Goal: Contribute content: Contribute content

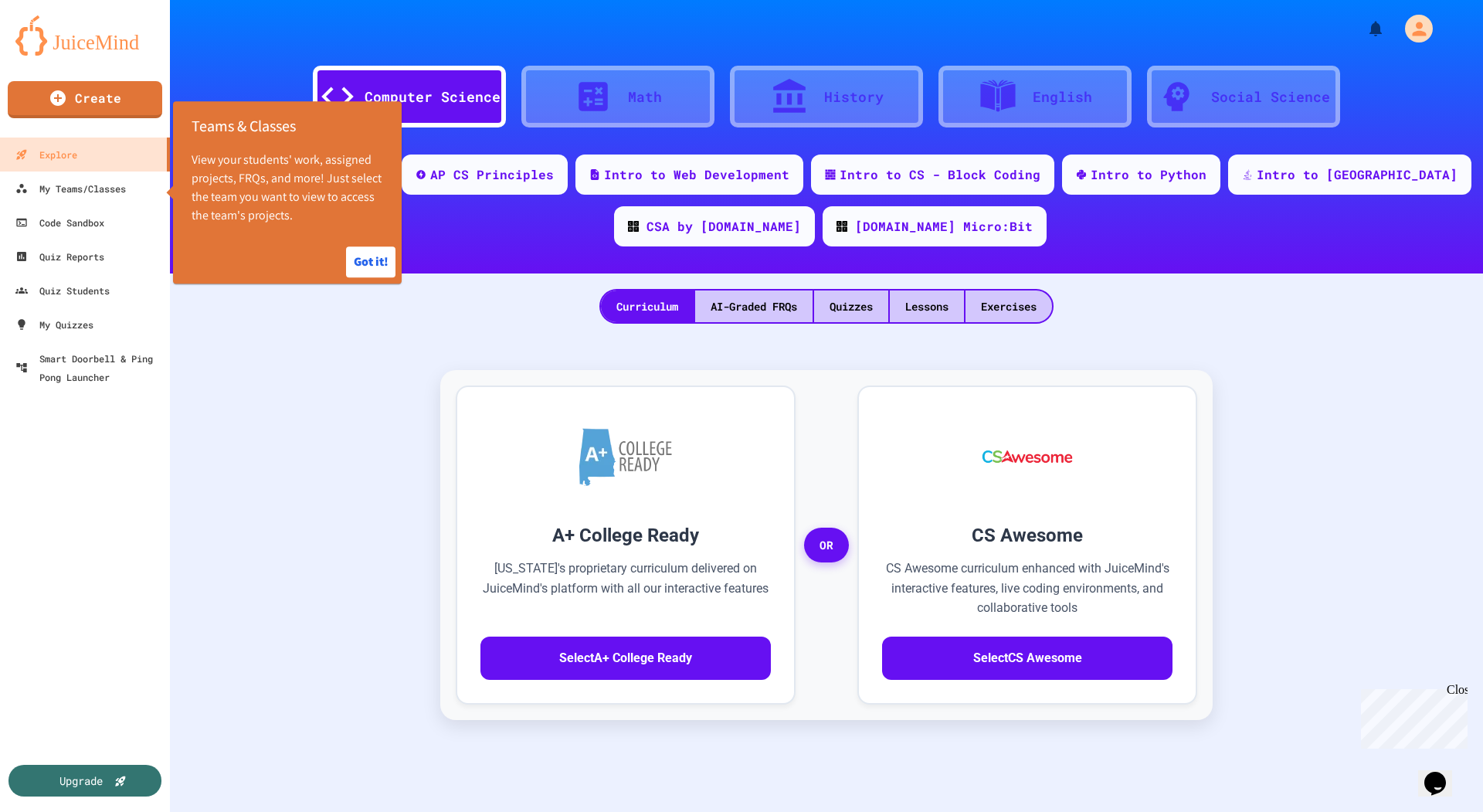
click at [309, 478] on div "A+ College Ready [US_STATE]'s proprietary curriculum delivered on JuiceMind's p…" at bounding box center [826, 687] width 1282 height 695
click at [70, 321] on div "My Quizzes" at bounding box center [53, 325] width 80 height 20
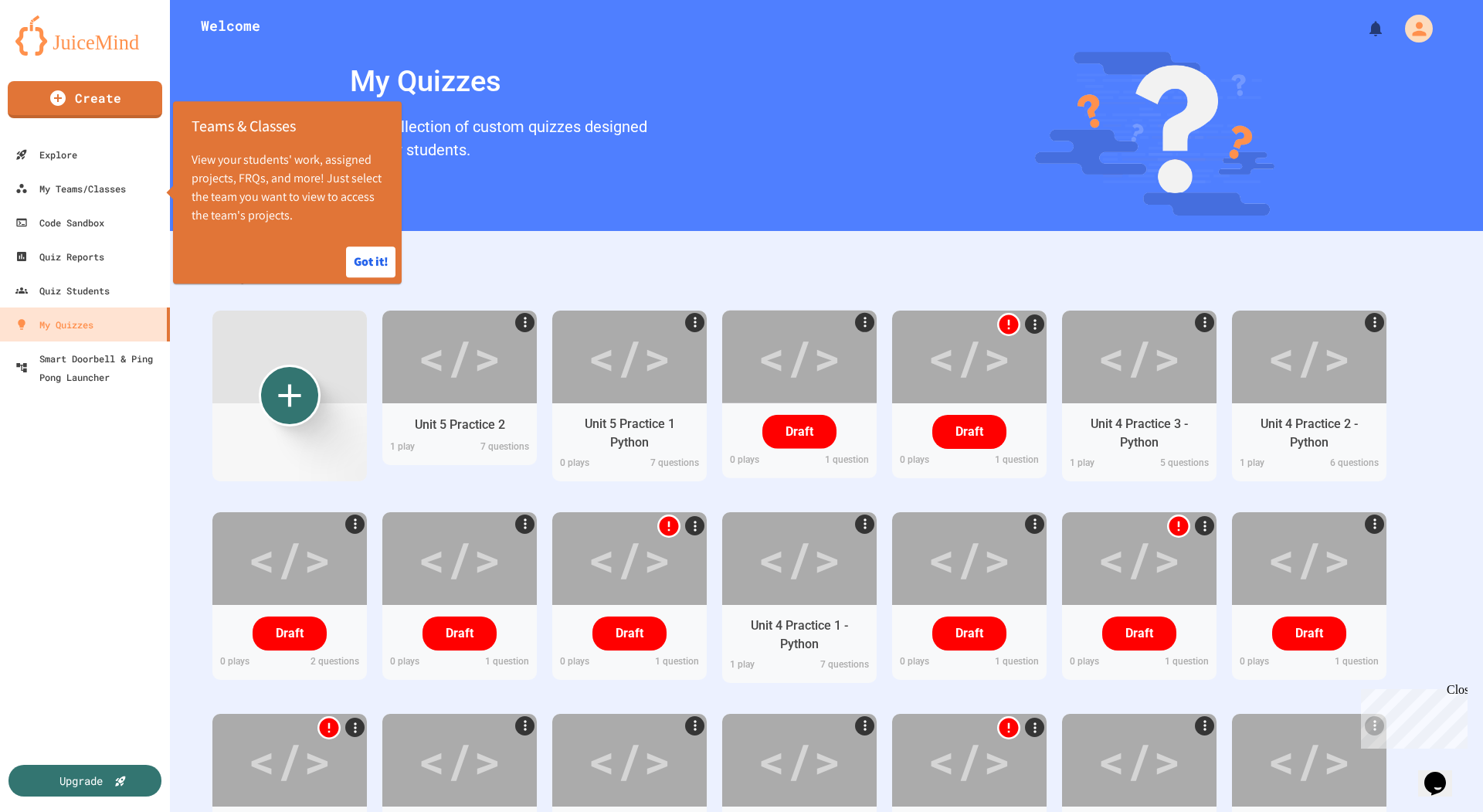
scroll to position [907, 0]
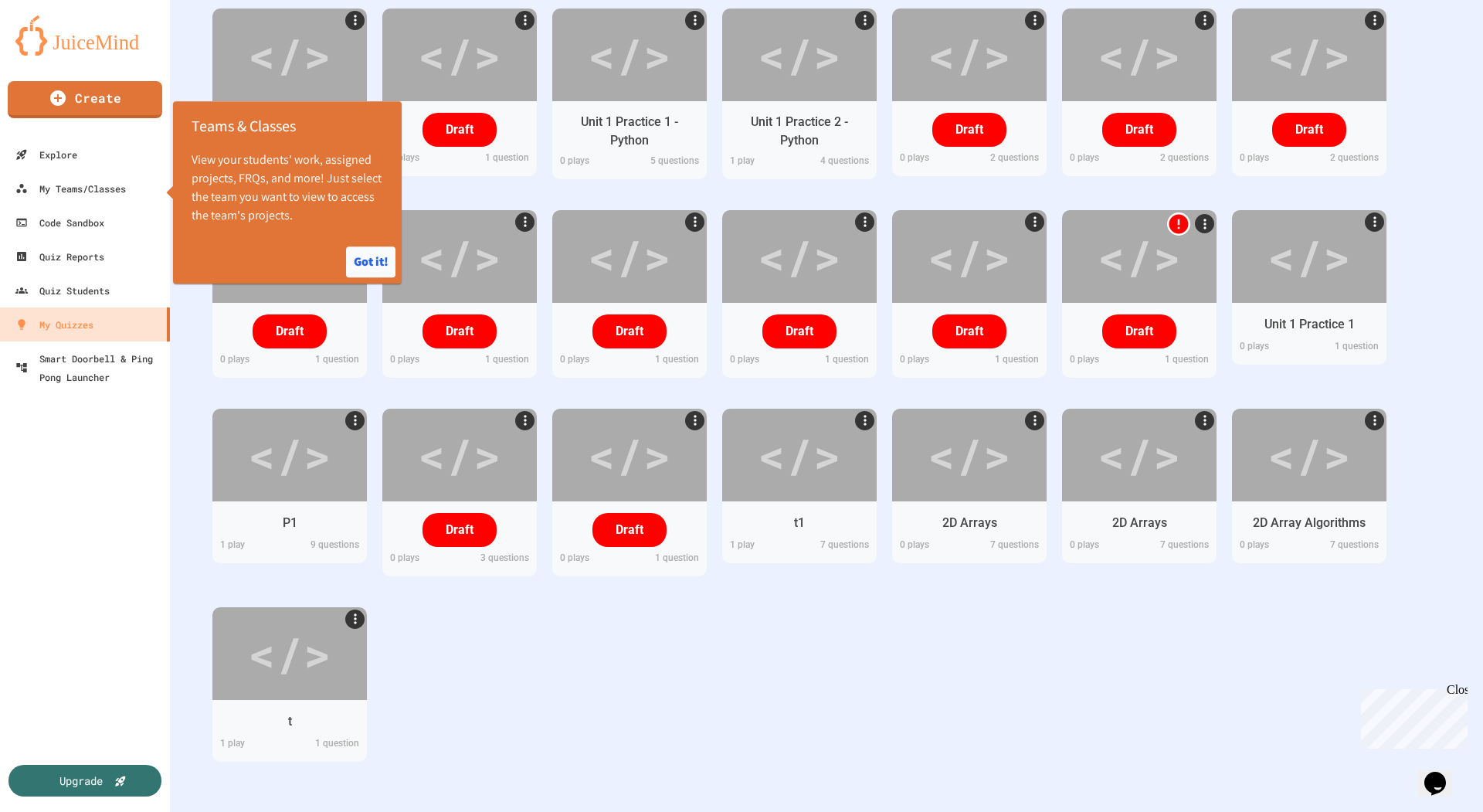
click at [367, 256] on button "Got it!" at bounding box center [370, 263] width 49 height 31
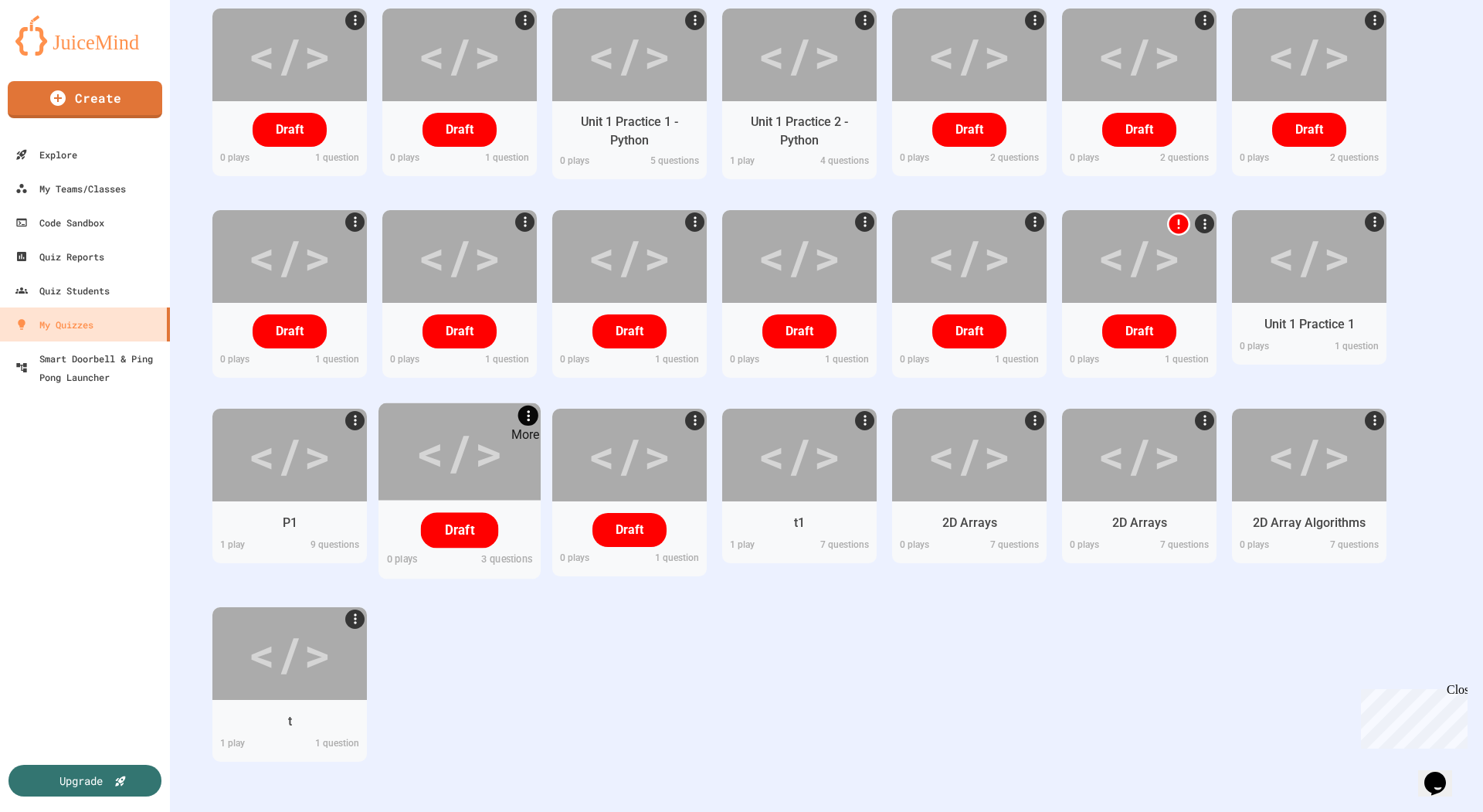
click at [528, 412] on icon "More" at bounding box center [528, 414] width 17 height 17
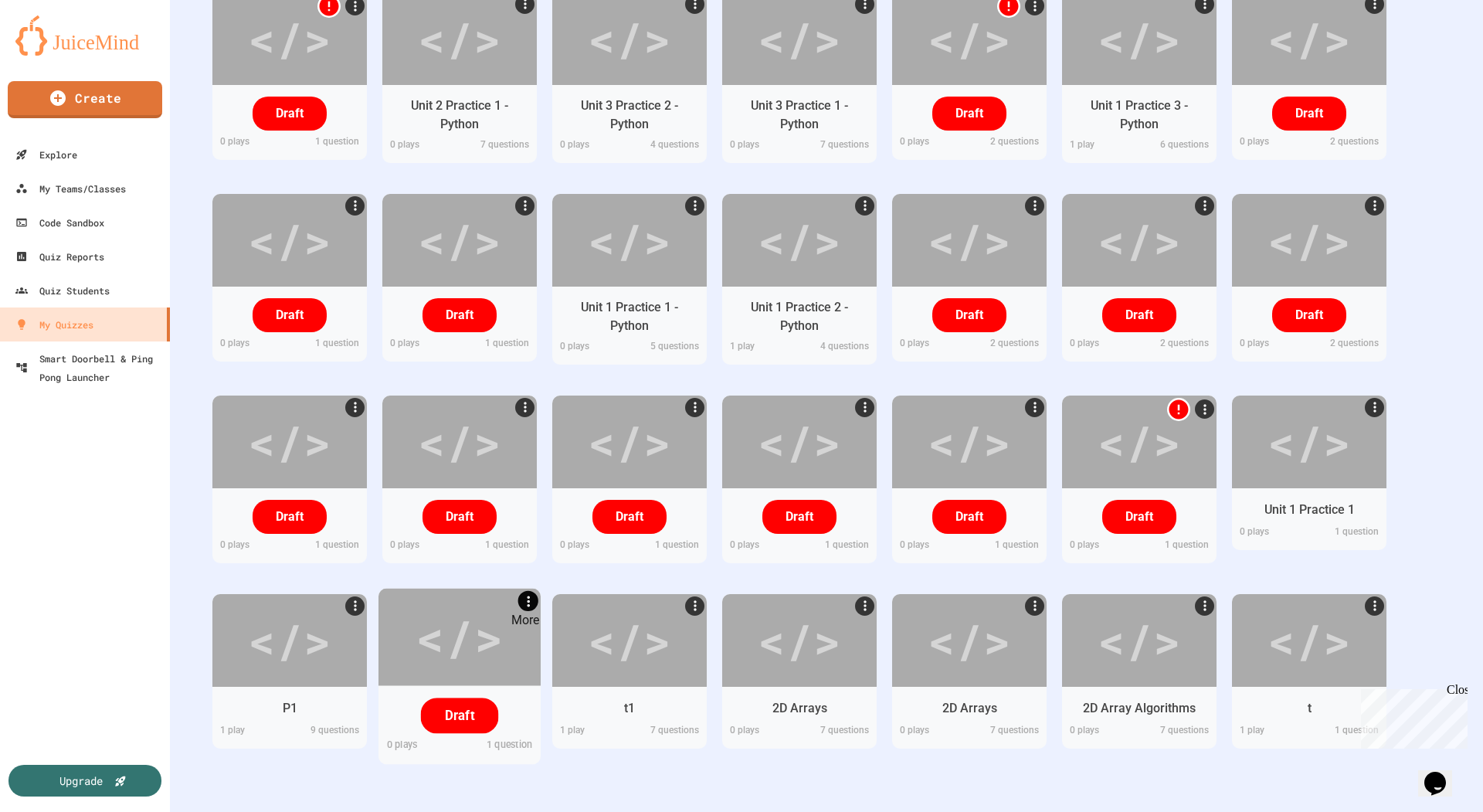
click at [532, 597] on icon "More" at bounding box center [528, 600] width 17 height 17
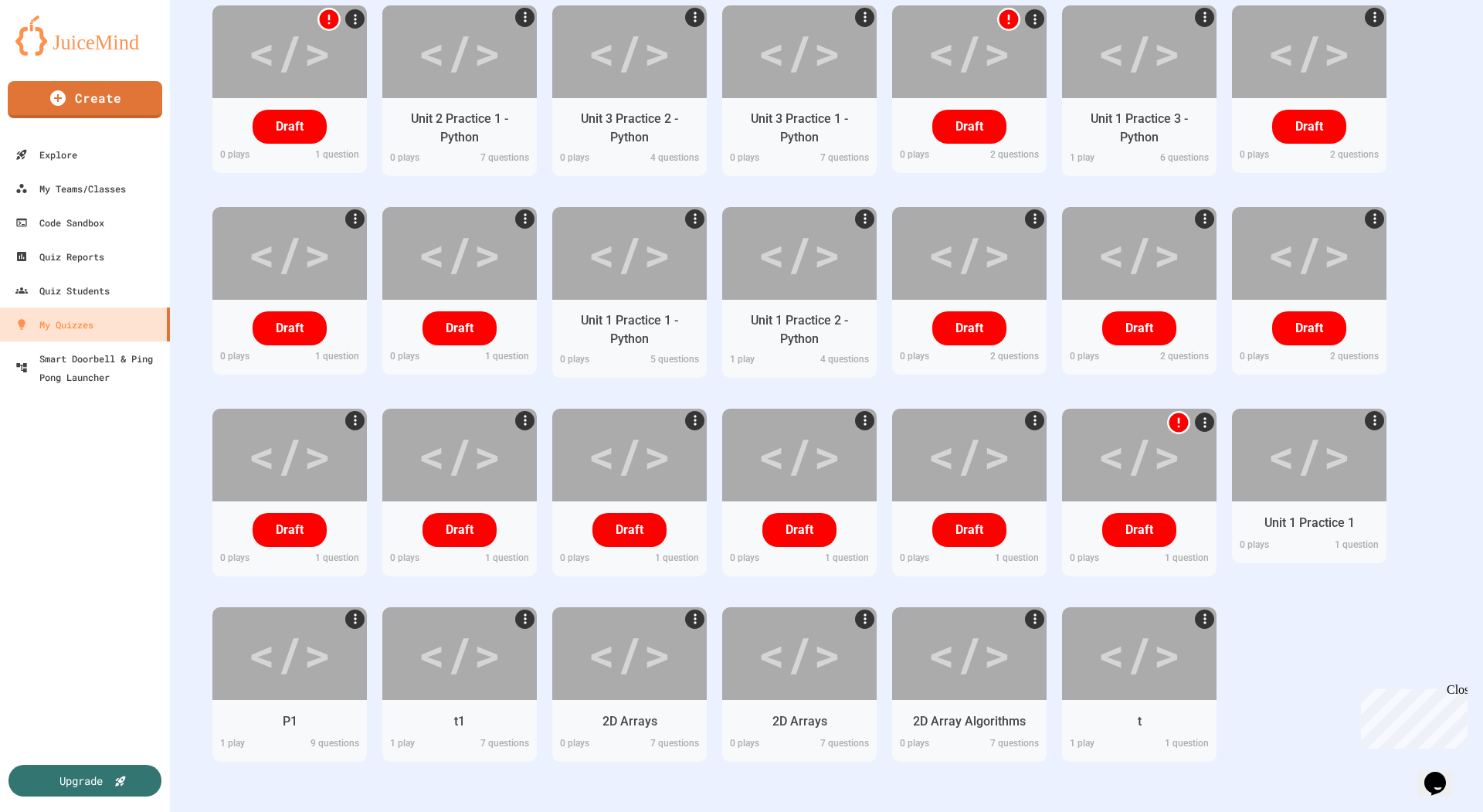
scroll to position [707, 0]
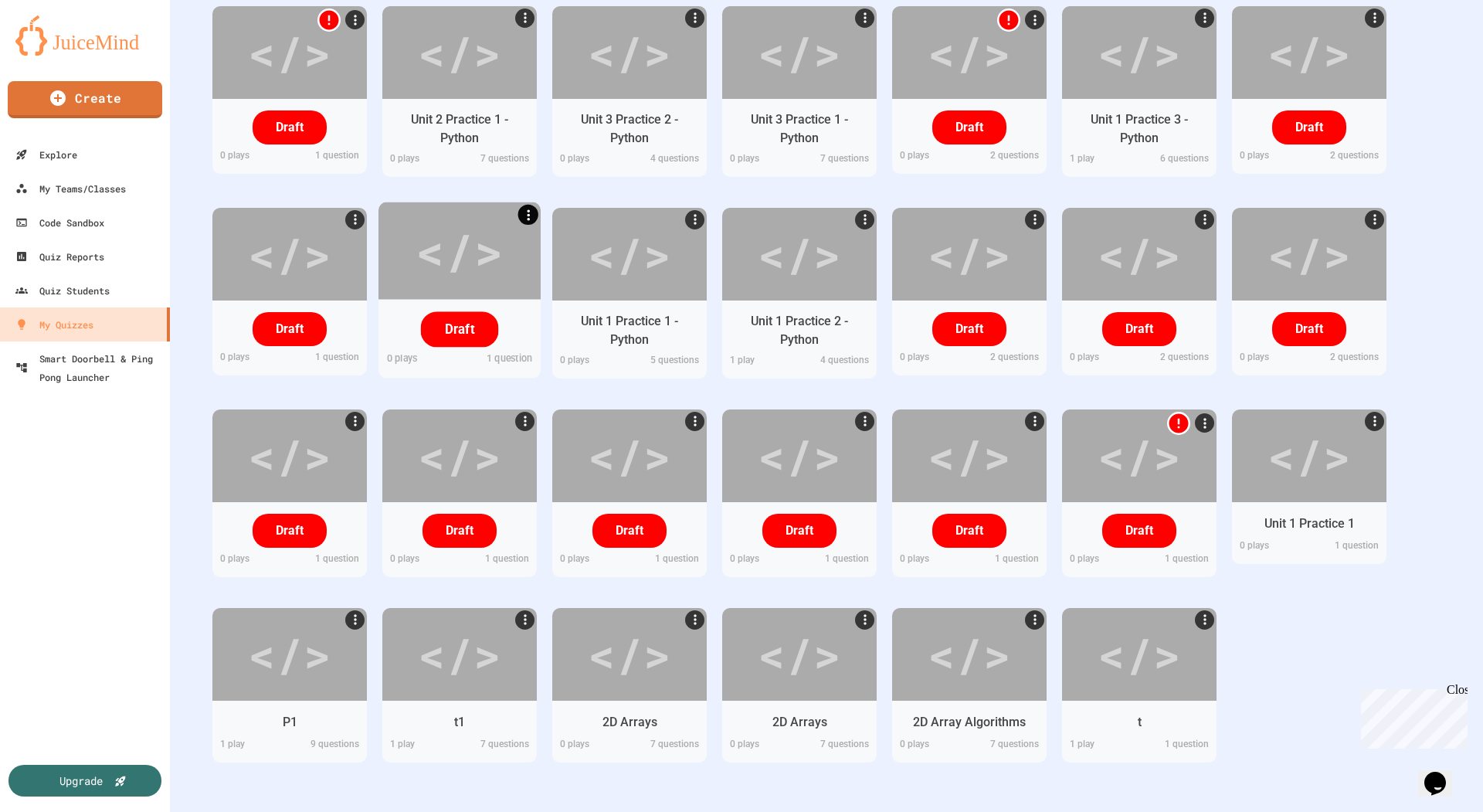
click at [528, 210] on icon "More" at bounding box center [528, 214] width 3 height 11
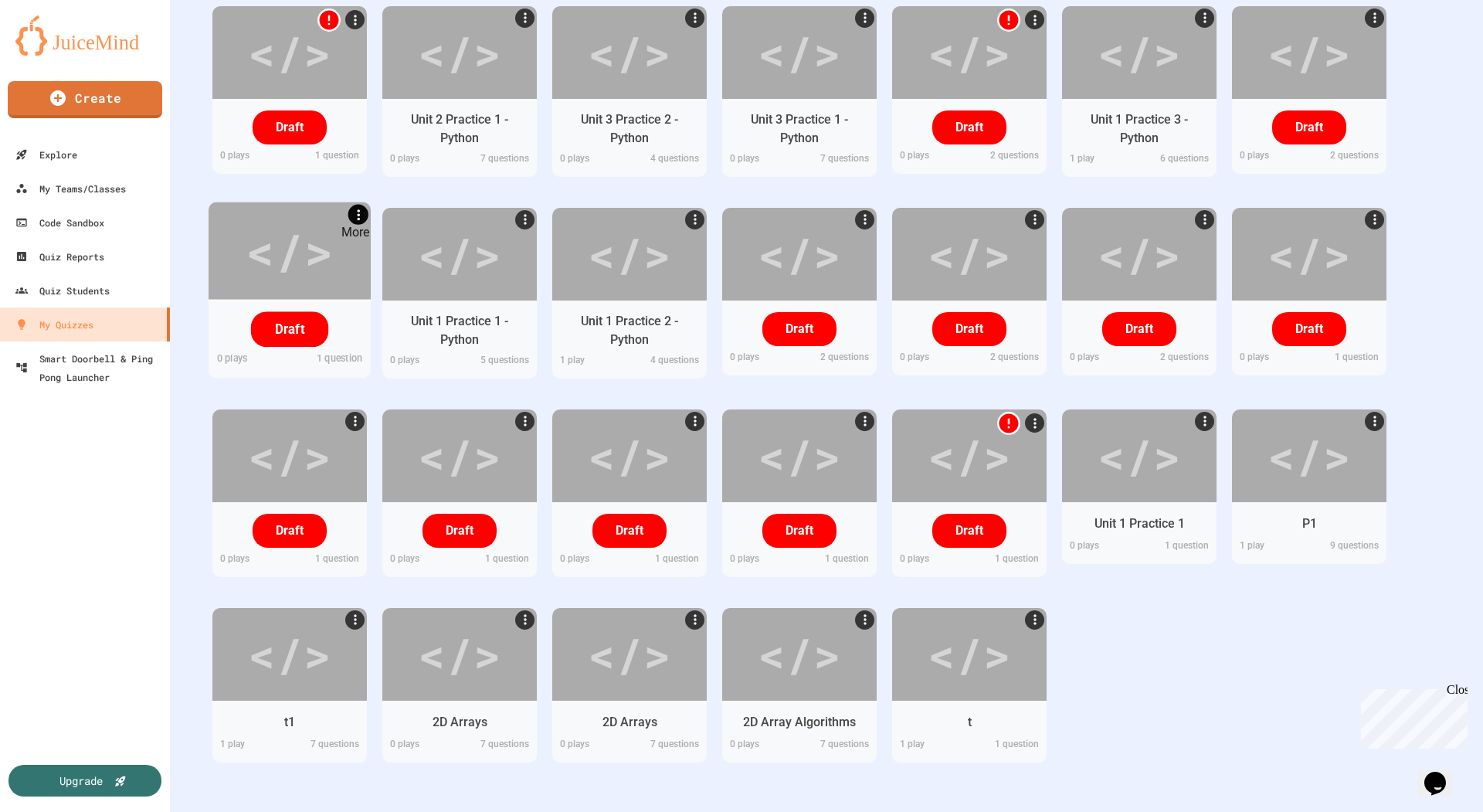
click at [359, 219] on icon "More" at bounding box center [358, 215] width 17 height 17
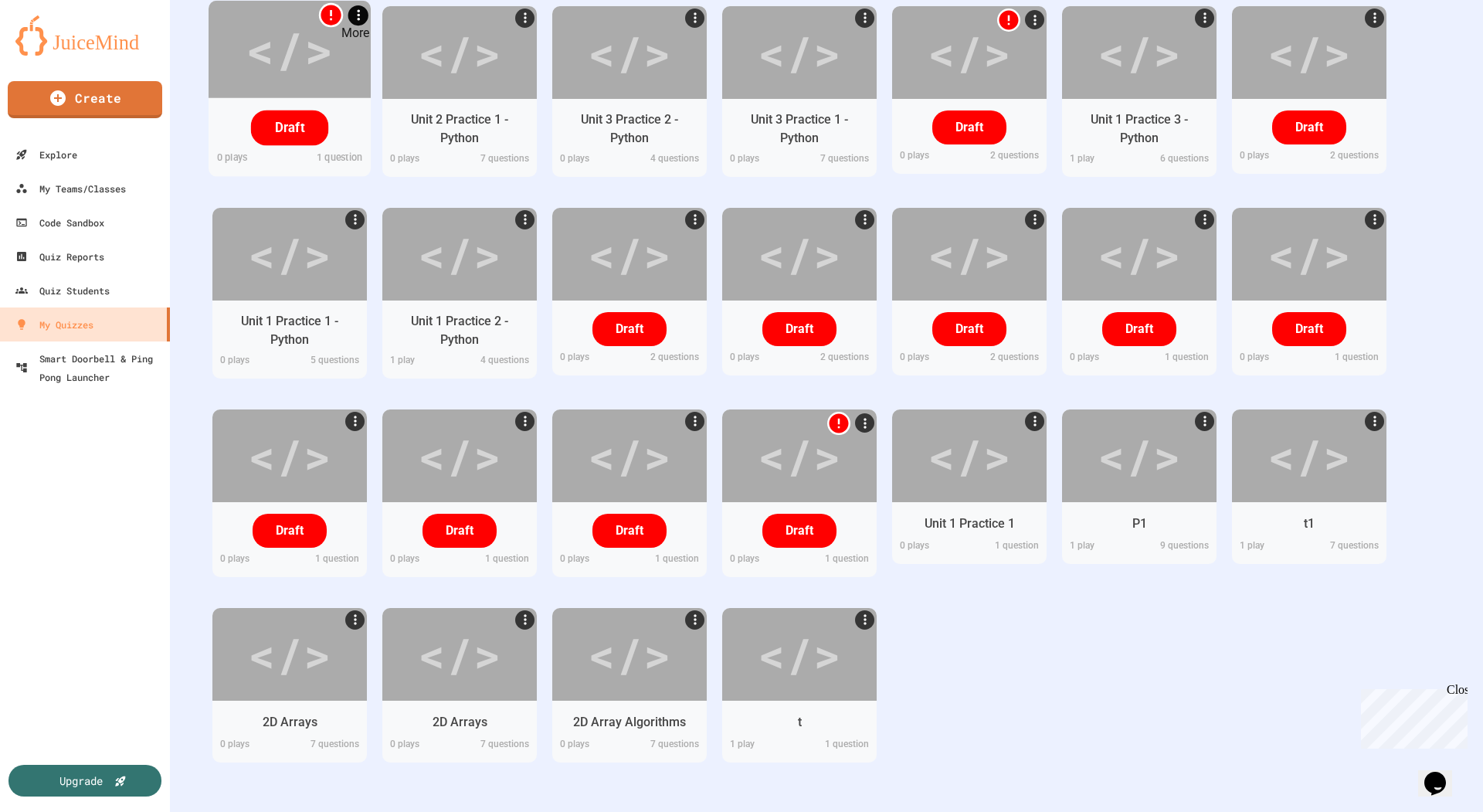
click at [357, 15] on icon "More" at bounding box center [358, 15] width 17 height 17
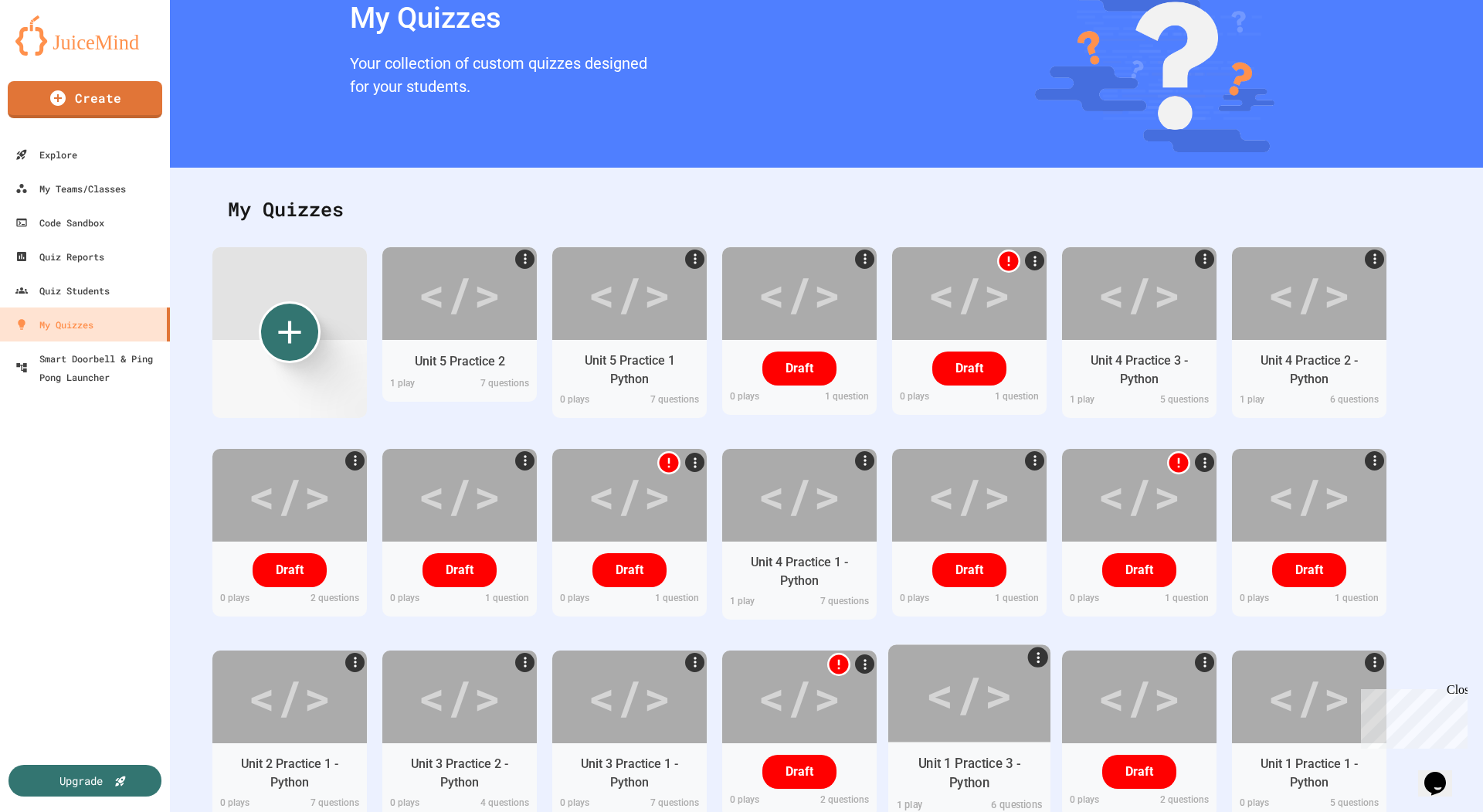
scroll to position [60, 0]
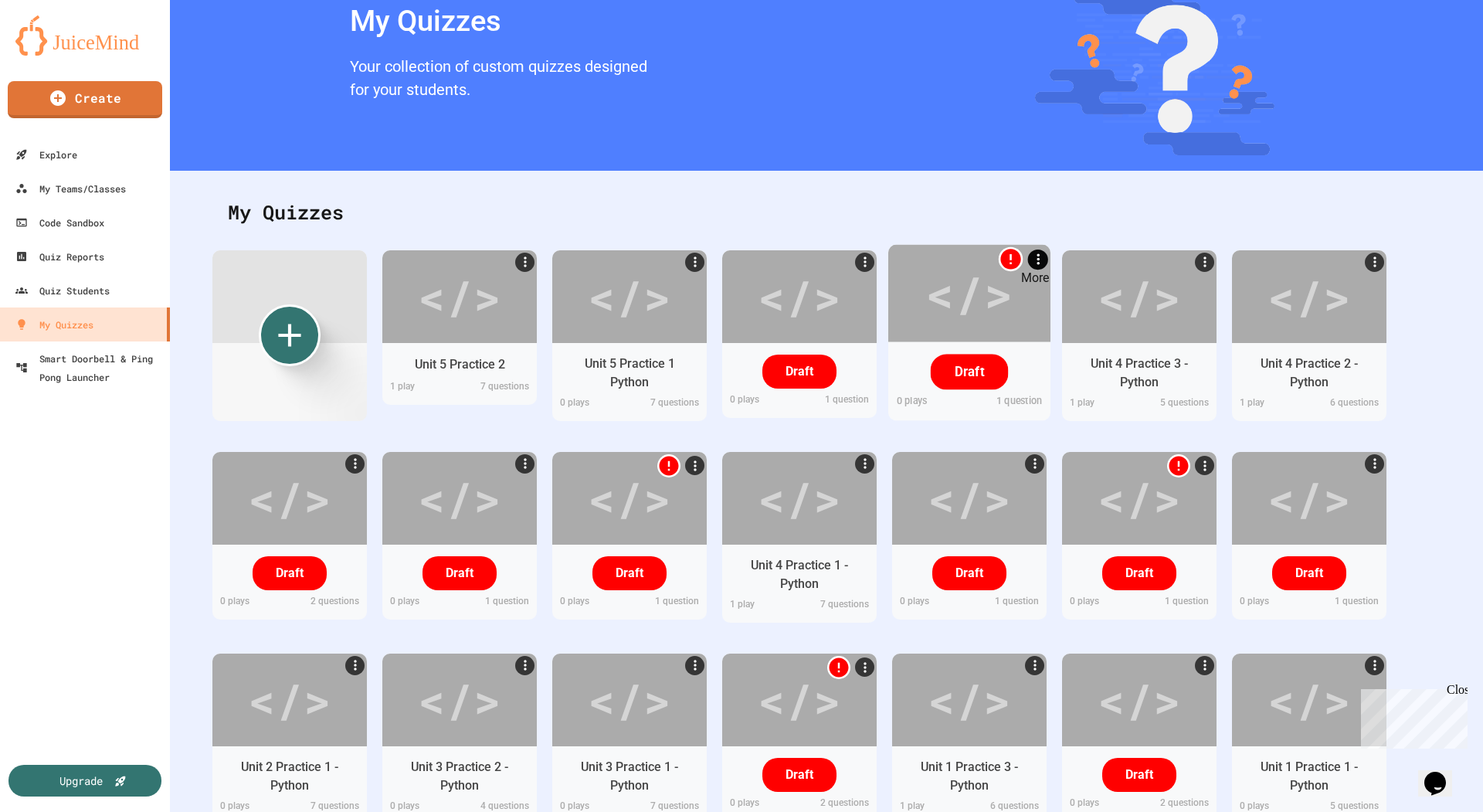
click at [1040, 259] on icon "More" at bounding box center [1037, 258] width 17 height 17
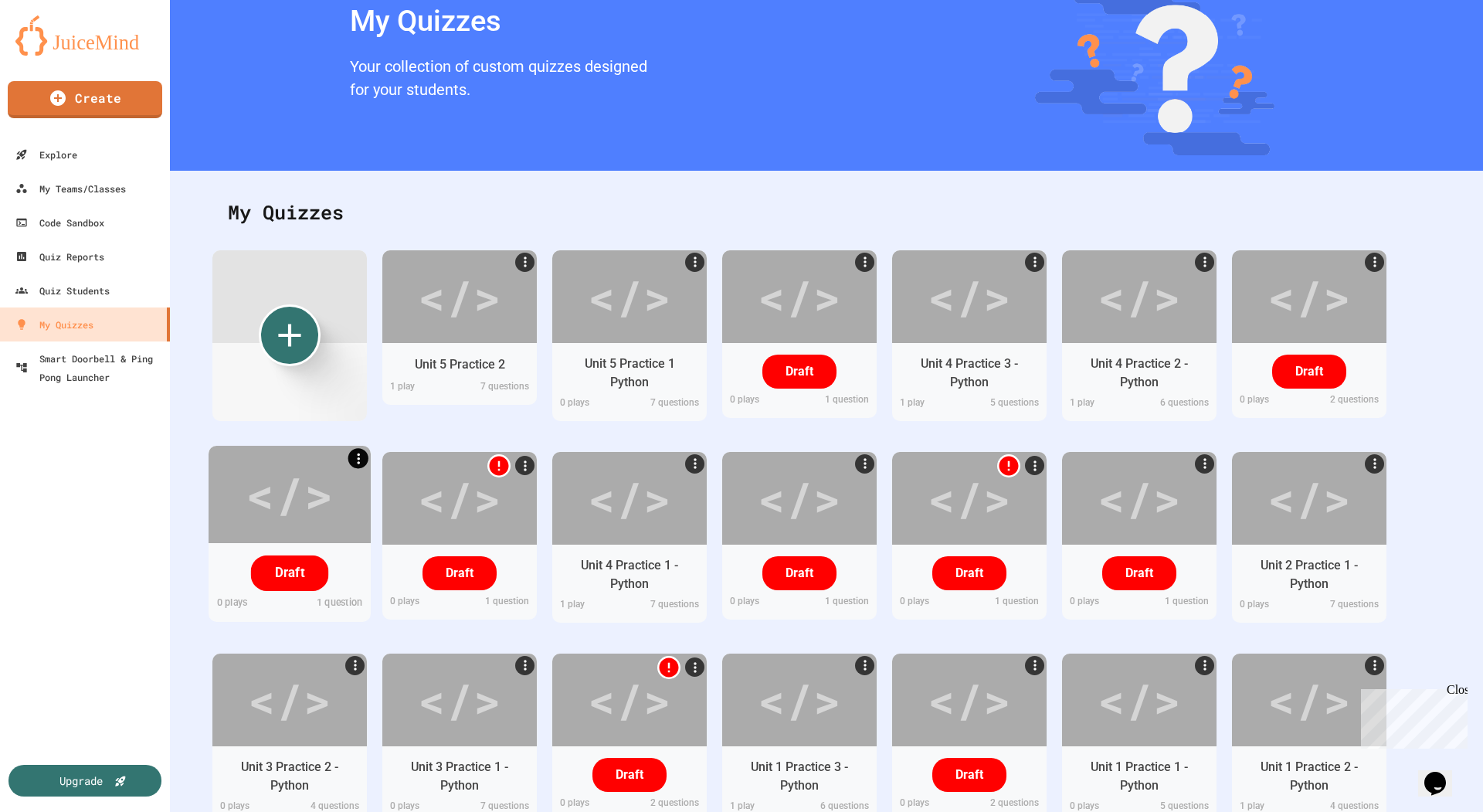
click at [358, 461] on icon "More" at bounding box center [358, 457] width 3 height 11
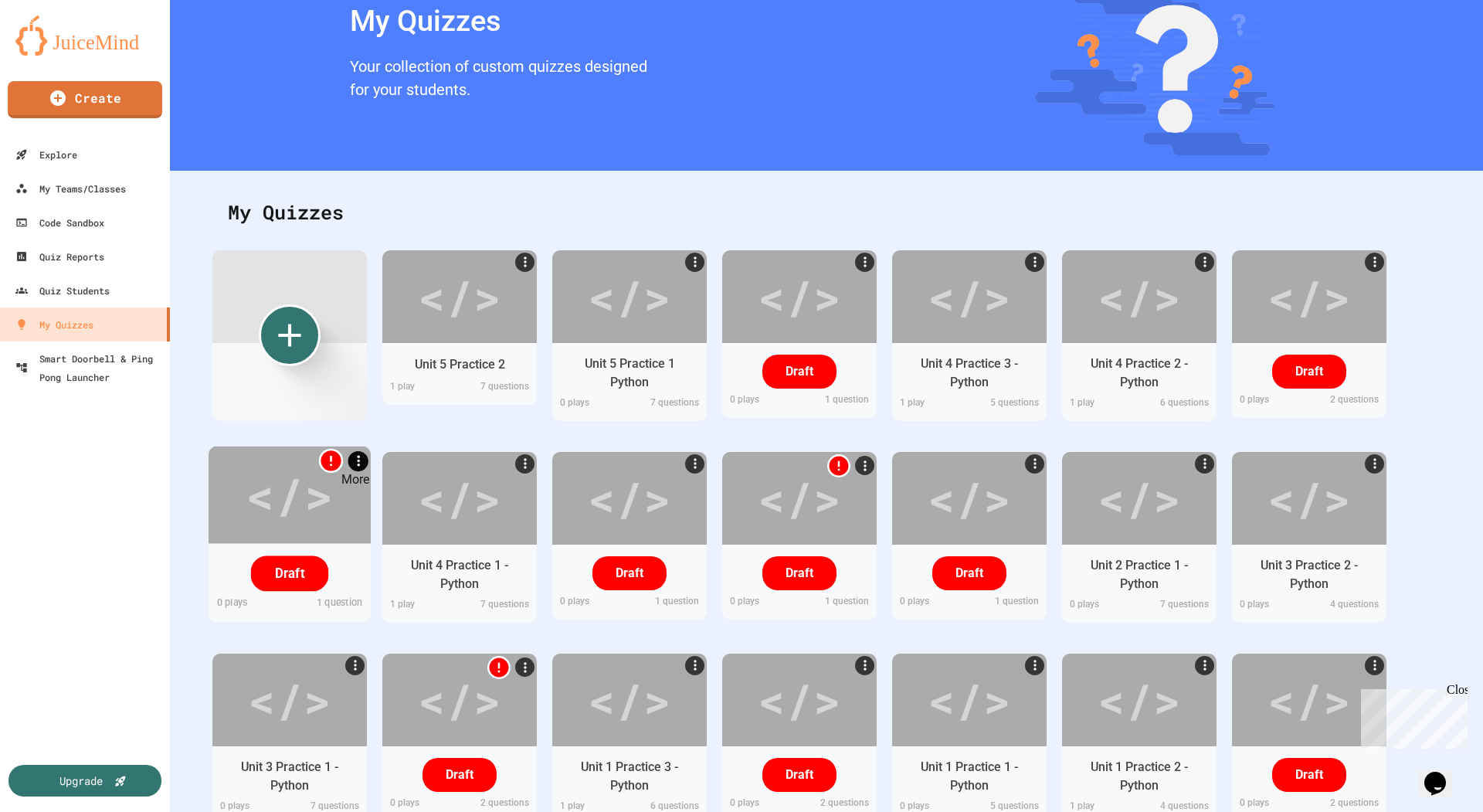
click at [359, 459] on icon "More" at bounding box center [358, 459] width 17 height 17
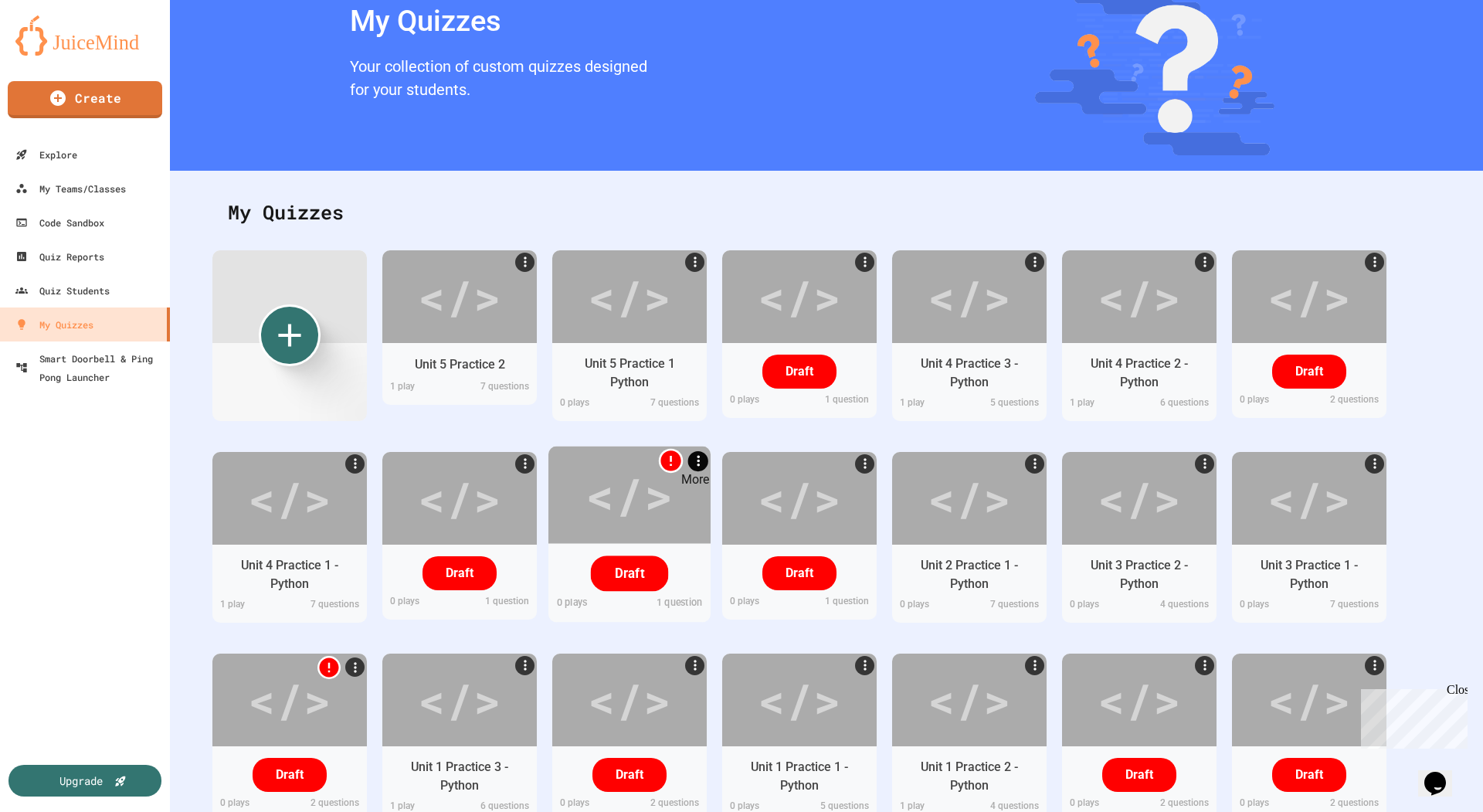
click at [698, 461] on icon "More" at bounding box center [697, 459] width 17 height 17
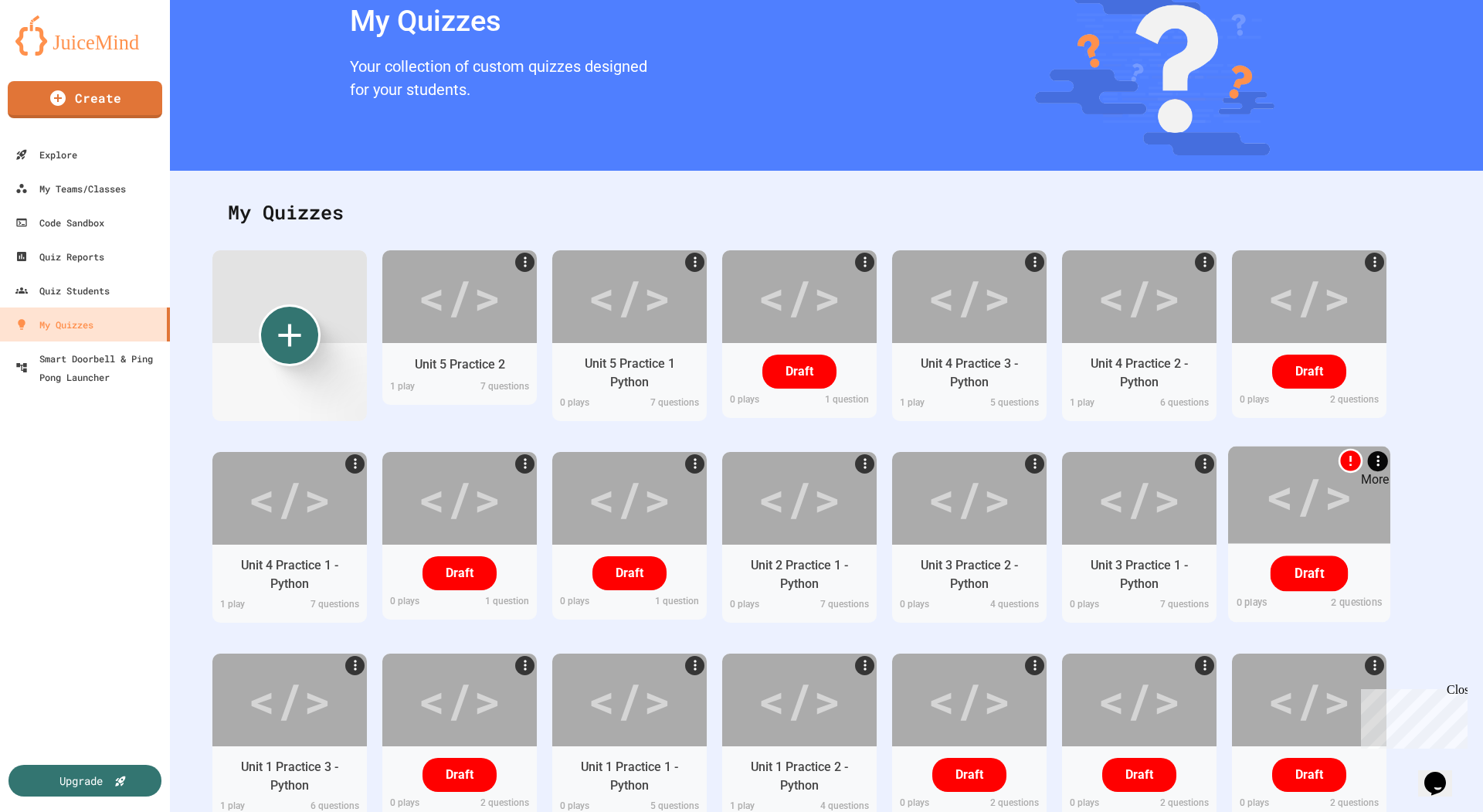
click at [1380, 463] on icon "More" at bounding box center [1377, 459] width 17 height 17
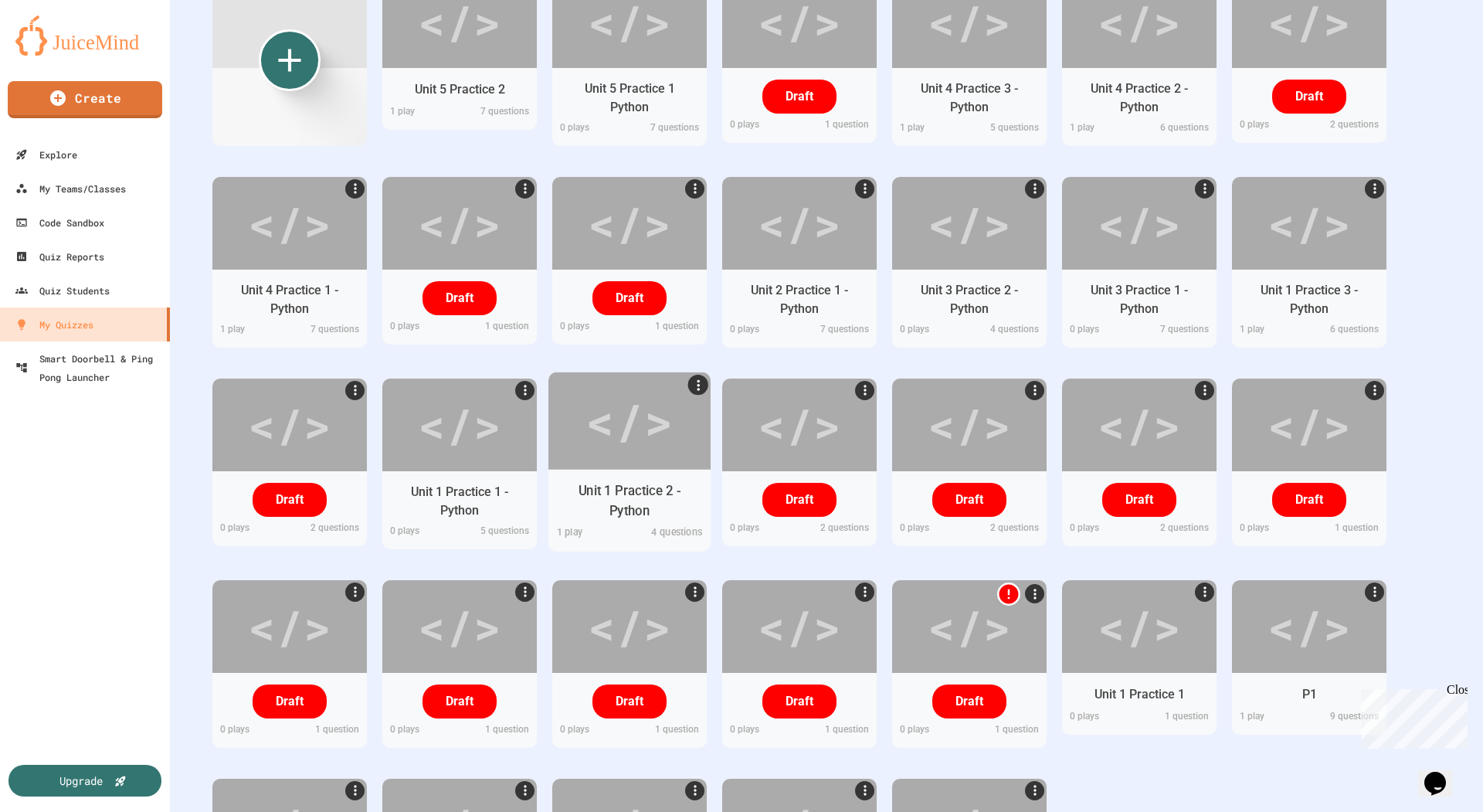
scroll to position [369, 0]
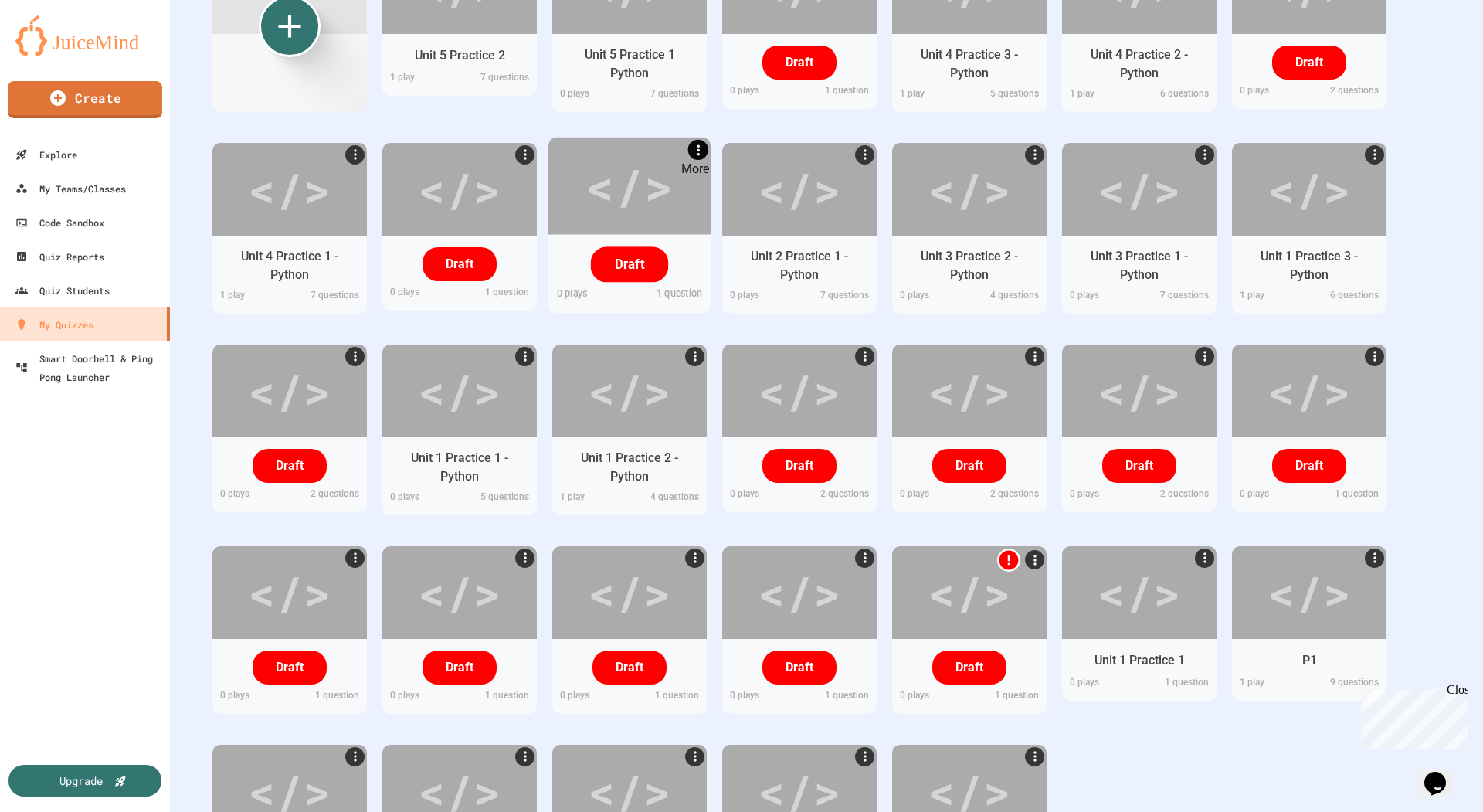
click at [695, 141] on icon "More" at bounding box center [697, 149] width 17 height 17
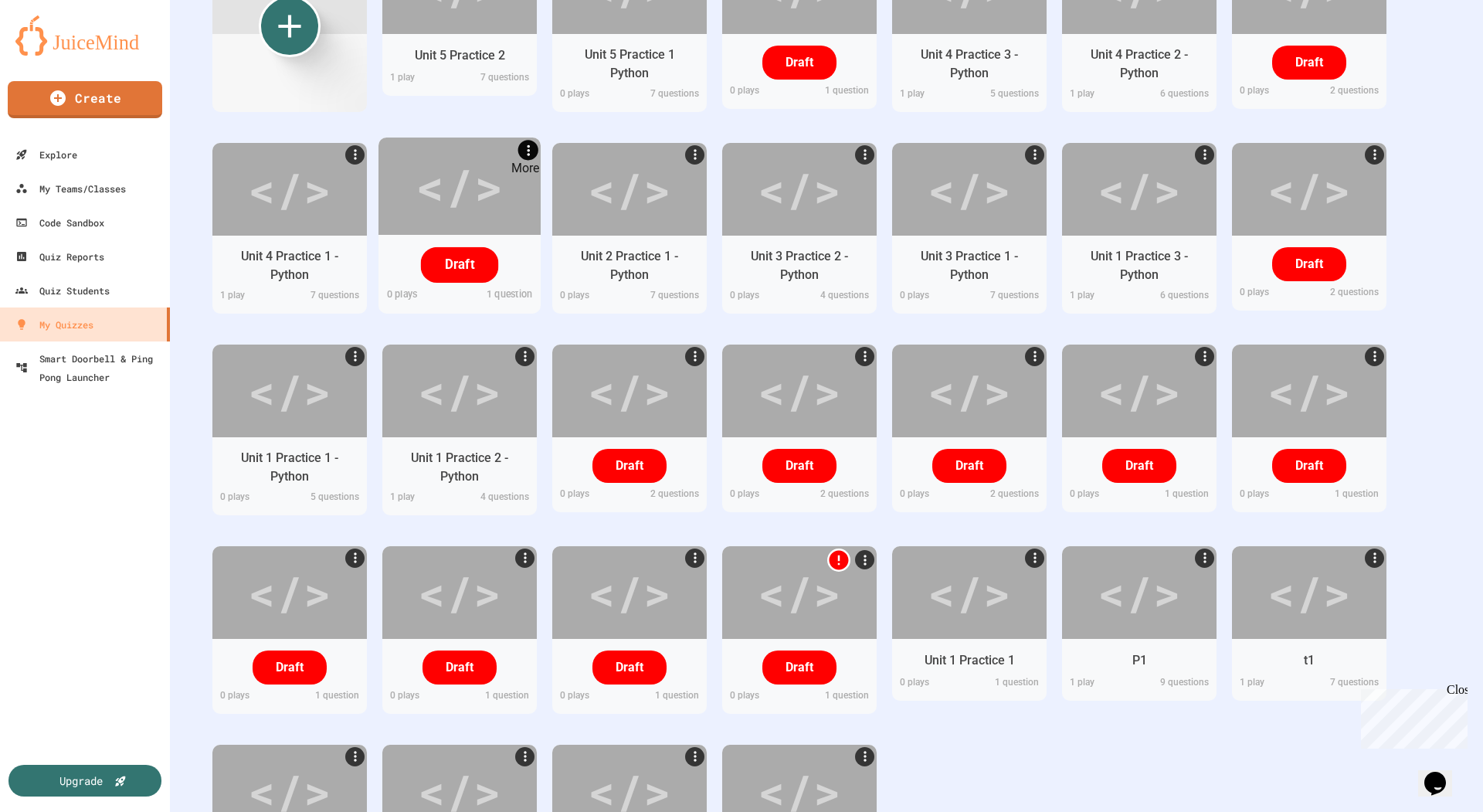
click at [527, 149] on icon "More" at bounding box center [528, 149] width 3 height 11
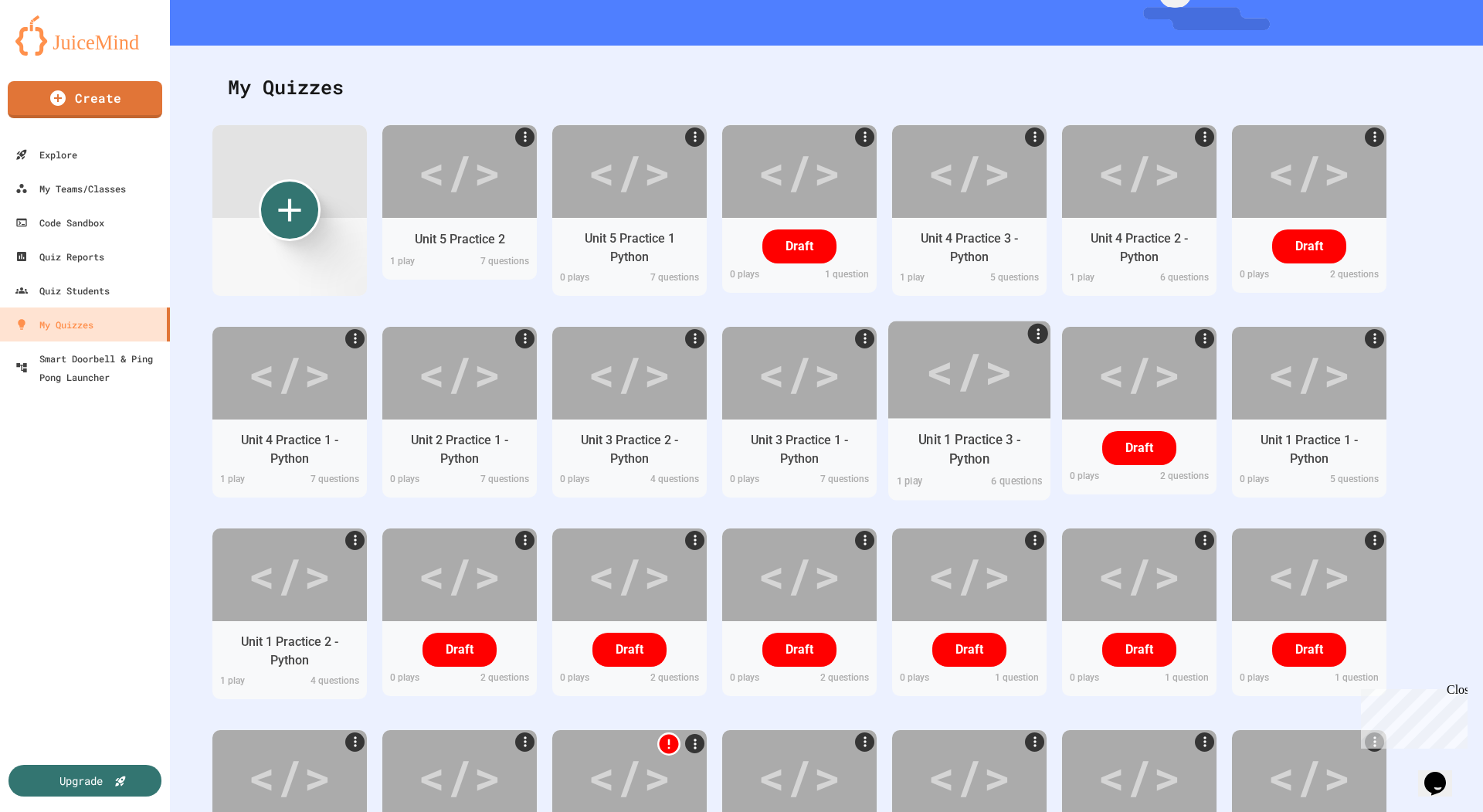
scroll to position [184, 0]
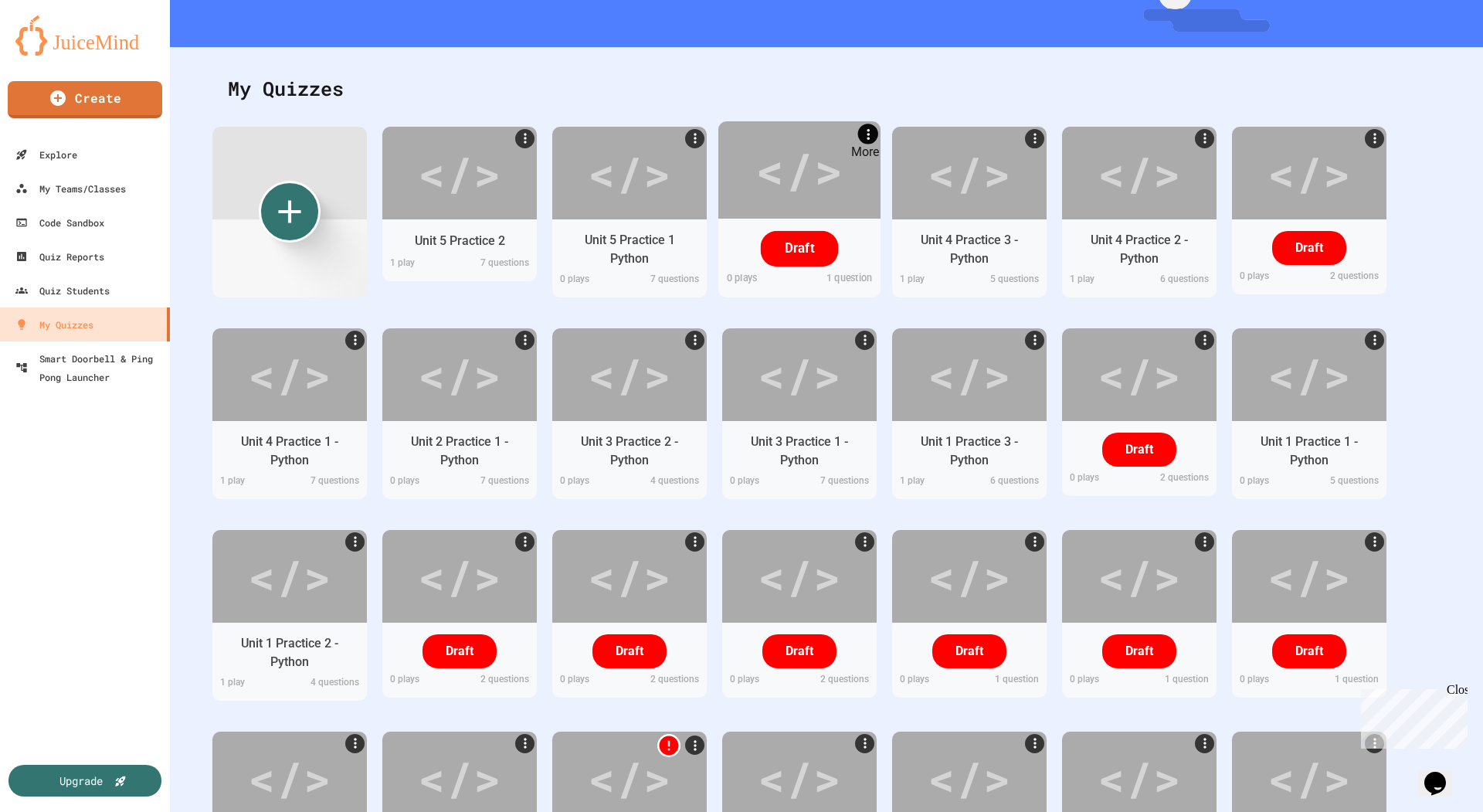
click at [869, 136] on icon "More" at bounding box center [867, 133] width 17 height 17
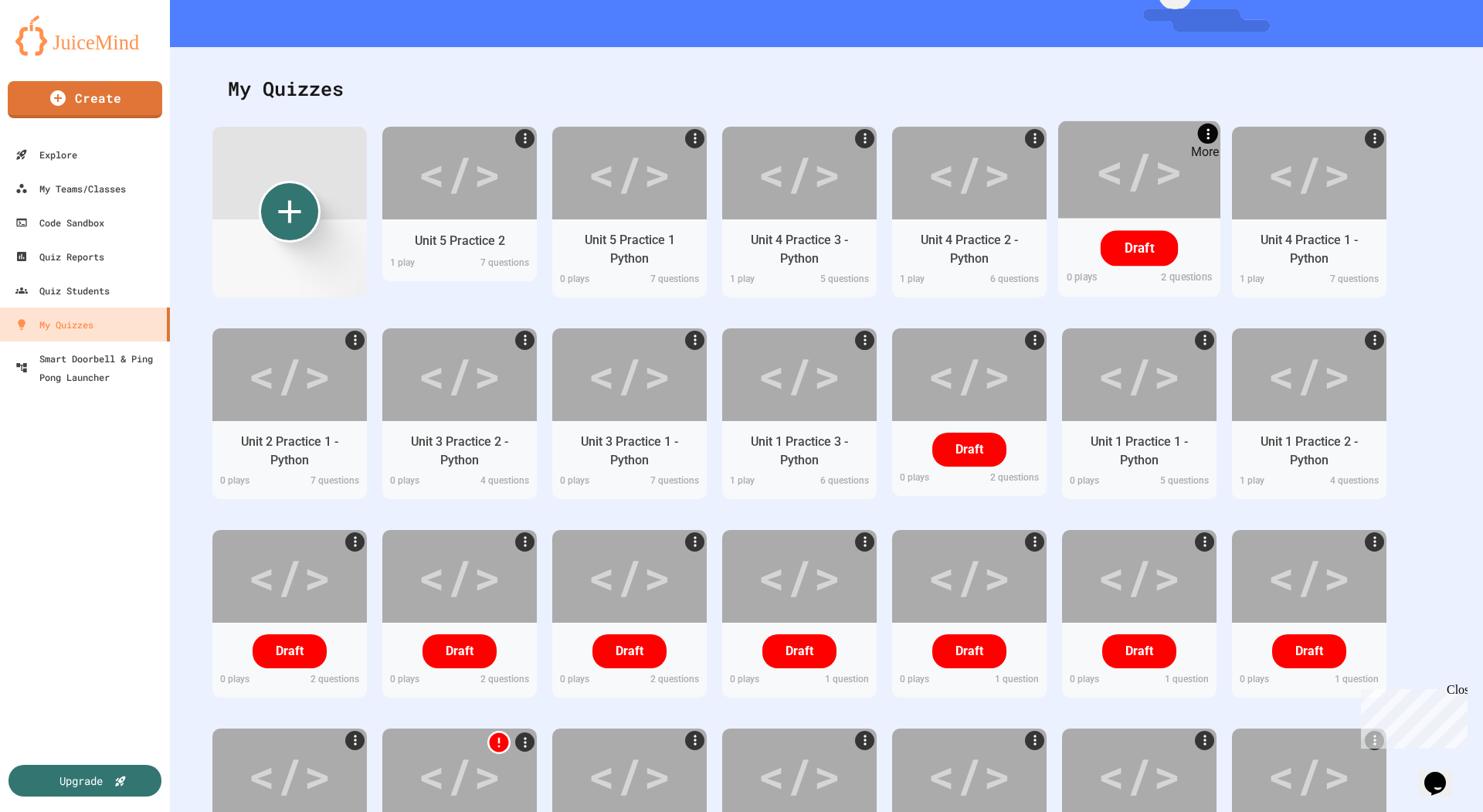
click at [1211, 133] on icon "More" at bounding box center [1207, 133] width 17 height 17
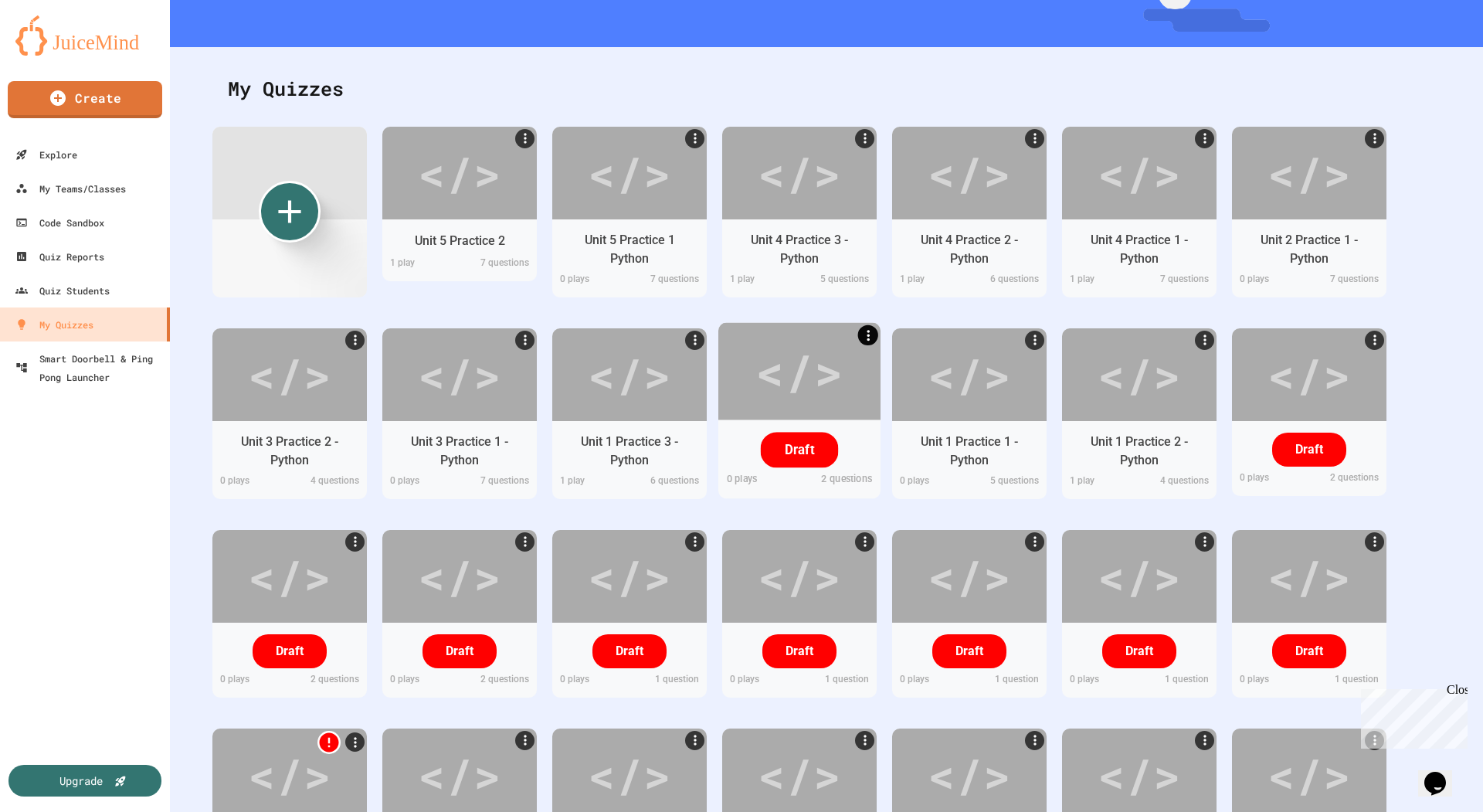
click at [872, 330] on icon "More" at bounding box center [867, 334] width 17 height 17
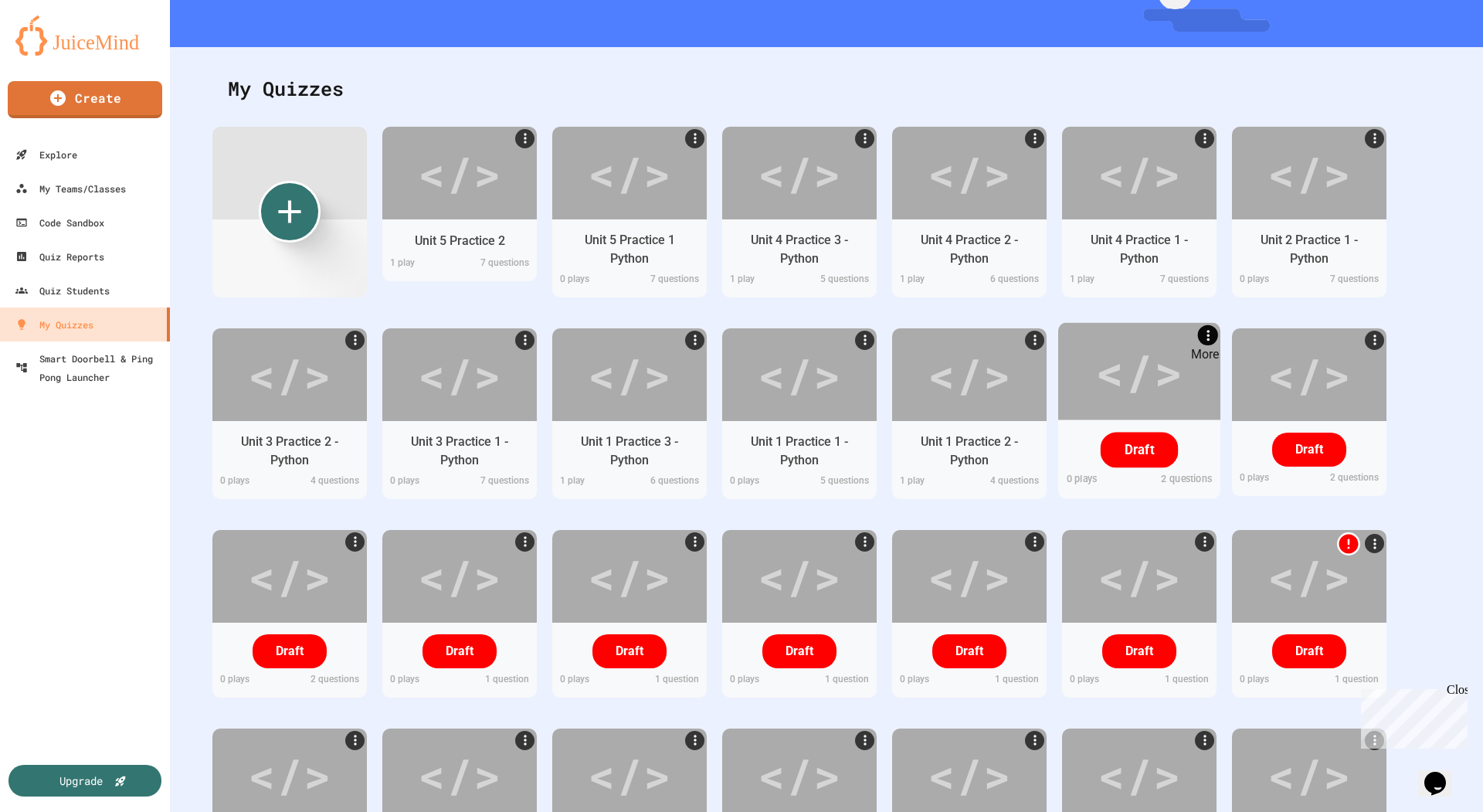
click at [1207, 334] on icon "More" at bounding box center [1207, 334] width 3 height 11
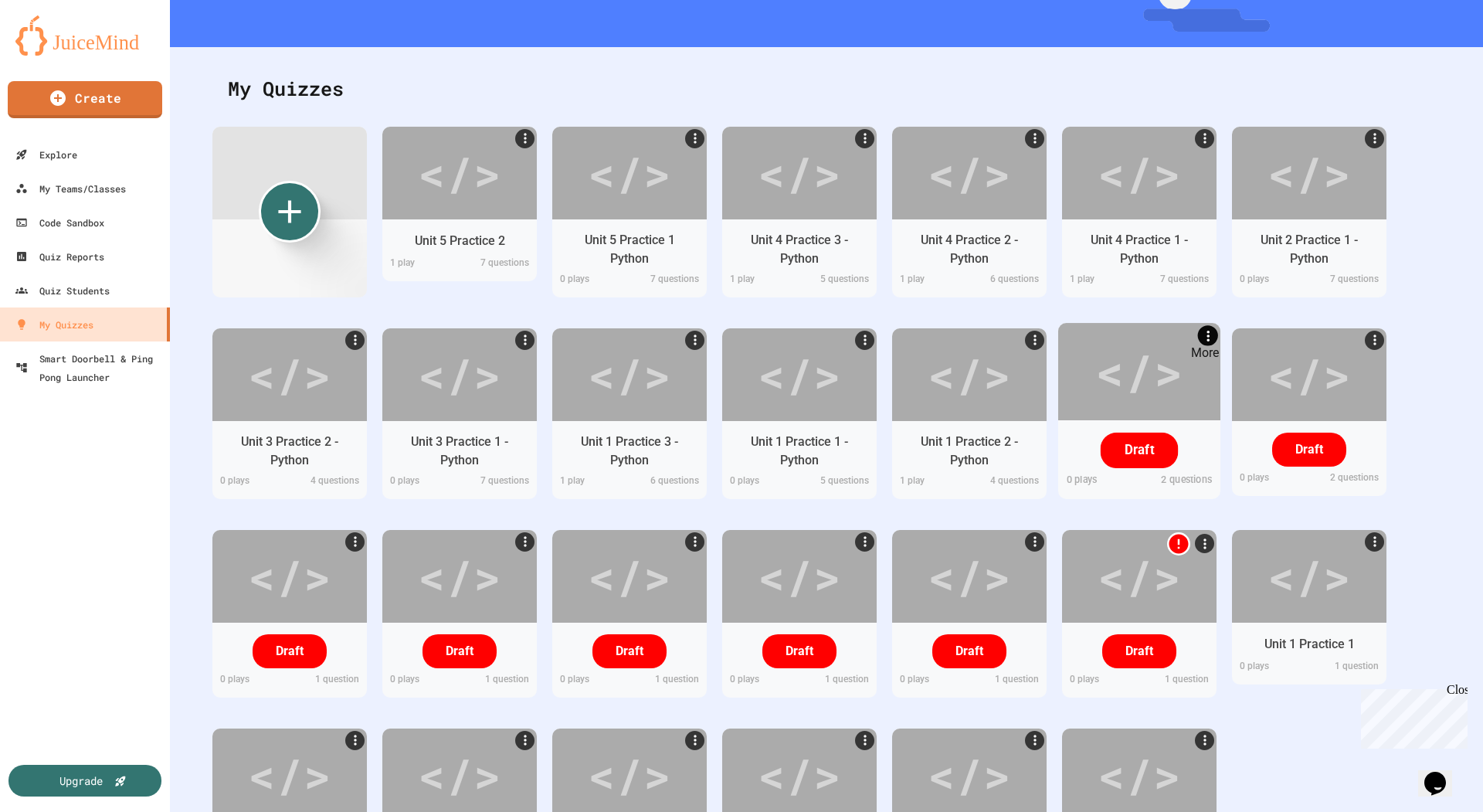
click at [1203, 334] on icon "More" at bounding box center [1207, 334] width 17 height 17
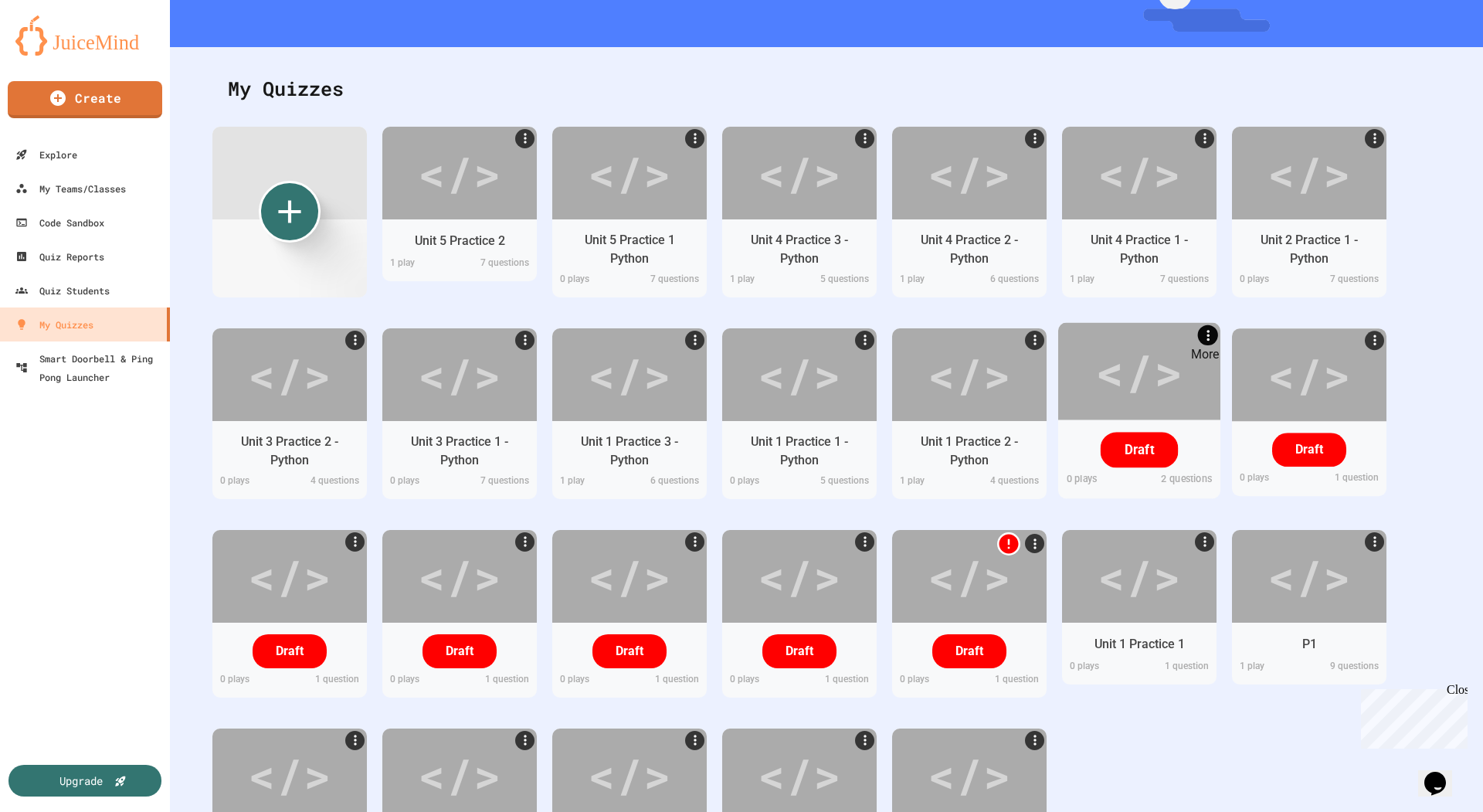
click at [1204, 334] on icon "More" at bounding box center [1207, 334] width 17 height 17
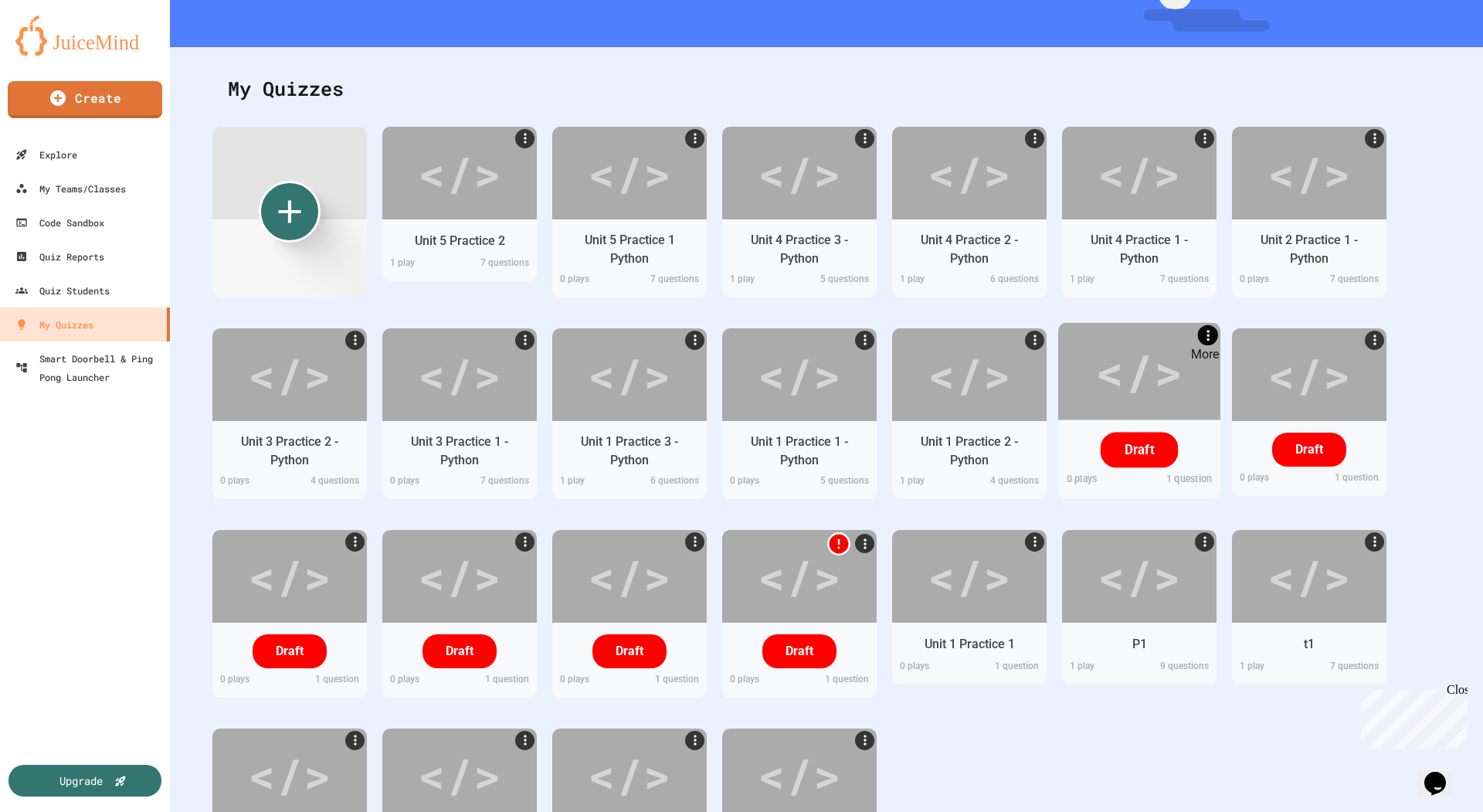
click at [1206, 332] on icon "More" at bounding box center [1207, 334] width 17 height 17
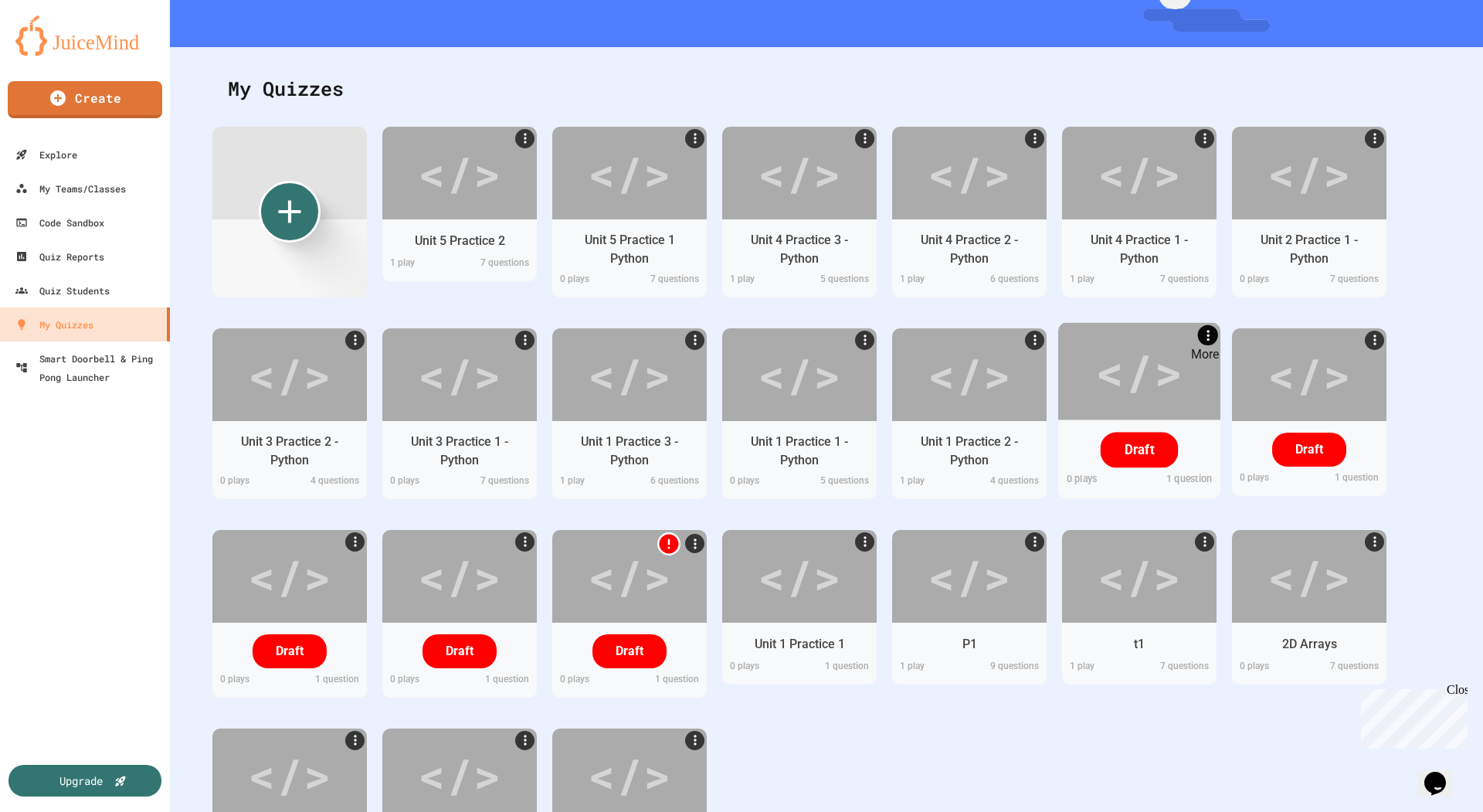
click at [1206, 337] on icon "More" at bounding box center [1207, 334] width 17 height 17
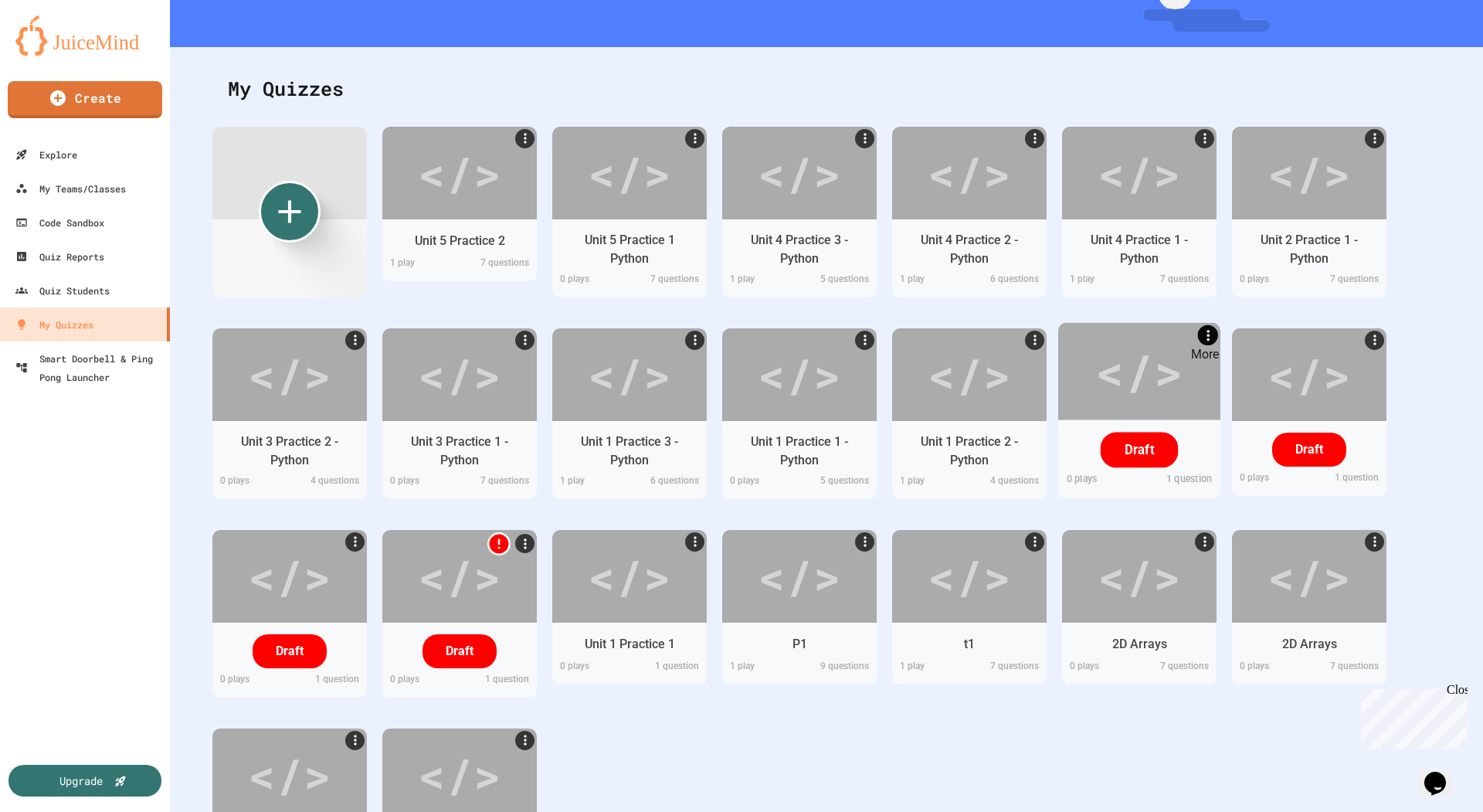
click at [1213, 333] on icon "More" at bounding box center [1207, 334] width 17 height 17
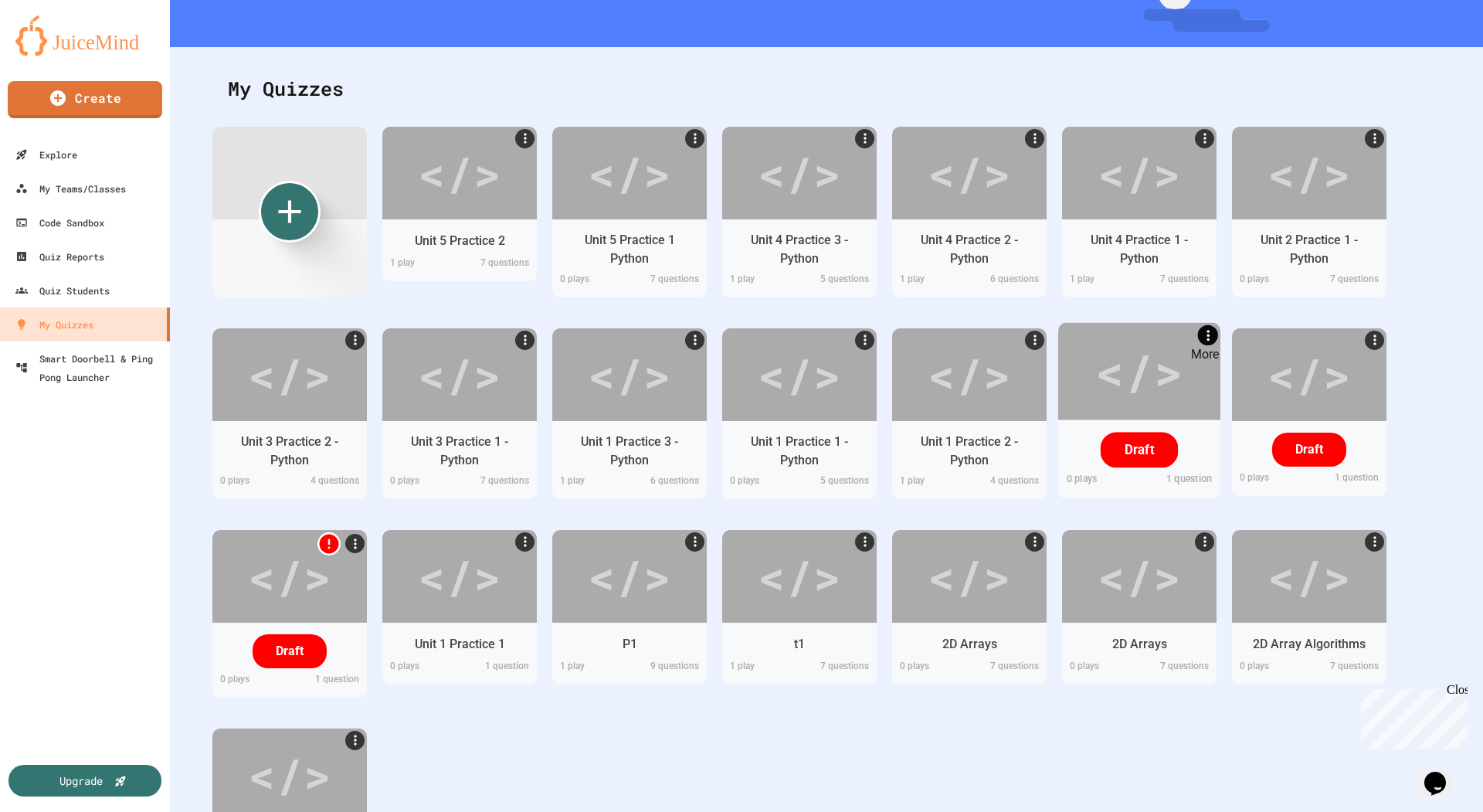
click at [1210, 334] on icon "More" at bounding box center [1207, 334] width 17 height 17
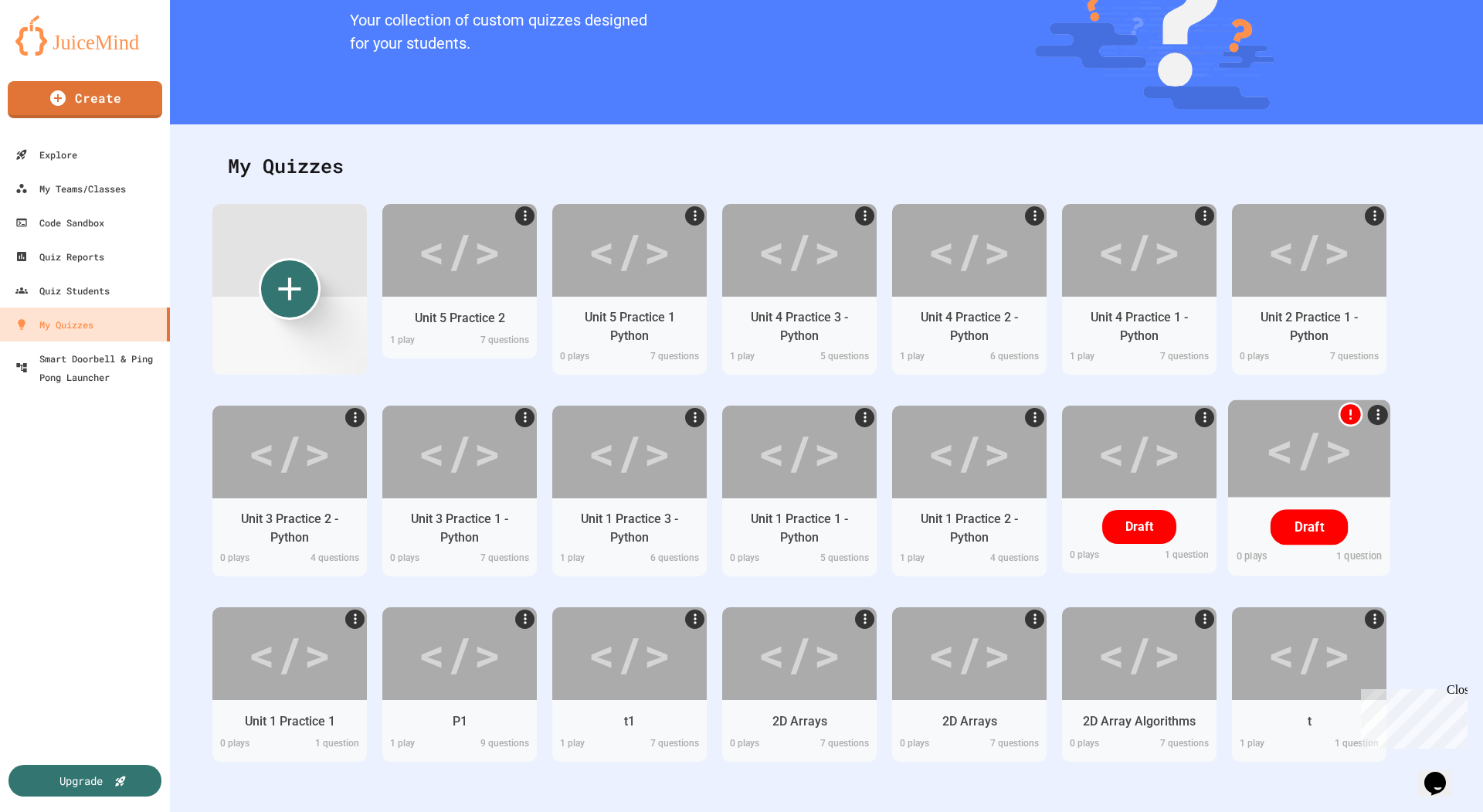
click at [1373, 404] on div at bounding box center [1310, 414] width 163 height 29
click at [1389, 416] on div at bounding box center [1310, 414] width 163 height 29
click at [1383, 413] on icon "More" at bounding box center [1377, 413] width 17 height 17
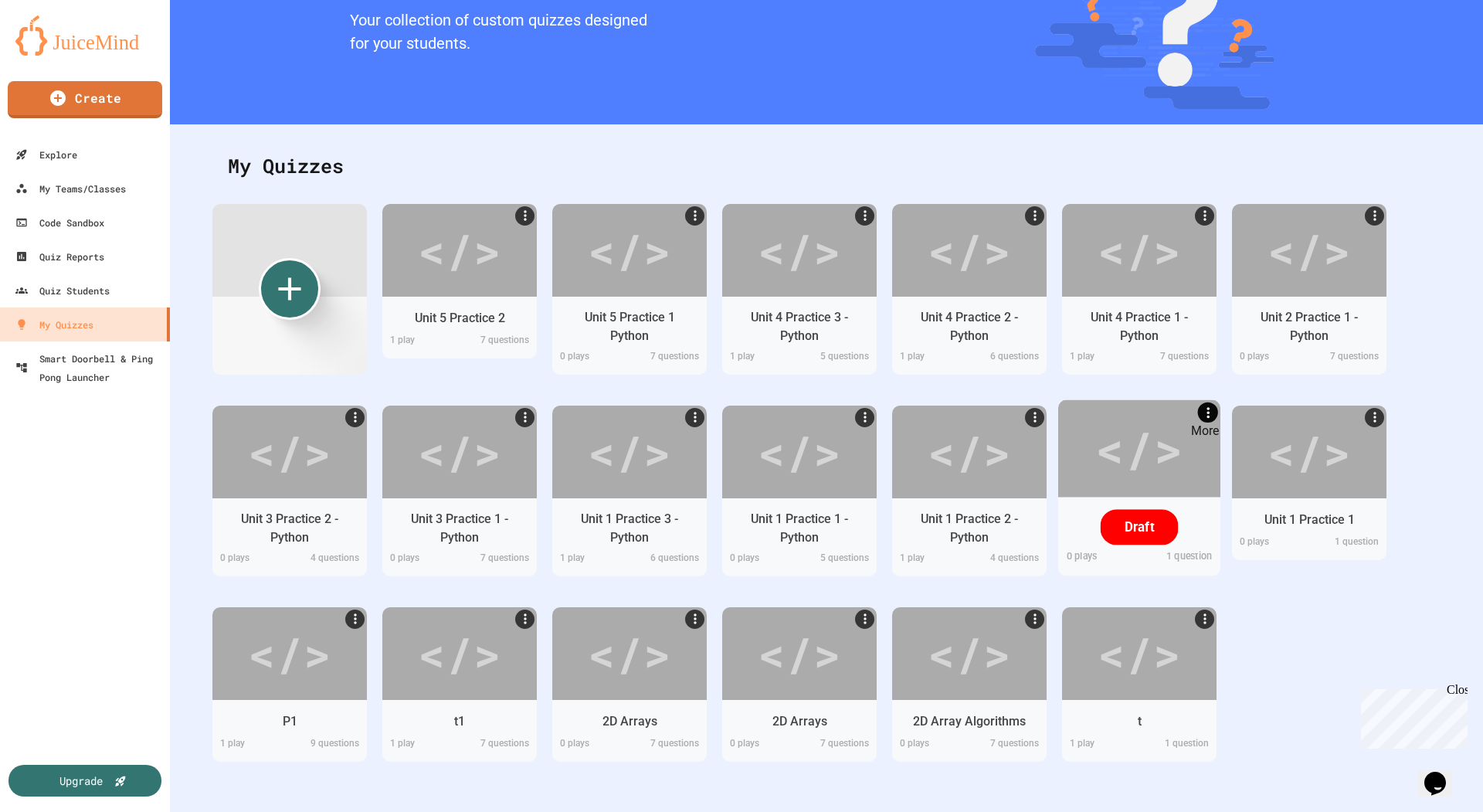
click at [1210, 414] on icon "More" at bounding box center [1207, 411] width 17 height 17
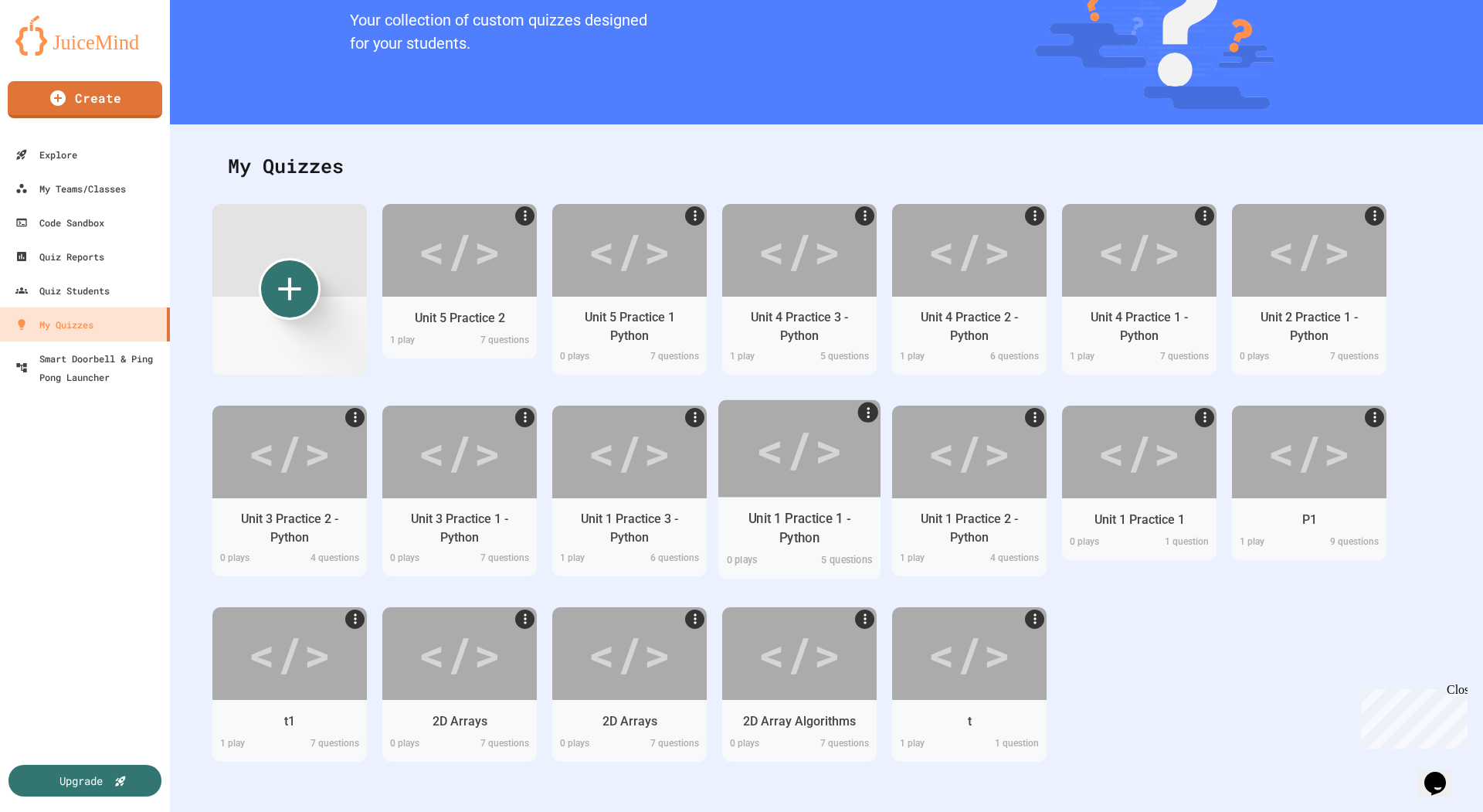
click at [809, 469] on div "</>" at bounding box center [798, 448] width 87 height 73
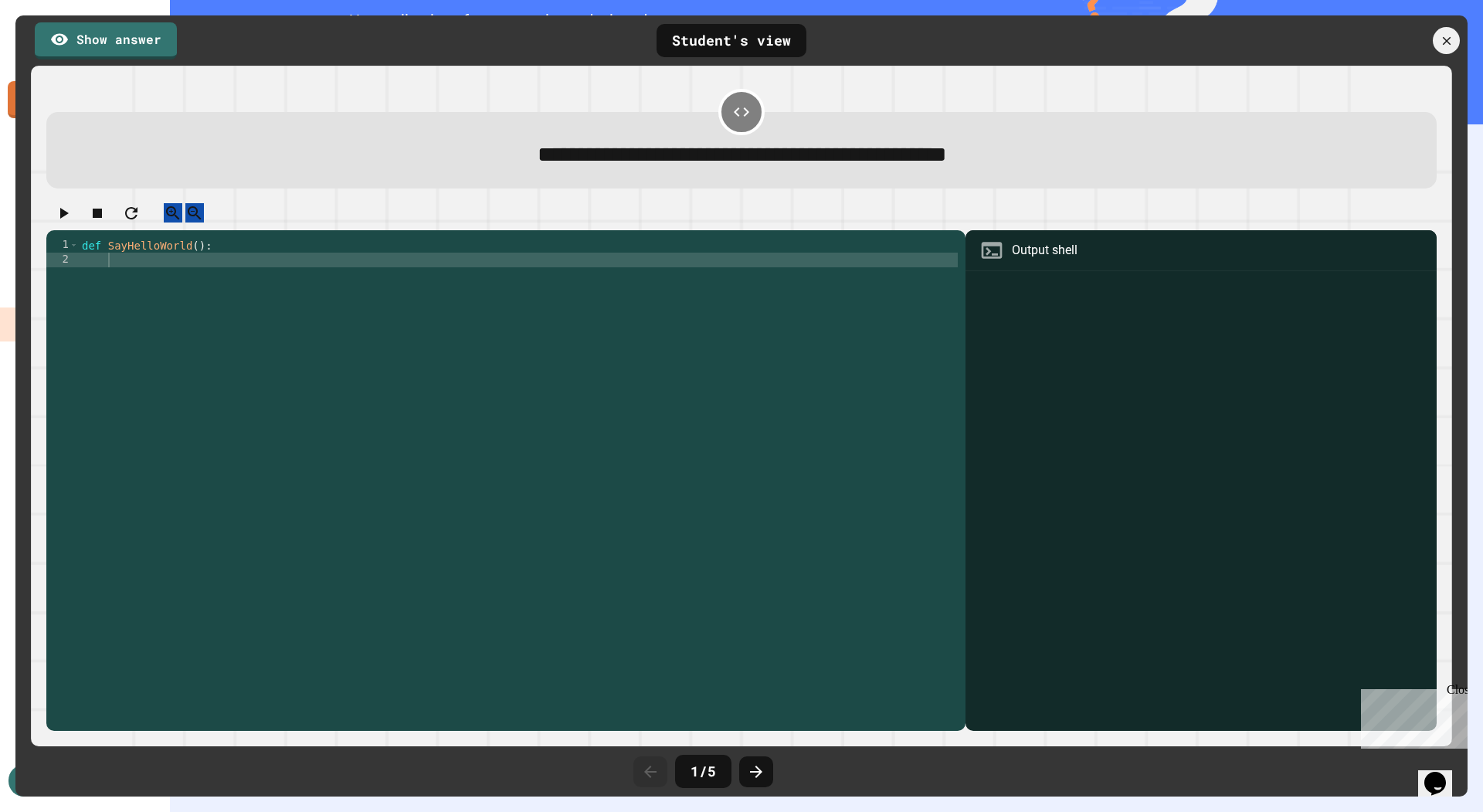
click at [365, 291] on div "def SayHelloWorld ( ) :" at bounding box center [518, 480] width 880 height 484
click at [72, 217] on icon "button" at bounding box center [63, 213] width 19 height 19
click at [514, 387] on div "def SayHelloWorld ( ) : print ( "Hello World!" )" at bounding box center [518, 480] width 880 height 484
type textarea "**********"
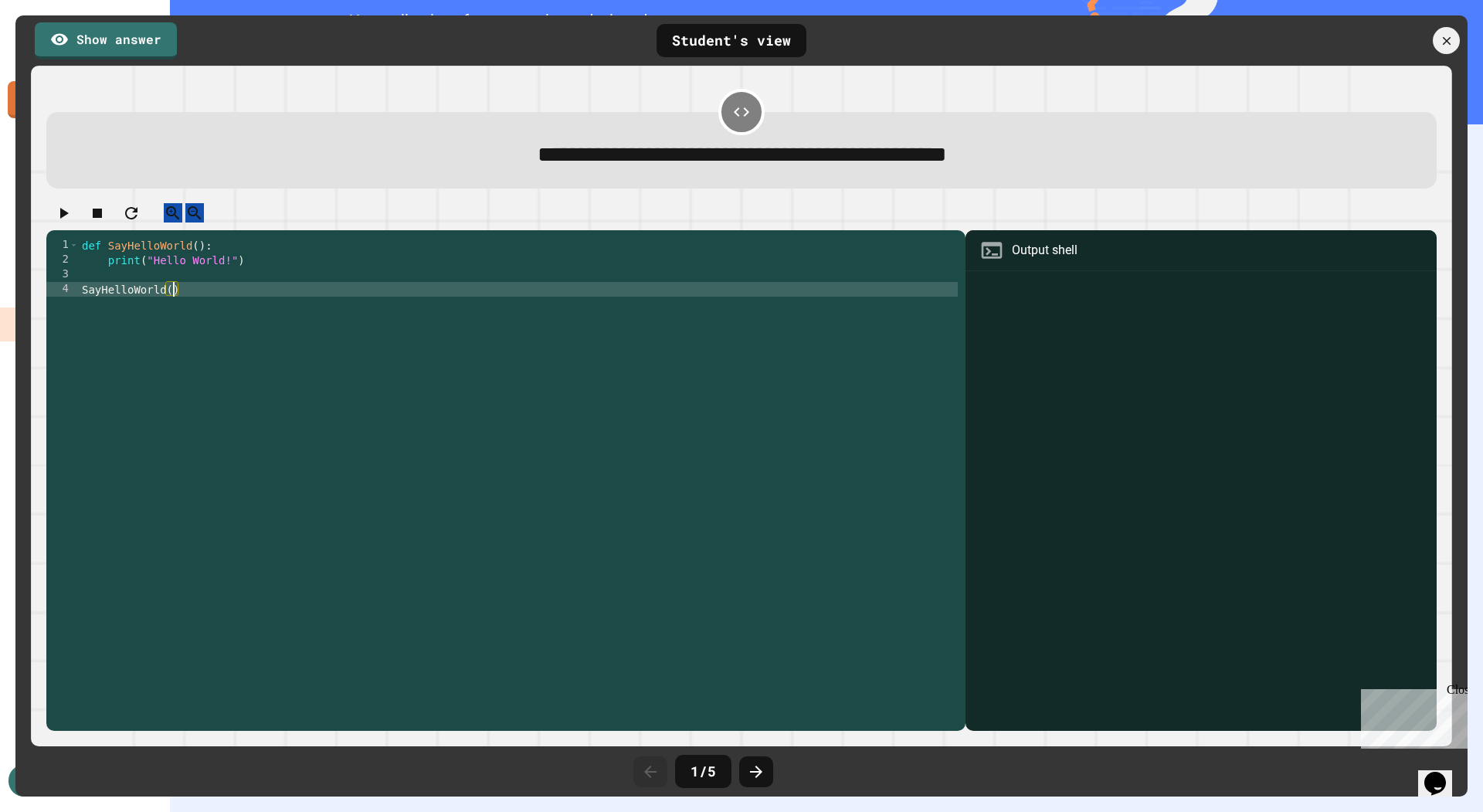
scroll to position [0, 6]
click at [72, 217] on icon "button" at bounding box center [63, 213] width 19 height 19
click at [153, 36] on link "Show answer" at bounding box center [106, 38] width 144 height 38
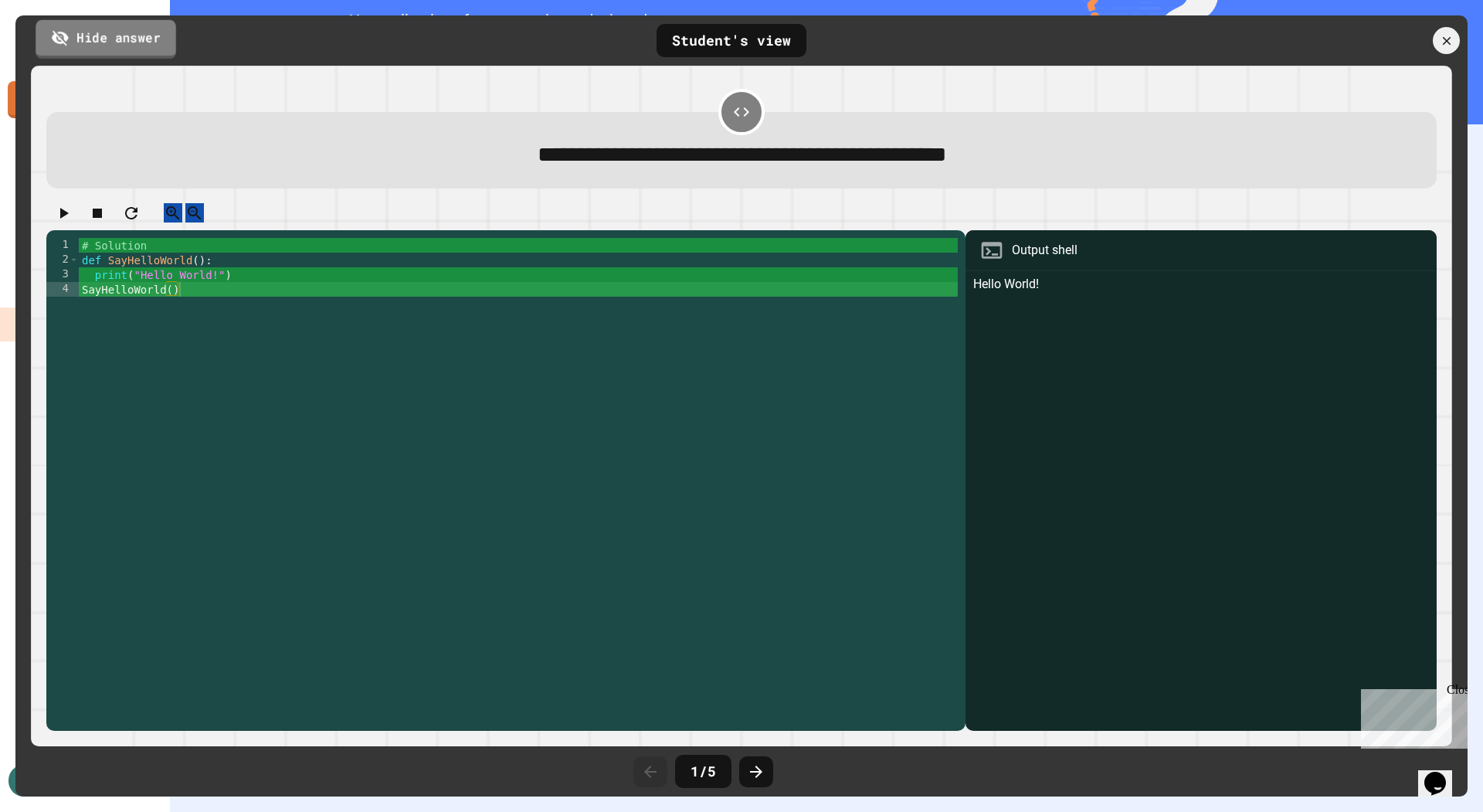
click at [153, 36] on link "Hide answer" at bounding box center [105, 38] width 140 height 38
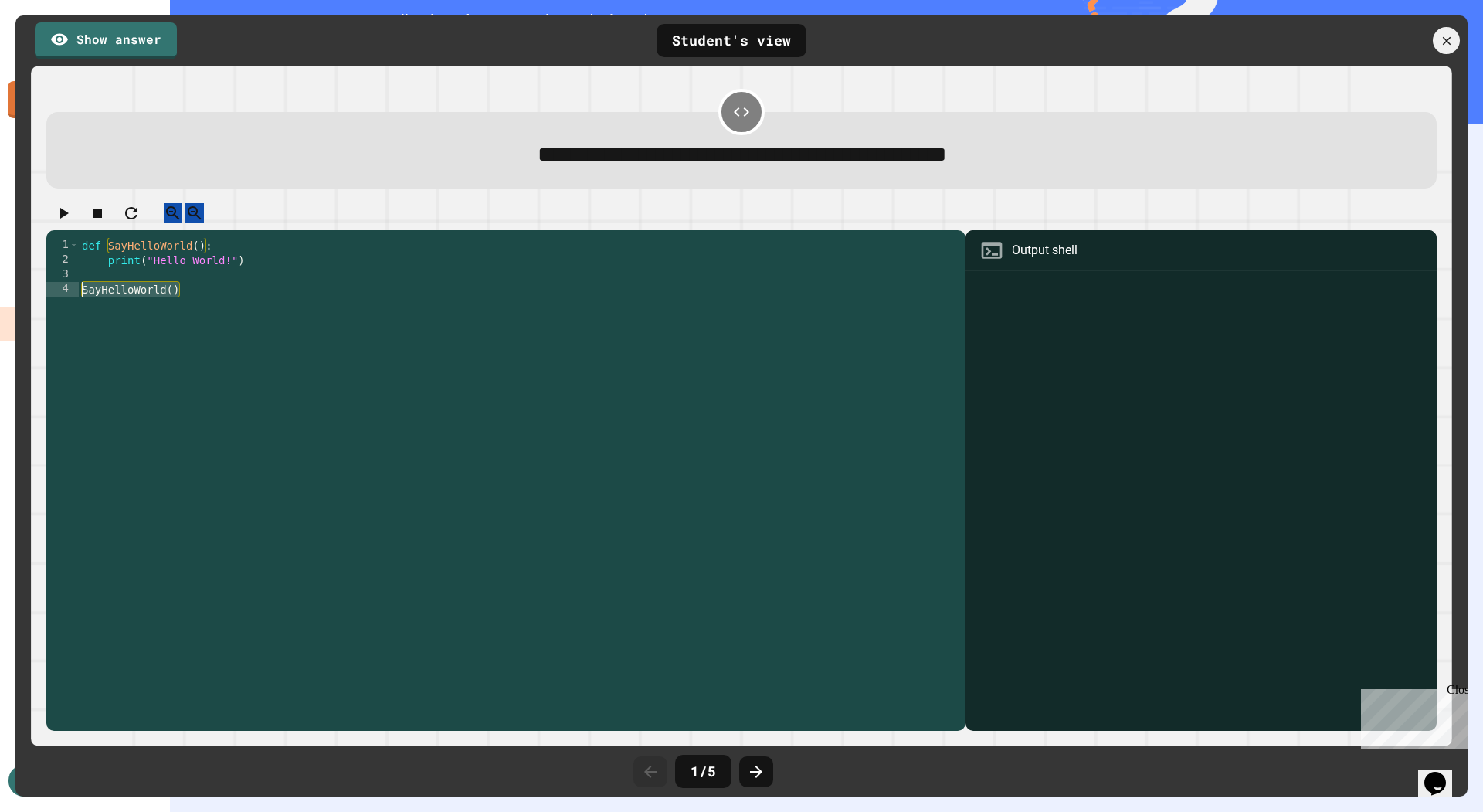
drag, startPoint x: 199, startPoint y: 311, endPoint x: 62, endPoint y: 295, distance: 137.9
click at [62, 295] on div "**********" at bounding box center [502, 465] width 912 height 454
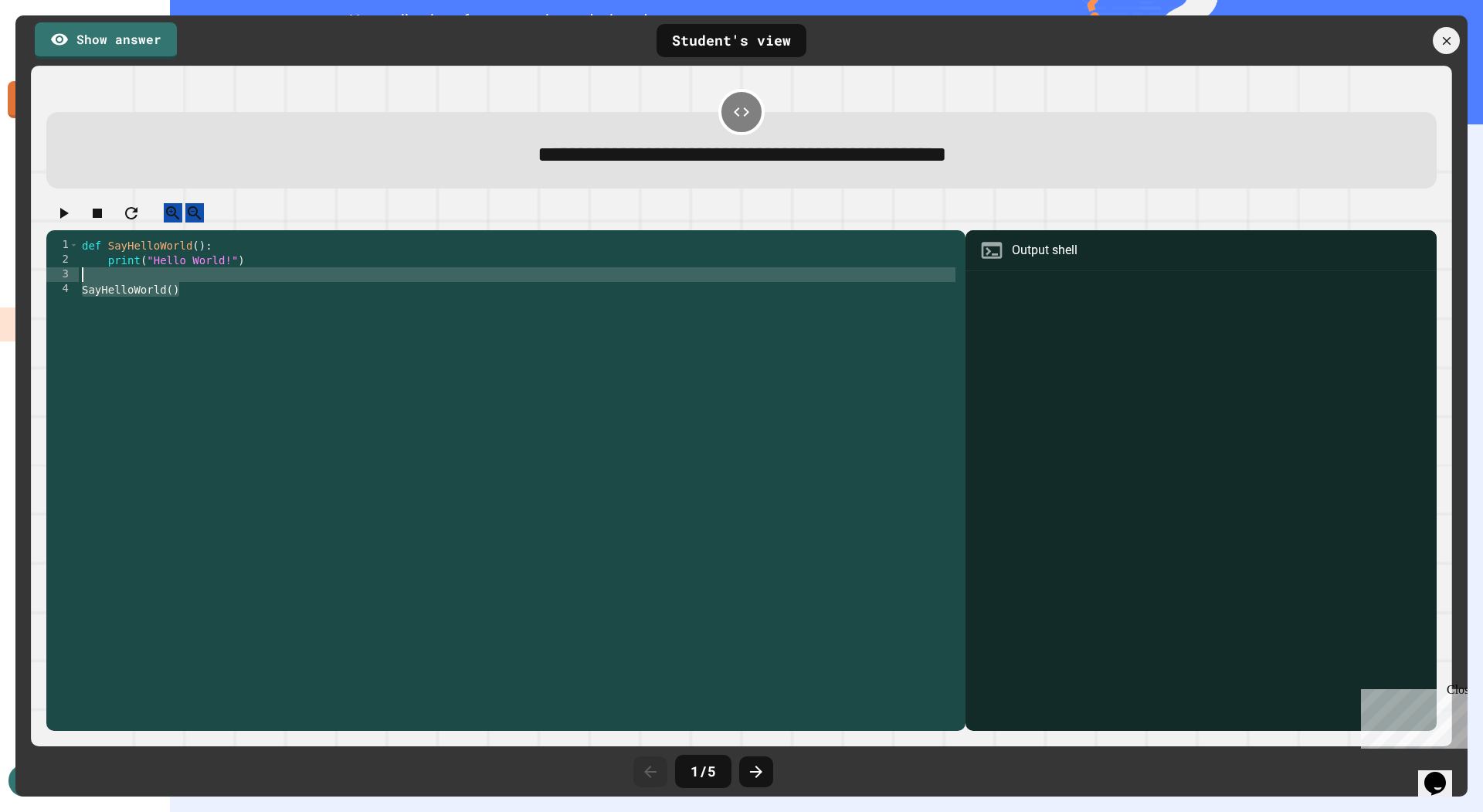
type textarea "**********"
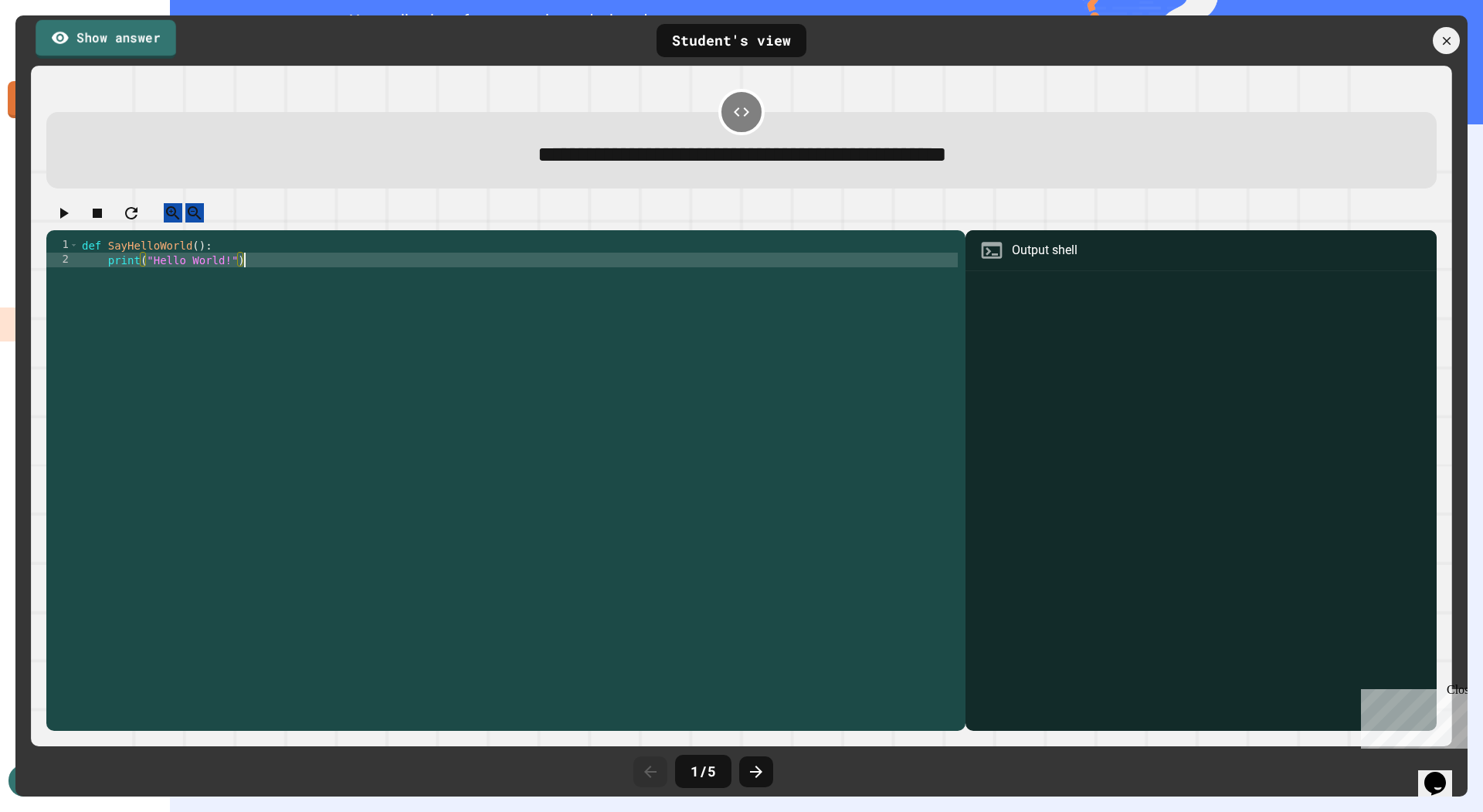
click at [105, 43] on link "Show answer" at bounding box center [105, 38] width 140 height 38
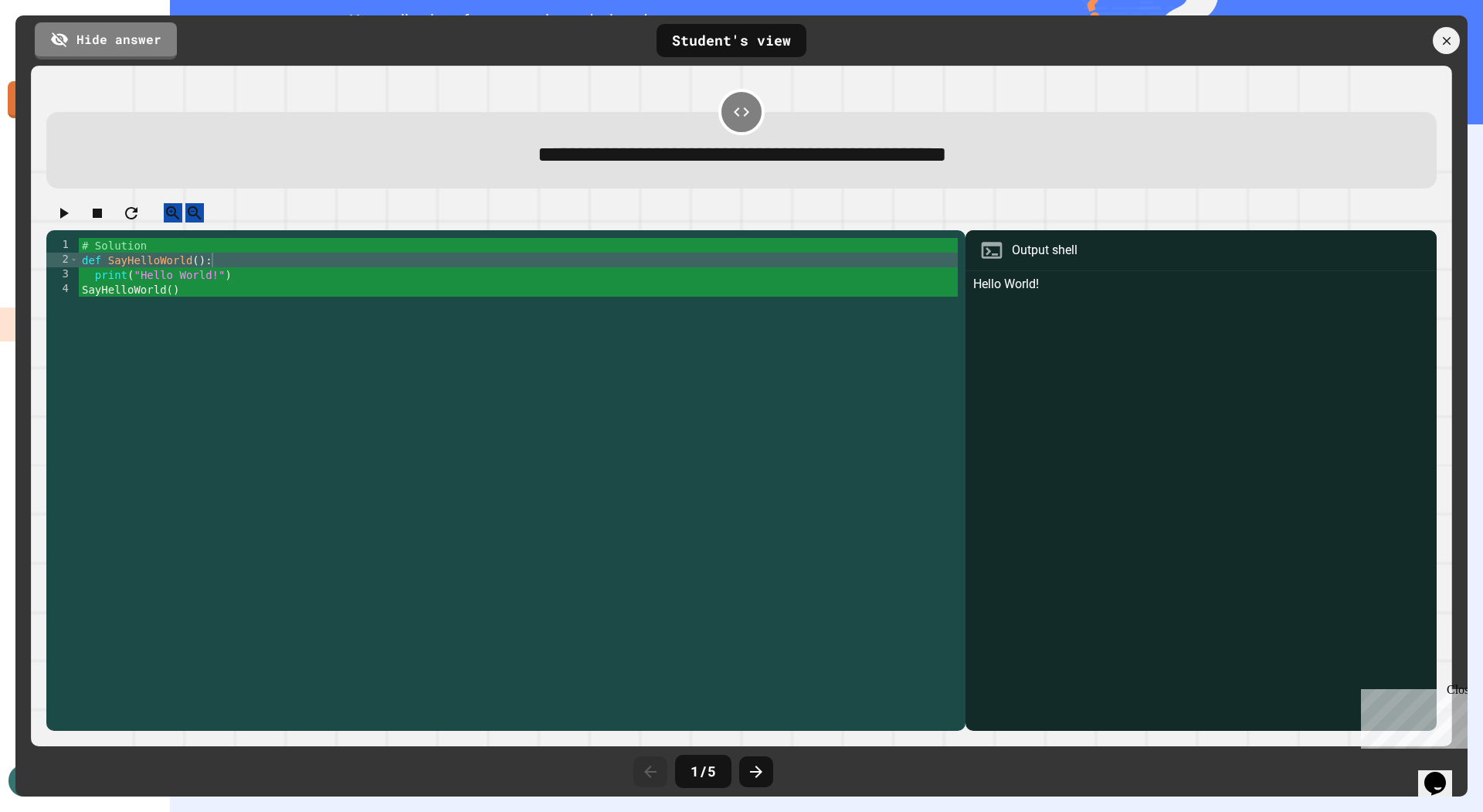
click at [204, 316] on div "# Solution def SayHelloWorld ( ) : print ( "Hello World!" ) SayHelloWorld ( )" at bounding box center [518, 480] width 880 height 484
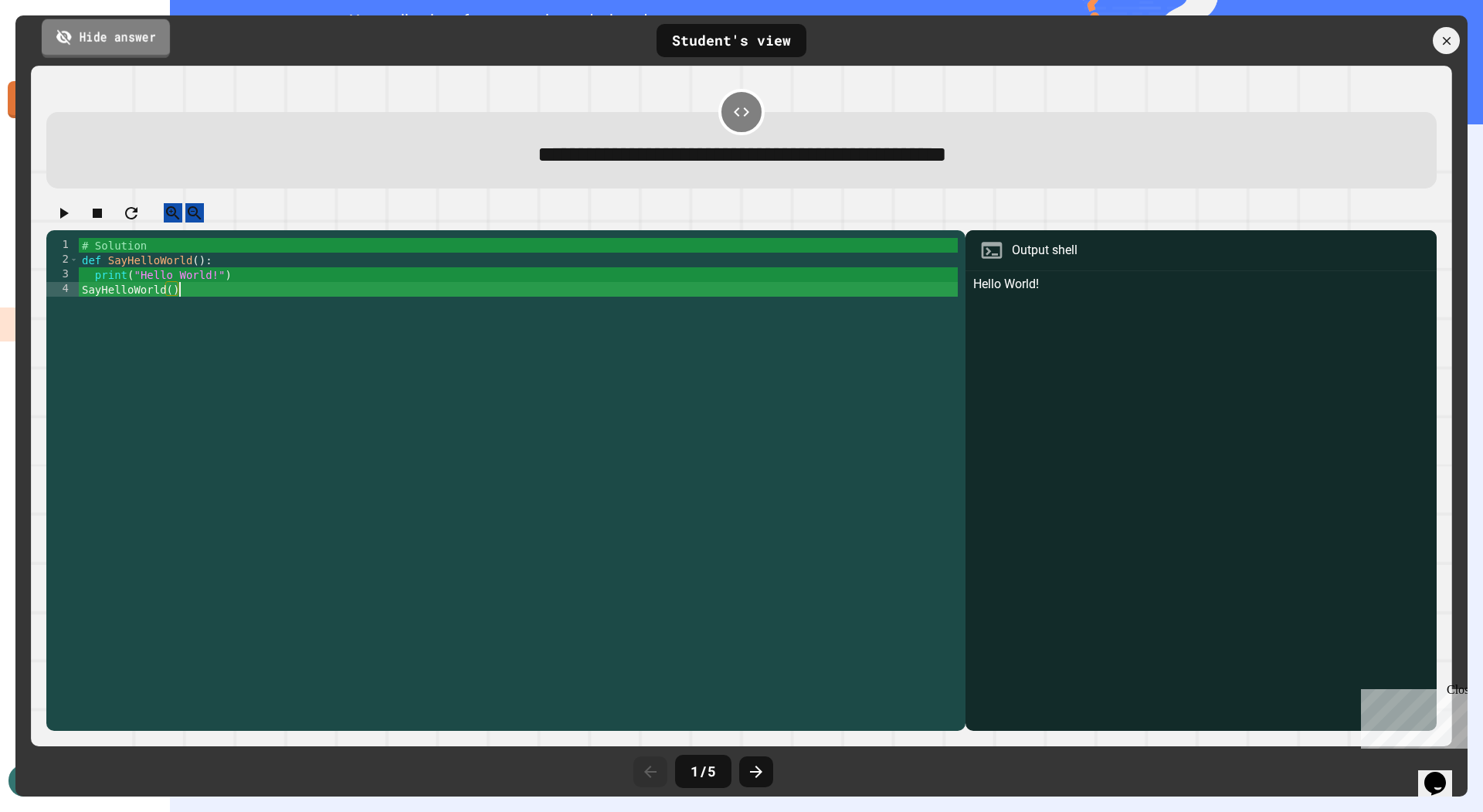
click at [98, 34] on link "Hide answer" at bounding box center [106, 37] width 128 height 38
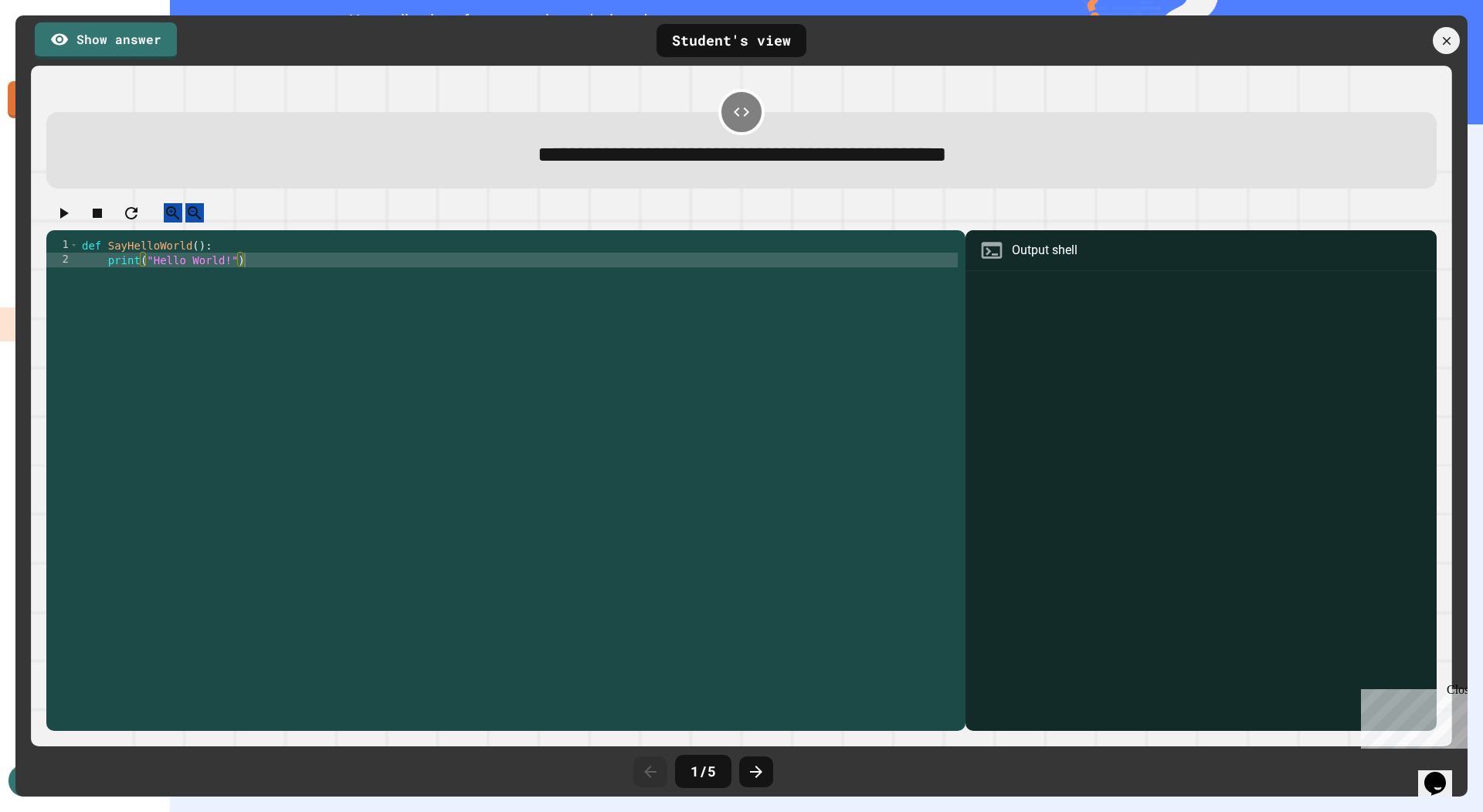
click at [97, 309] on div "def SayHelloWorld ( ) : print ( "Hello World!" )" at bounding box center [518, 480] width 880 height 484
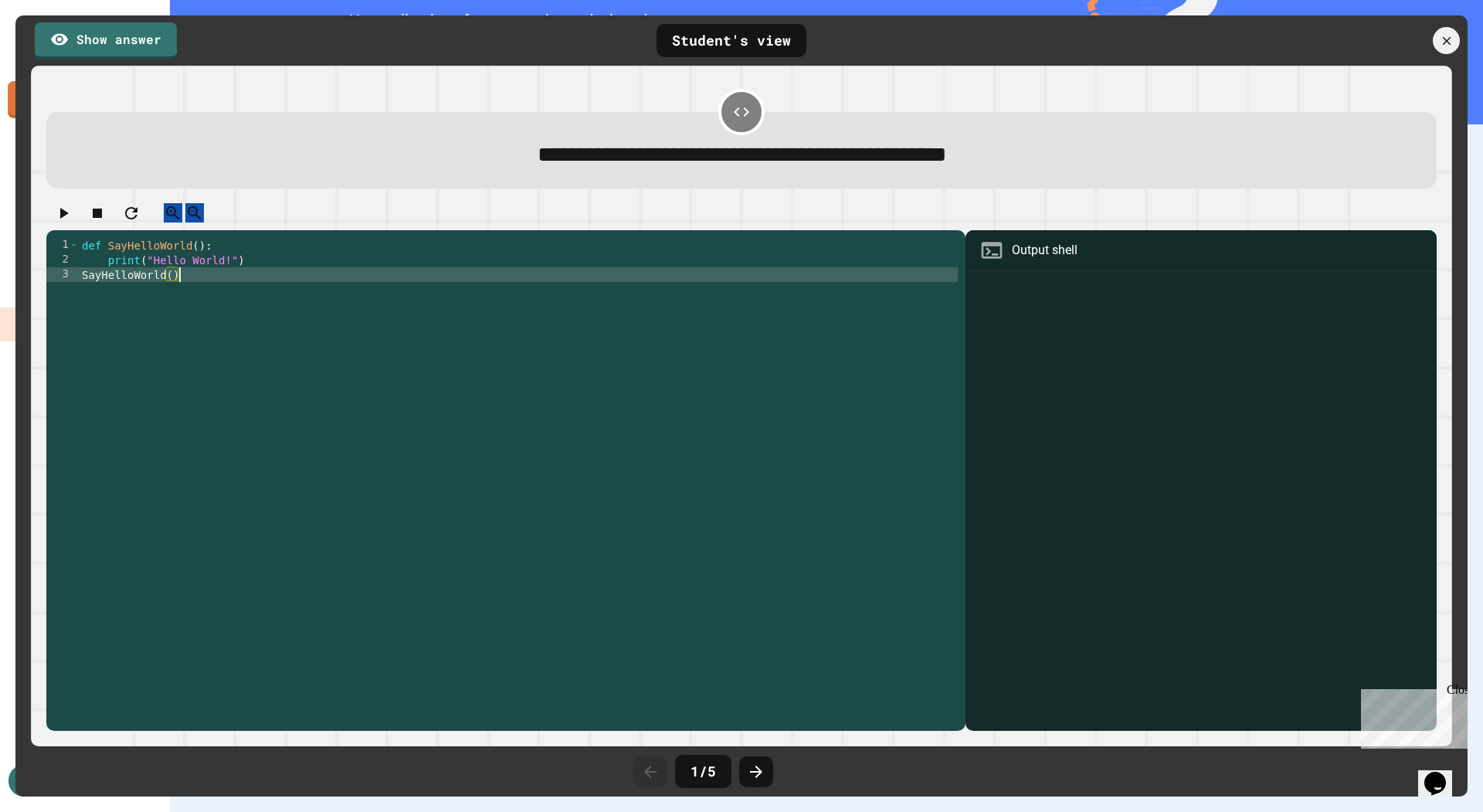
scroll to position [0, 6]
type textarea "**********"
click at [72, 214] on icon "button" at bounding box center [63, 213] width 19 height 19
click at [72, 214] on icon "button" at bounding box center [63, 213] width 19 height 19
click at [1261, 315] on div at bounding box center [1200, 503] width 455 height 456
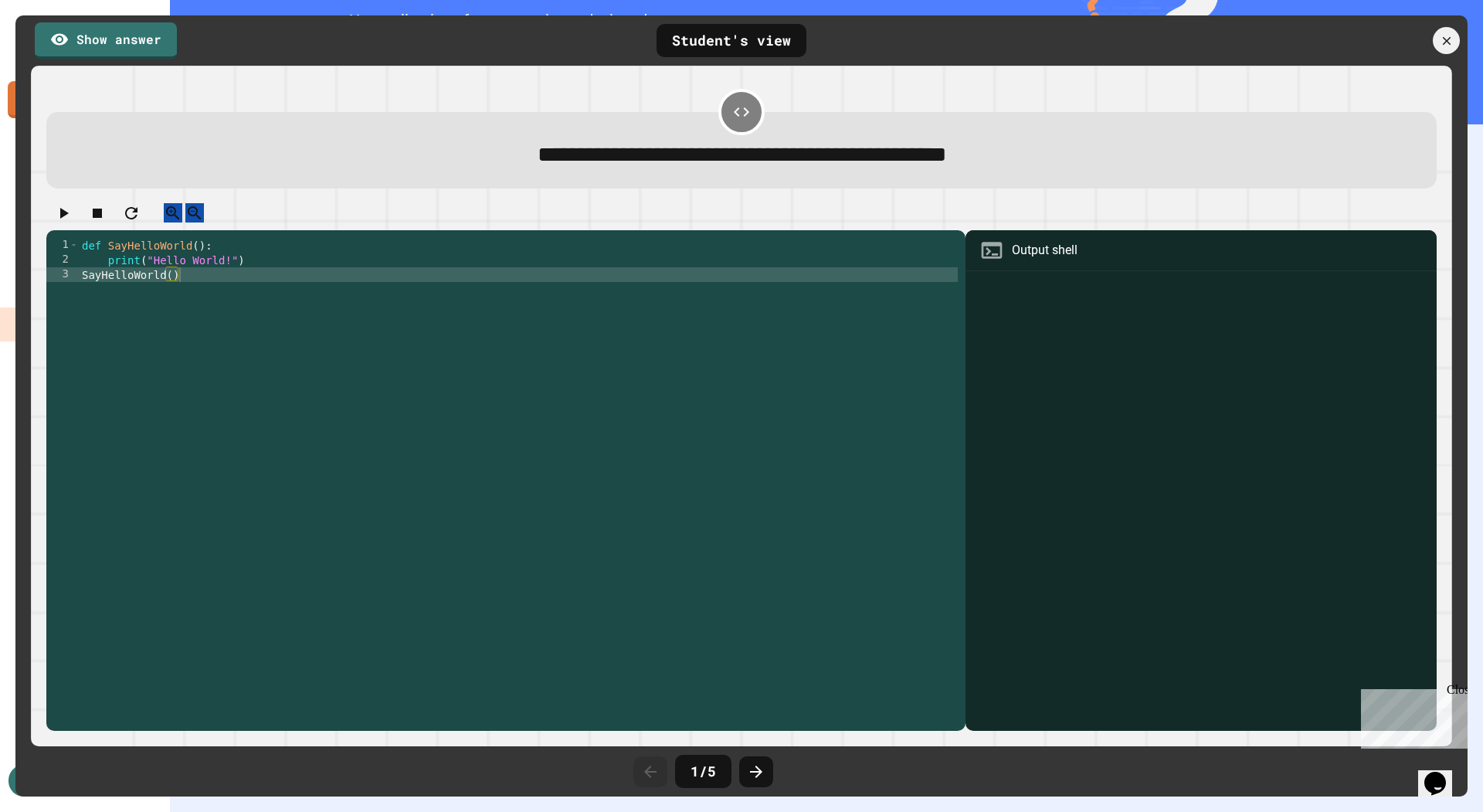
click at [1459, 694] on div "Close" at bounding box center [1457, 693] width 20 height 20
click at [745, 116] on icon at bounding box center [741, 112] width 19 height 19
click at [756, 772] on icon at bounding box center [755, 771] width 19 height 19
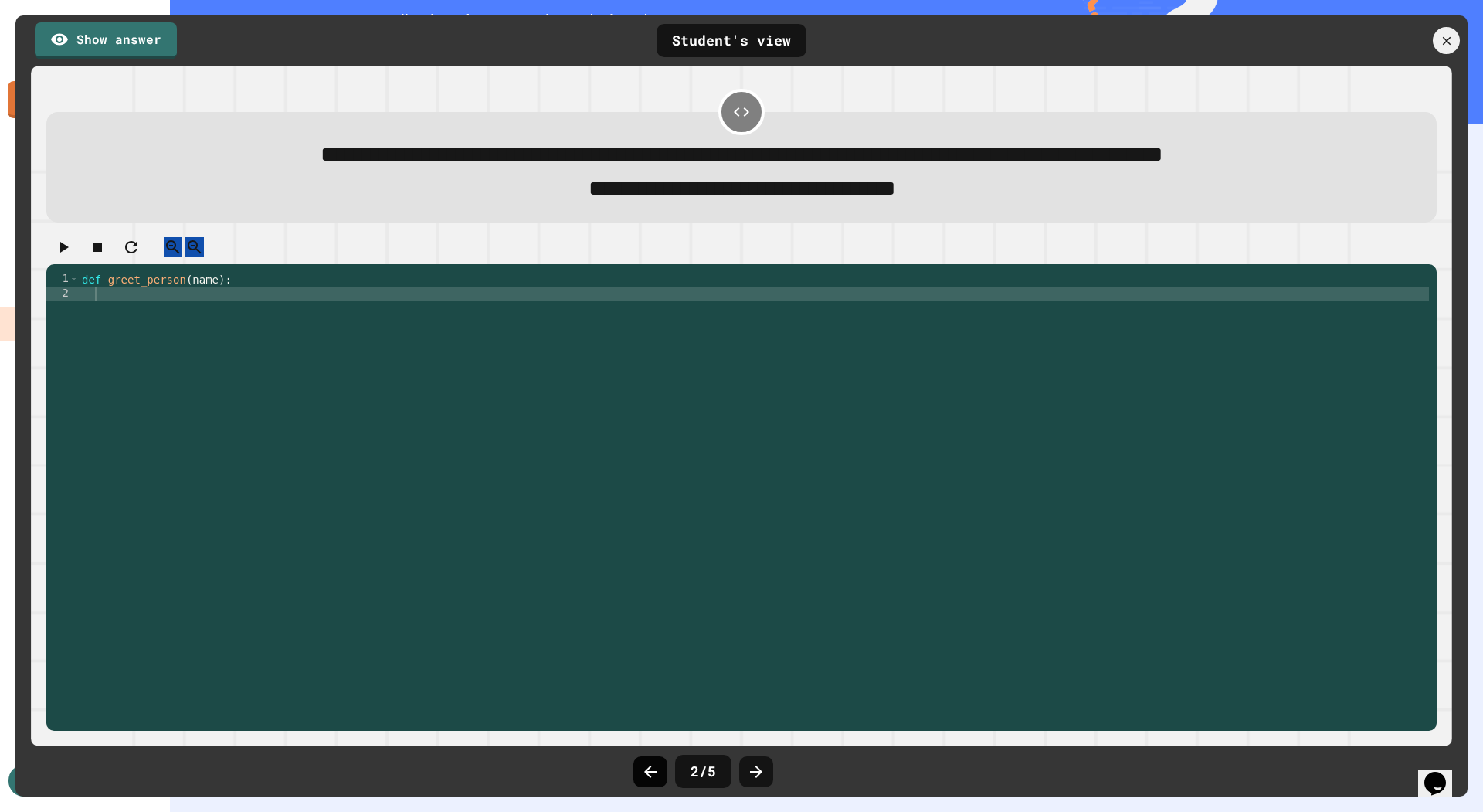
click at [645, 766] on icon at bounding box center [649, 771] width 19 height 19
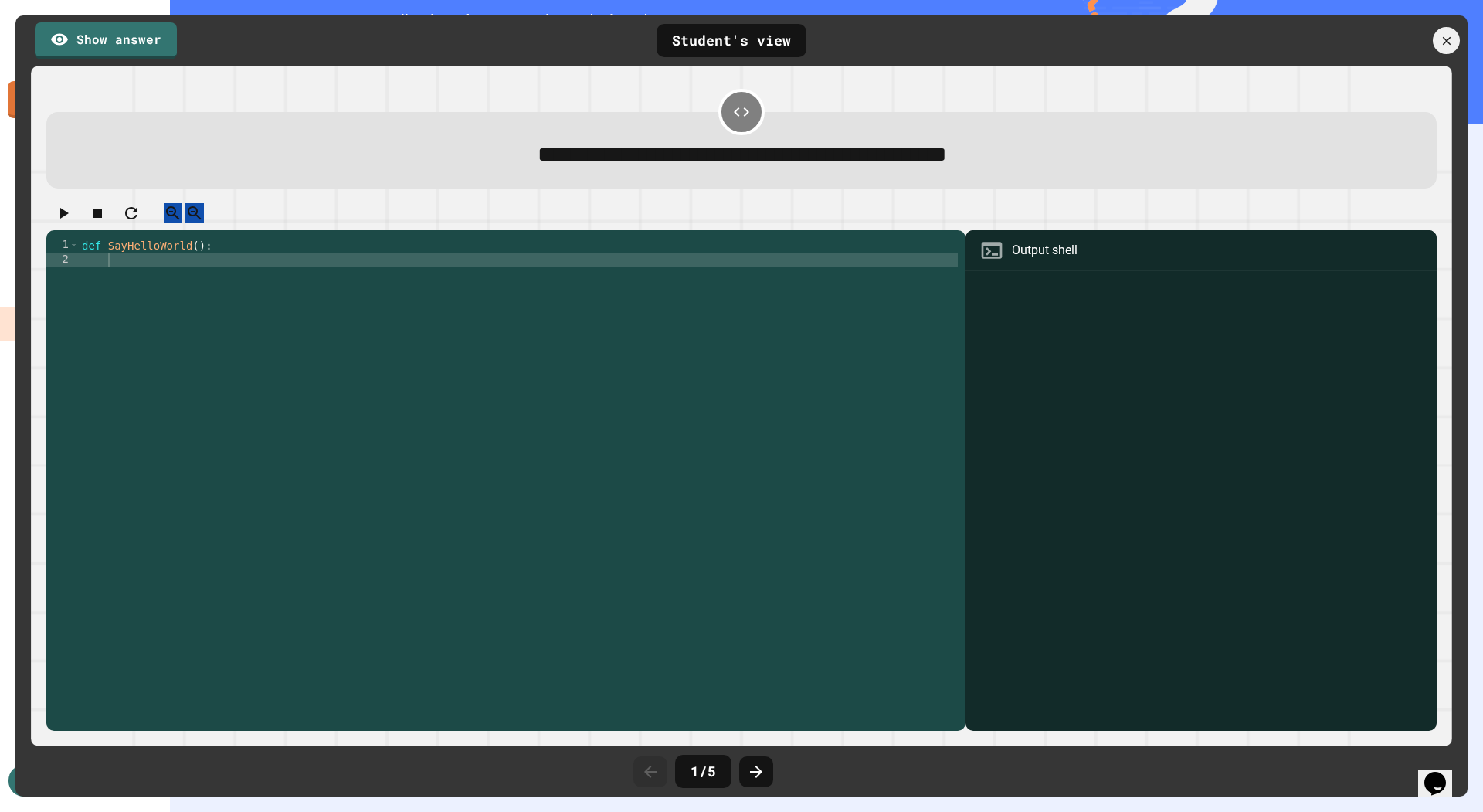
click at [495, 271] on div "def SayHelloWorld ( ) :" at bounding box center [518, 480] width 880 height 484
click at [72, 218] on icon "button" at bounding box center [63, 213] width 19 height 19
click at [72, 217] on icon "button" at bounding box center [63, 213] width 19 height 19
click at [89, 323] on div "def SayHelloWorld ( ) : return "Hello World!"" at bounding box center [518, 480] width 880 height 484
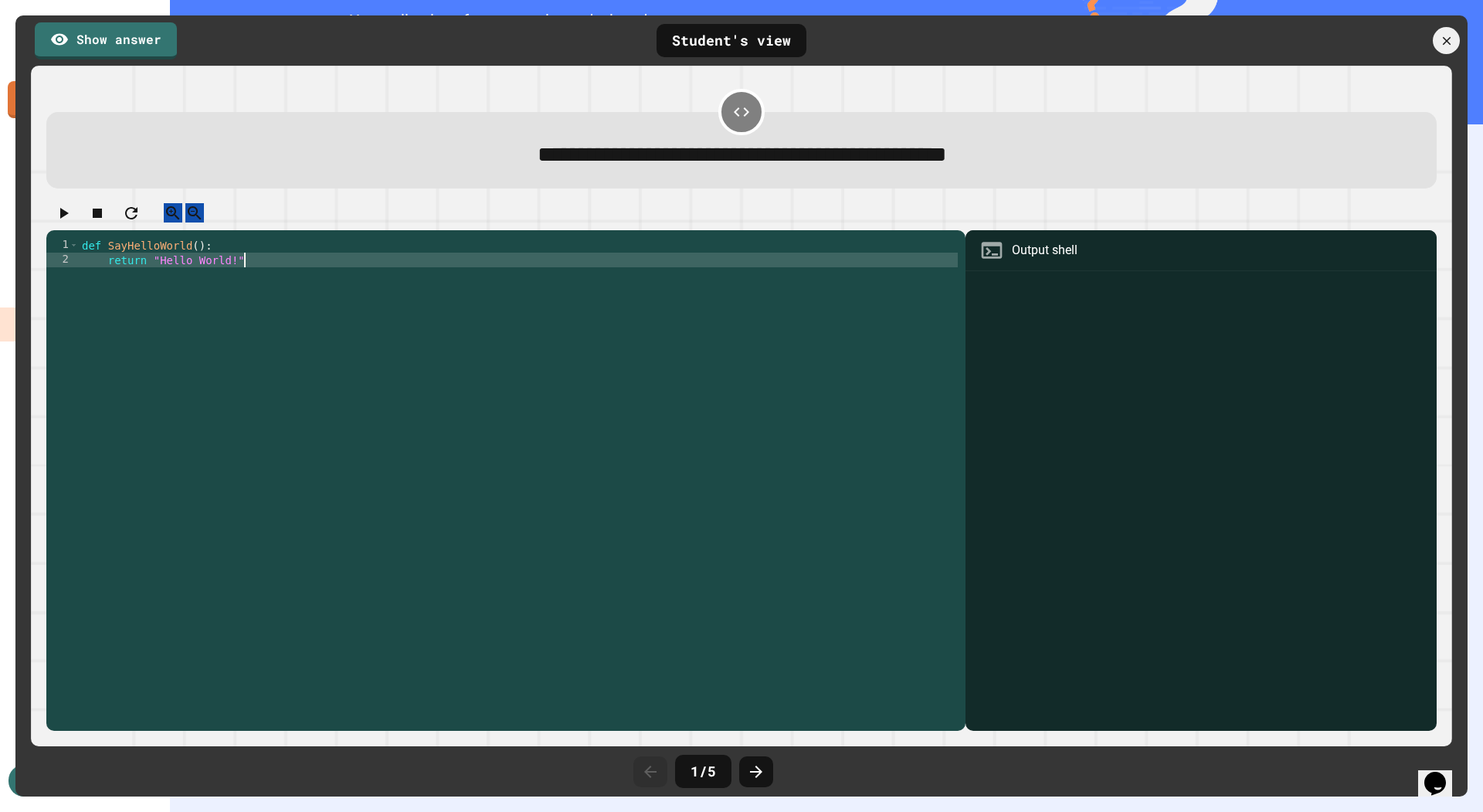
type textarea "**********"
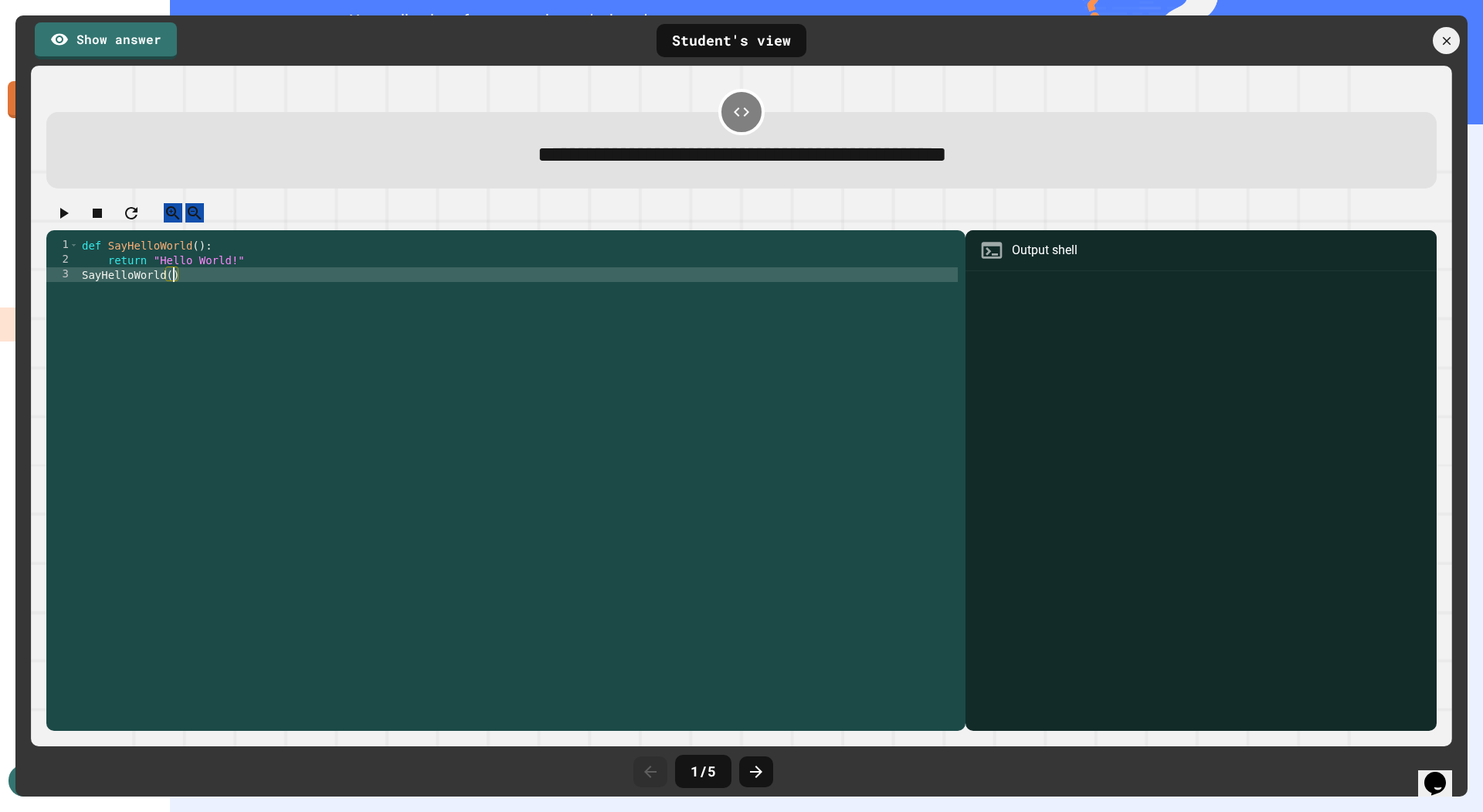
scroll to position [0, 6]
type textarea "**********"
click at [72, 212] on icon "button" at bounding box center [63, 213] width 19 height 19
click at [72, 222] on button "button" at bounding box center [63, 213] width 19 height 20
click at [763, 774] on icon at bounding box center [755, 771] width 19 height 19
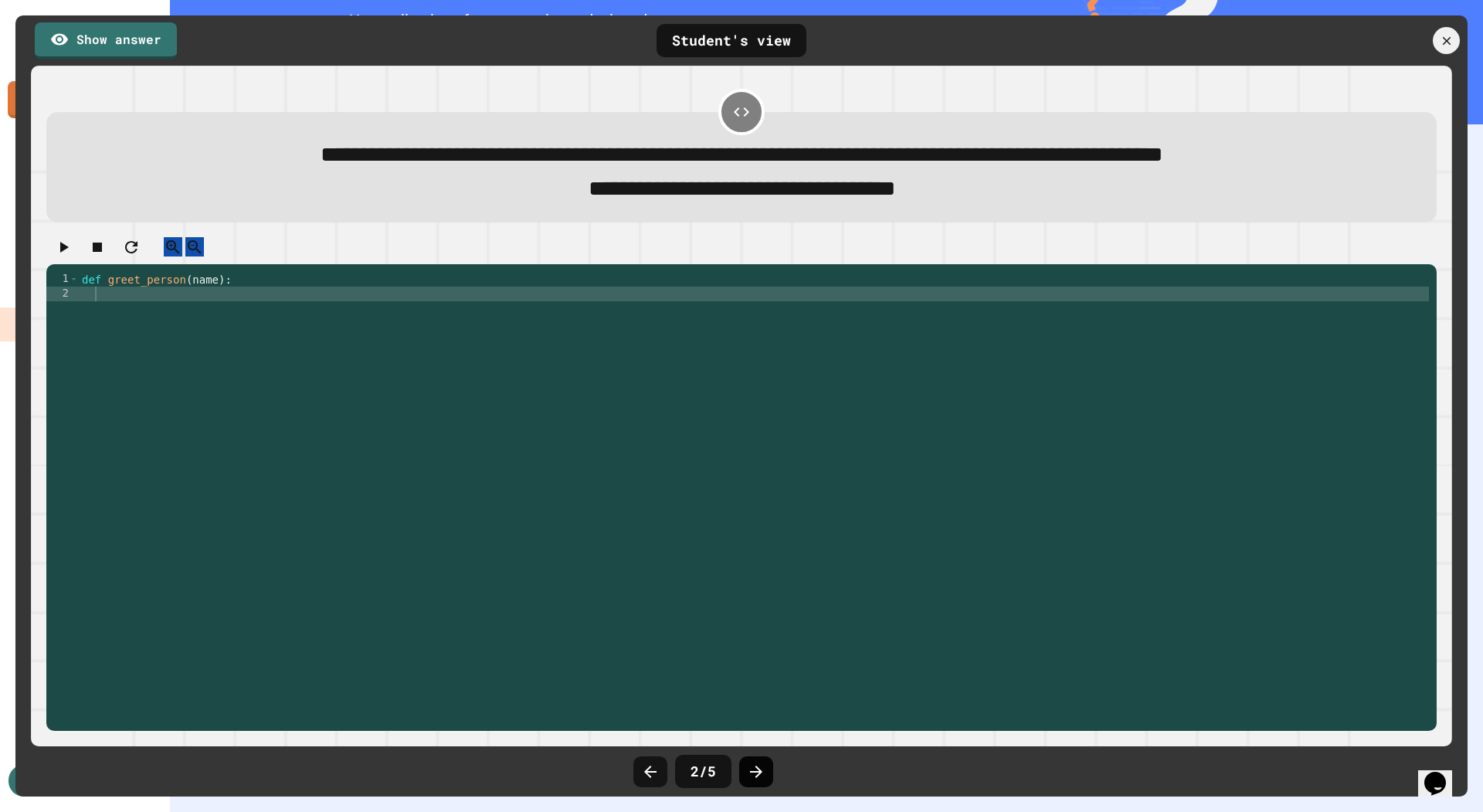
click at [768, 764] on div at bounding box center [756, 772] width 34 height 31
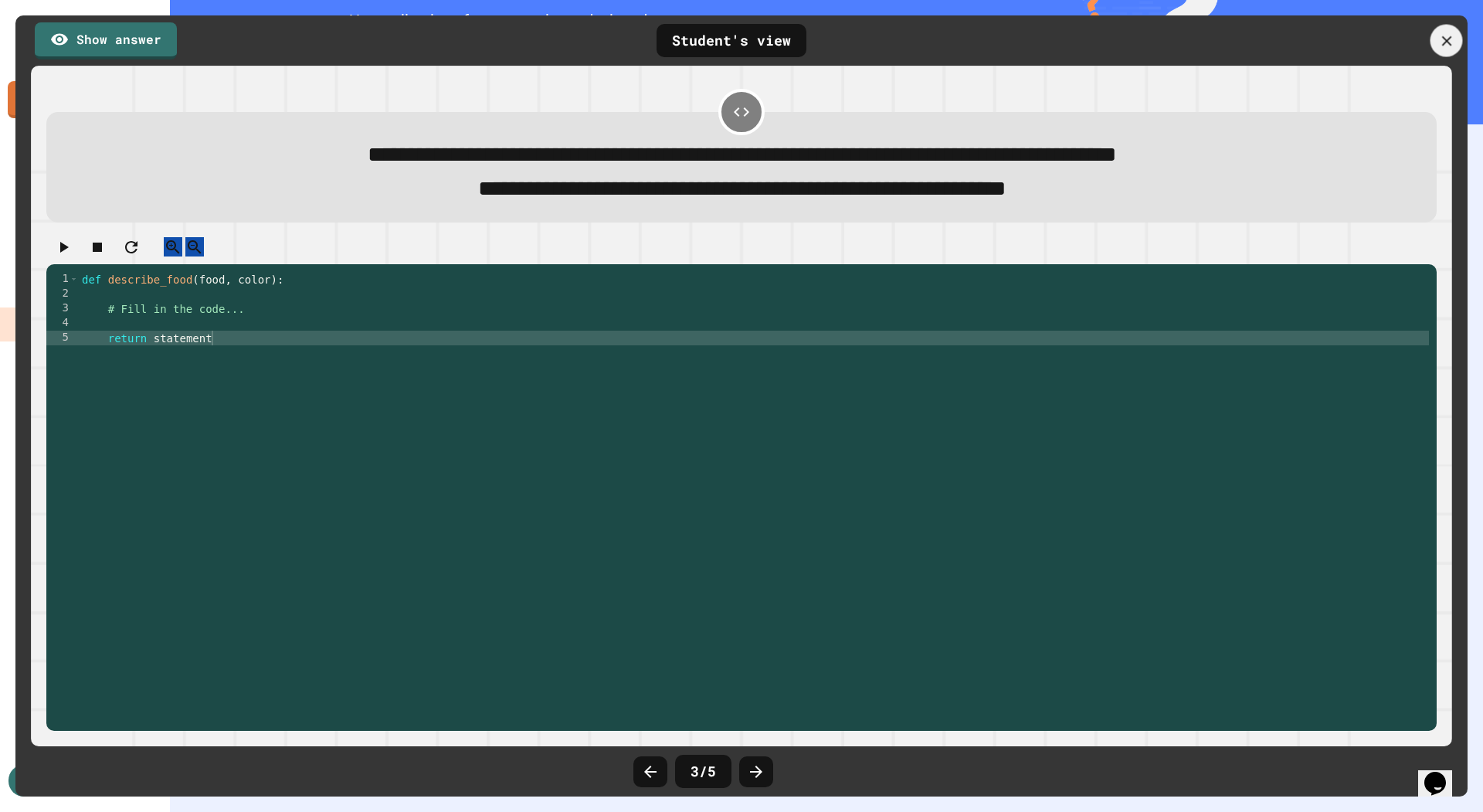
click at [1447, 46] on icon at bounding box center [1446, 40] width 17 height 17
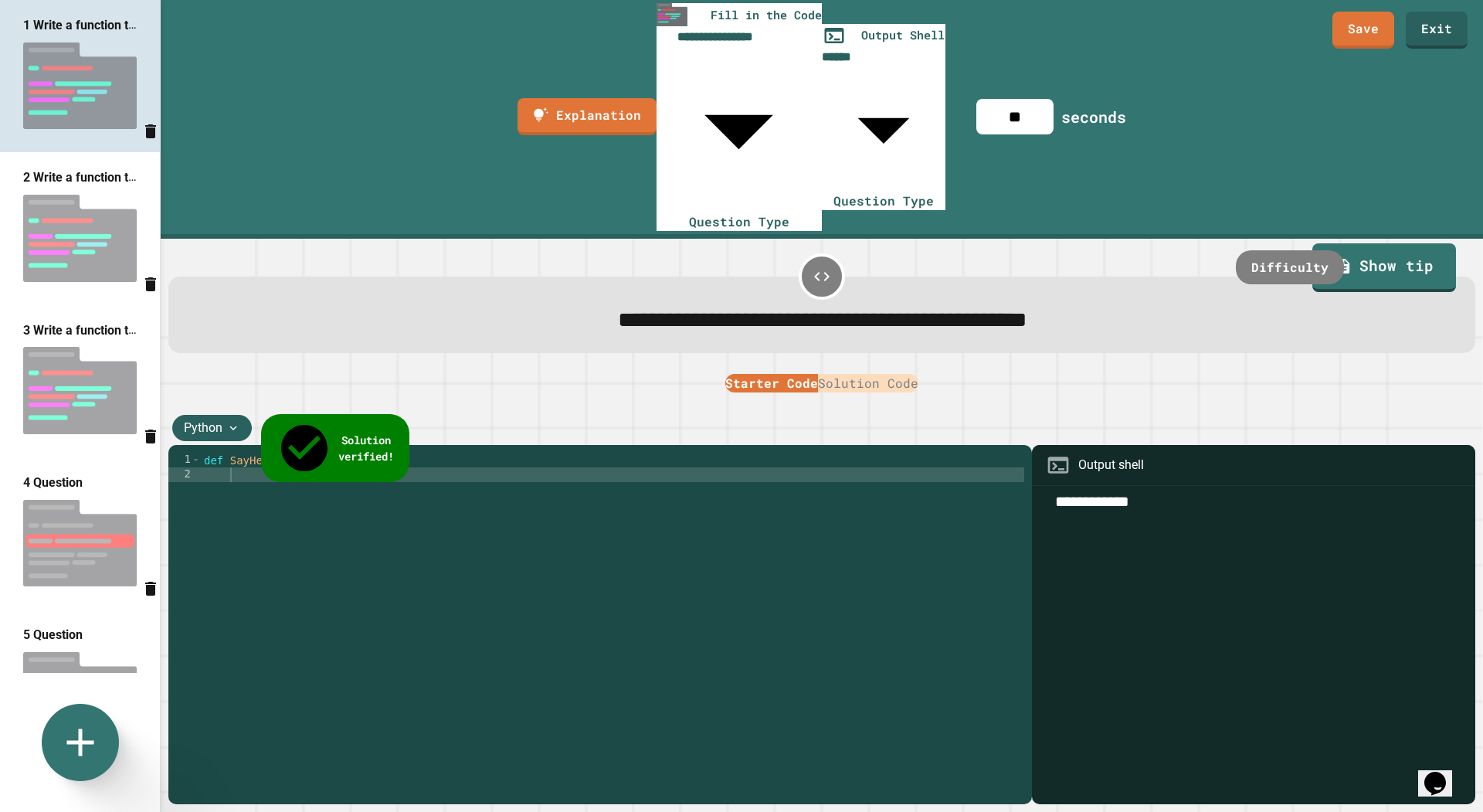
click at [885, 17] on body "**********" at bounding box center [742, 406] width 1483 height 812
click at [1034, 811] on div at bounding box center [742, 813] width 1483 height 0
click at [115, 199] on img at bounding box center [79, 238] width 160 height 103
type input "********"
type input "***"
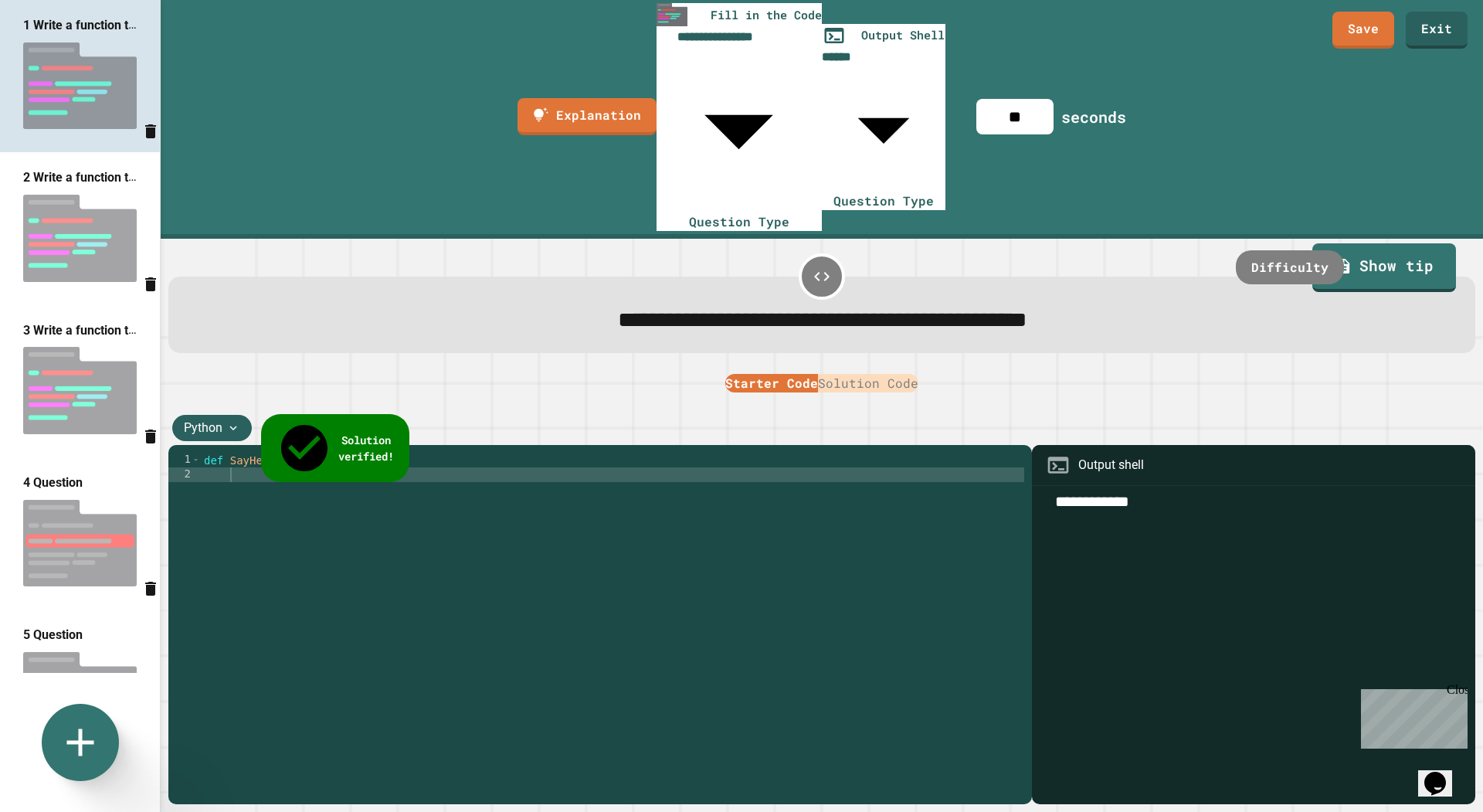
click at [618, 309] on span "**********" at bounding box center [823, 319] width 409 height 22
click at [661, 239] on div "**********" at bounding box center [822, 525] width 1322 height 573
click at [1364, 27] on link "Save" at bounding box center [1363, 27] width 61 height 38
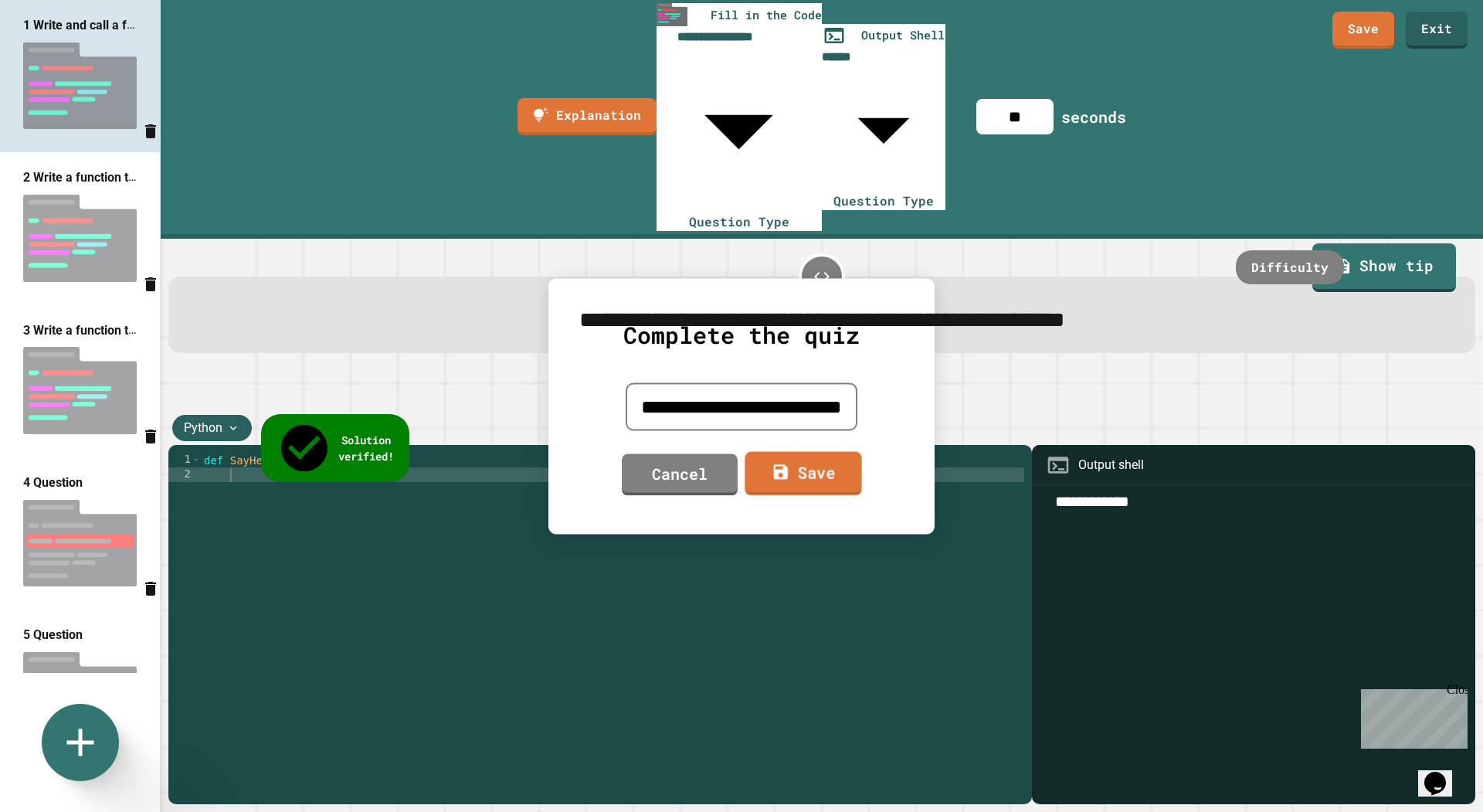
click at [819, 469] on link "Save" at bounding box center [802, 472] width 117 height 44
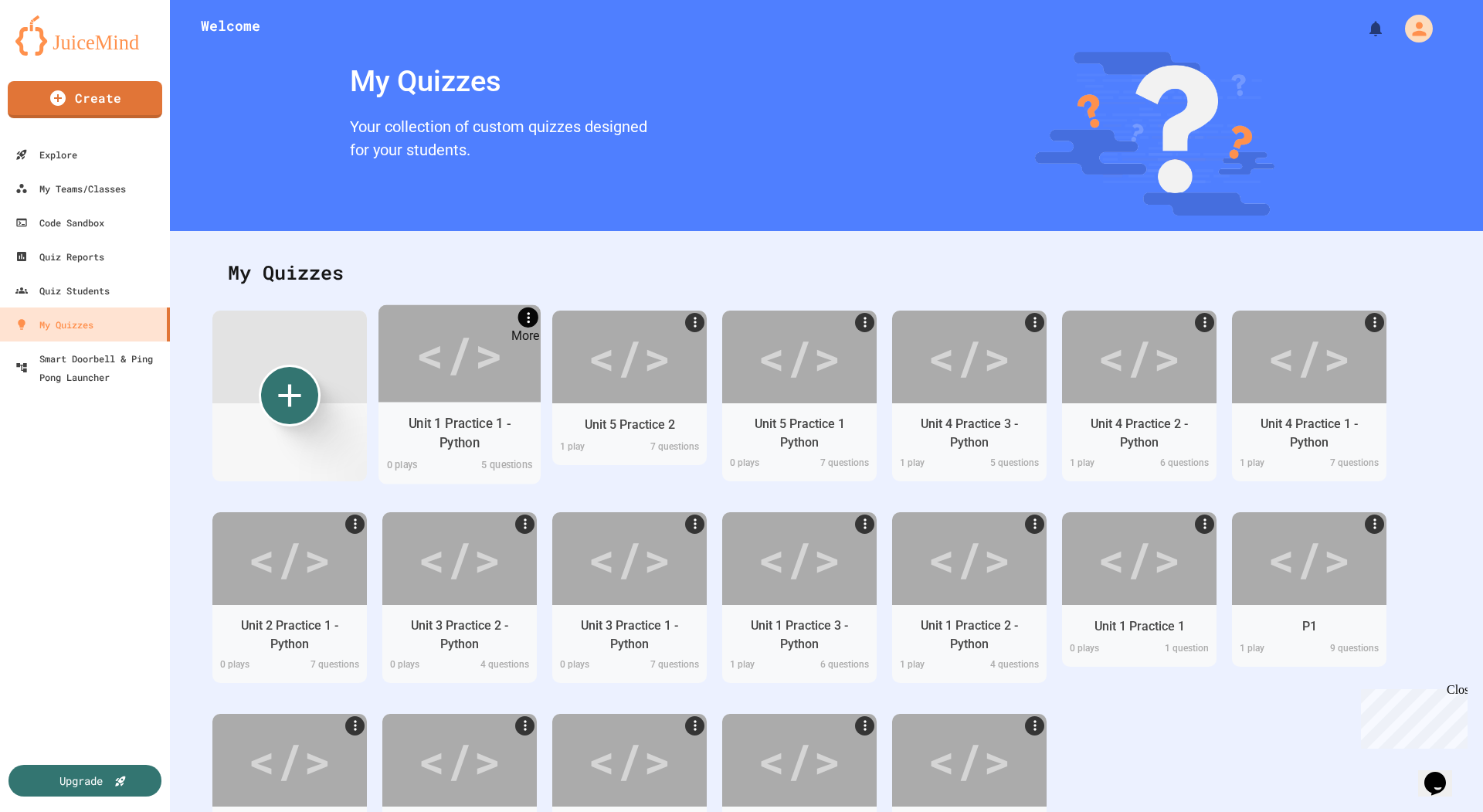
click at [528, 308] on link "More" at bounding box center [528, 316] width 20 height 20
click at [484, 811] on div at bounding box center [742, 813] width 1483 height 0
click at [482, 390] on div "</>" at bounding box center [459, 353] width 163 height 97
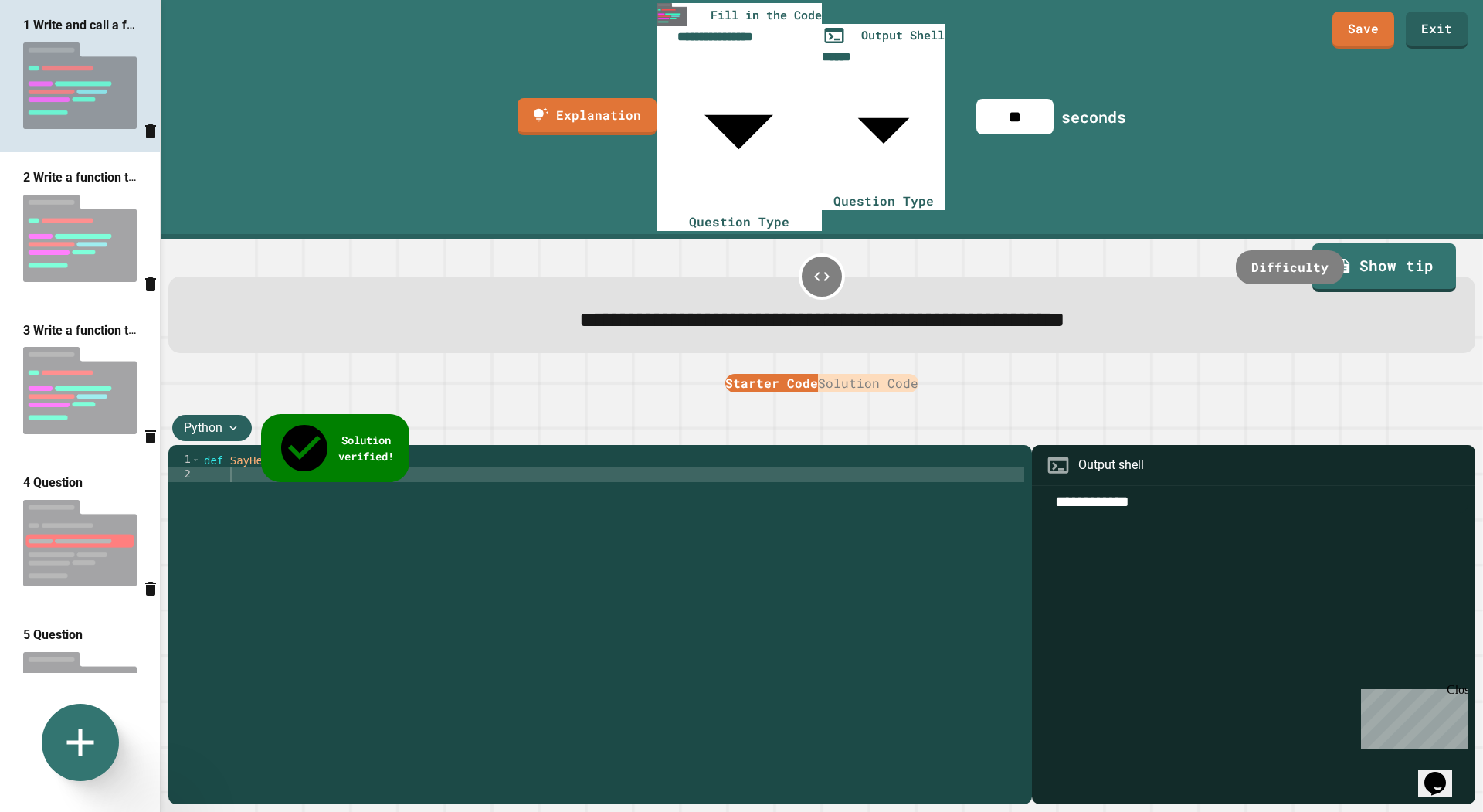
scroll to position [94, 0]
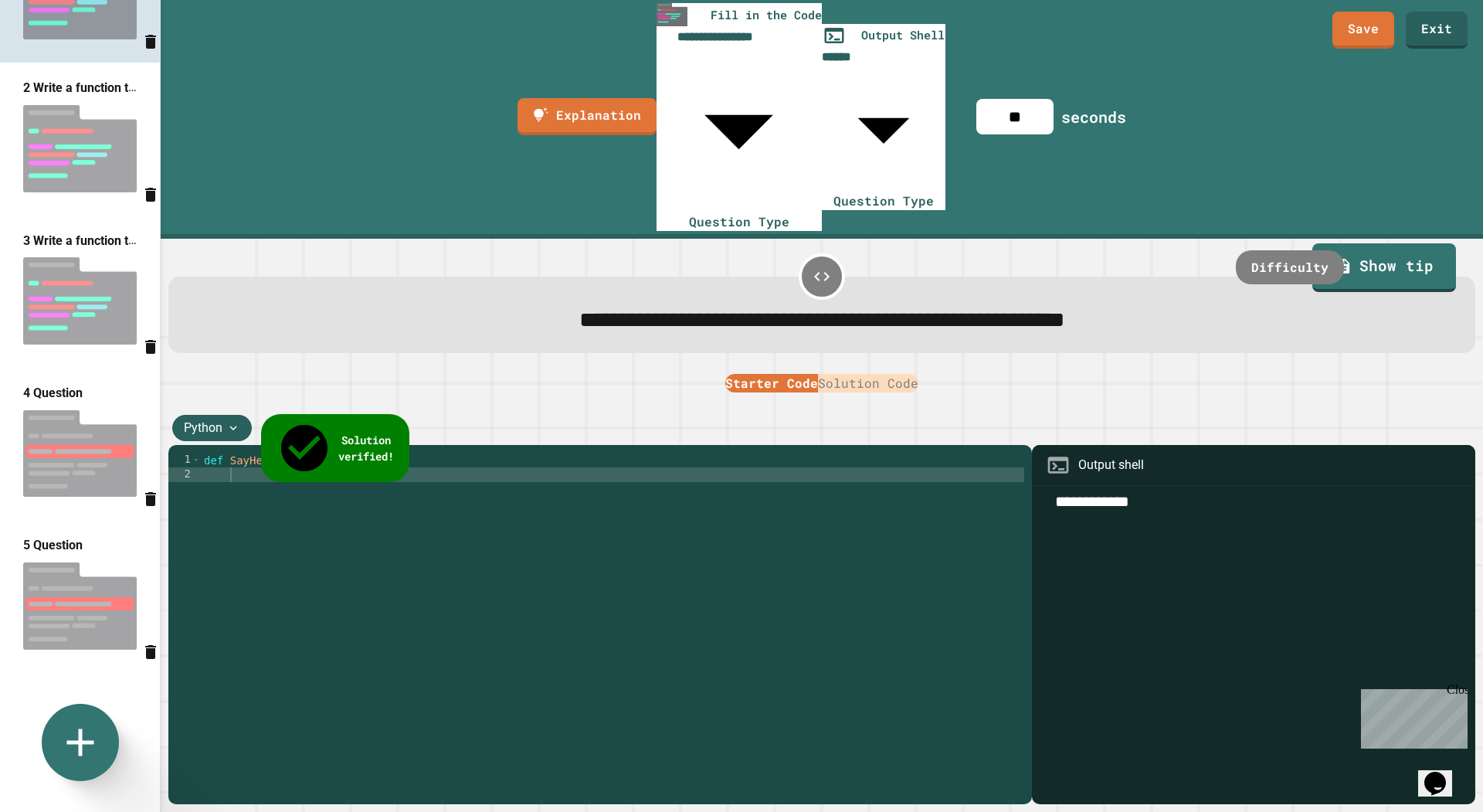
click at [122, 163] on img at bounding box center [79, 148] width 160 height 103
type input "********"
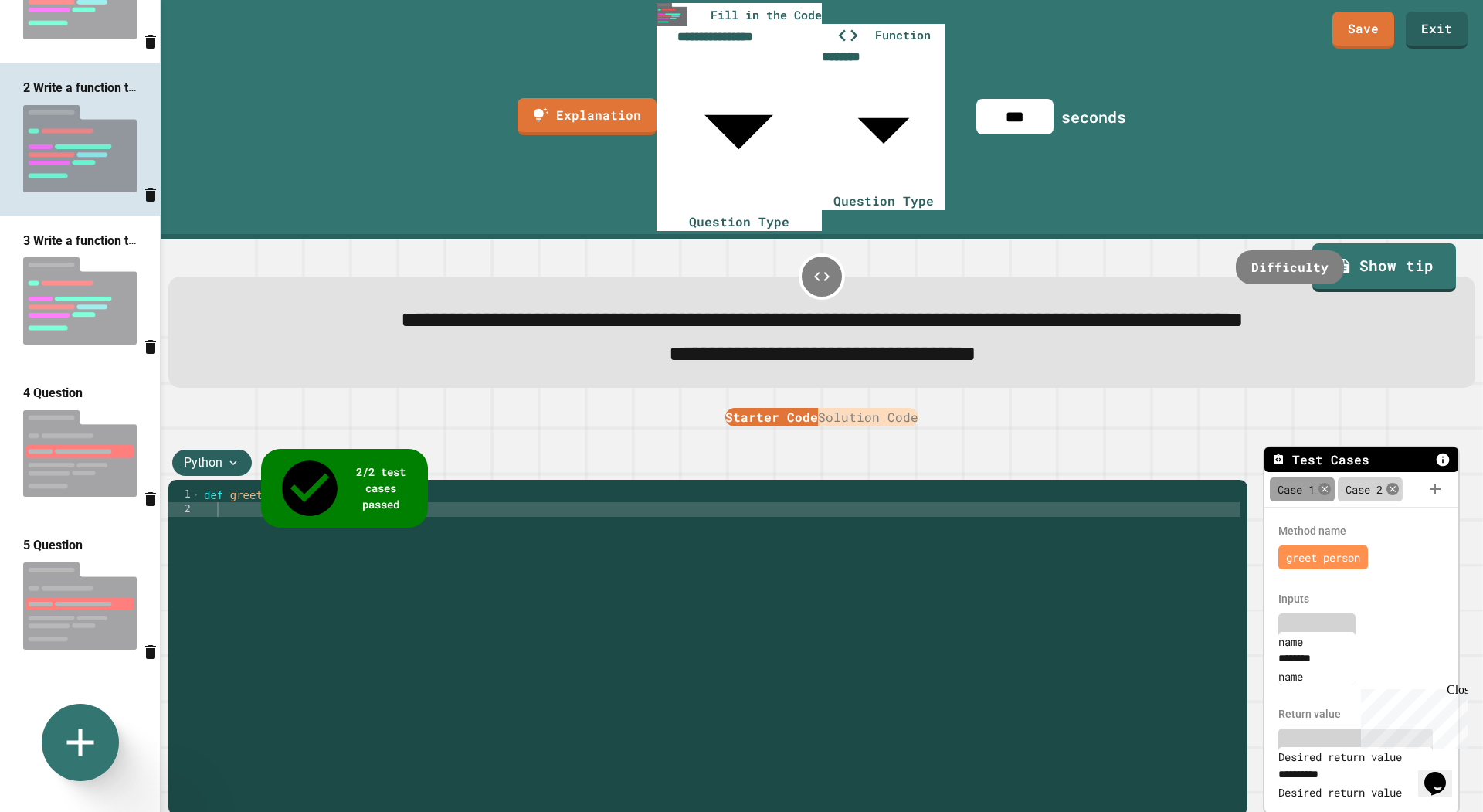
click at [100, 302] on img at bounding box center [79, 301] width 160 height 103
type input "***"
type input "*******"
type input "**********"
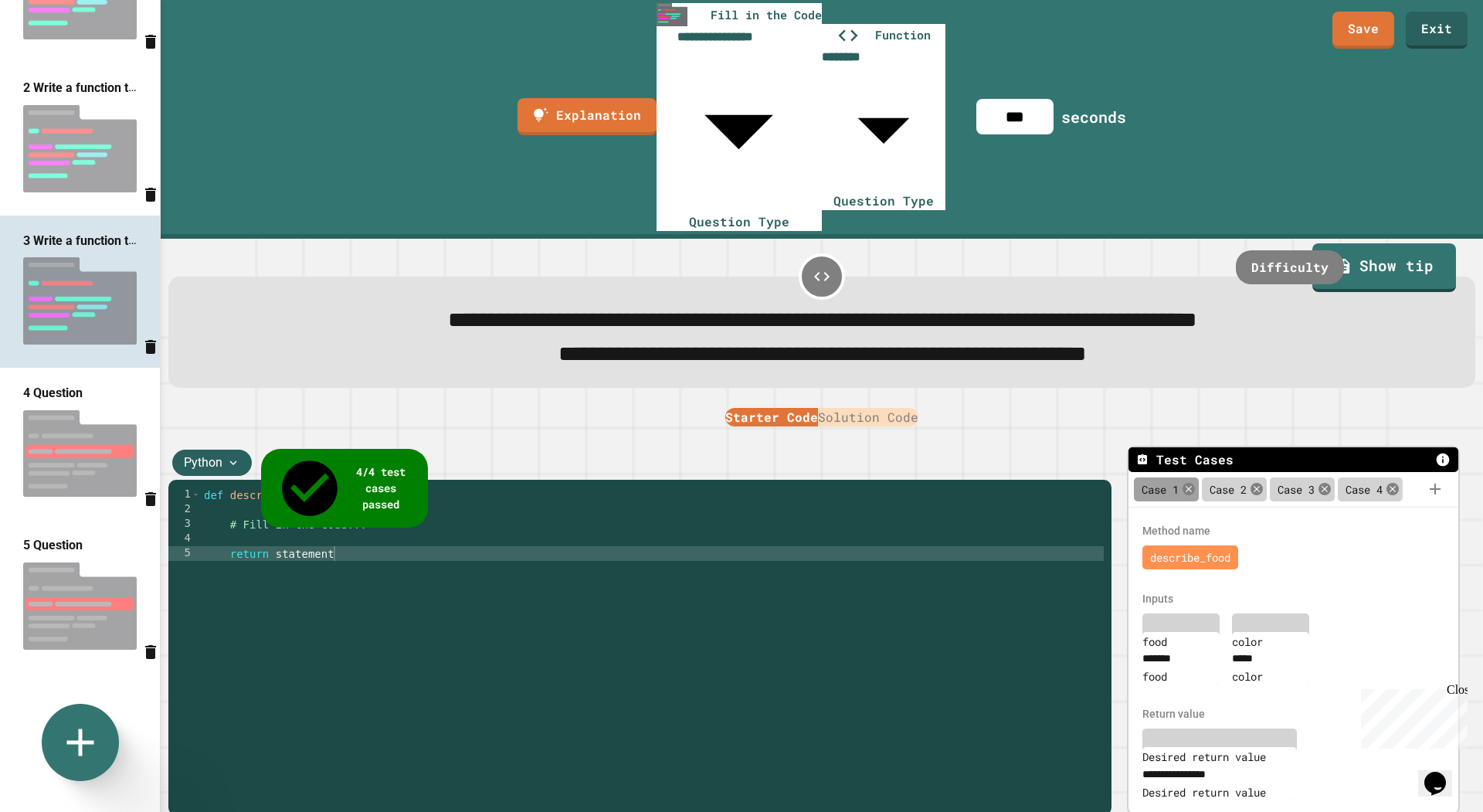
click at [77, 478] on img at bounding box center [79, 454] width 160 height 103
type input "**********"
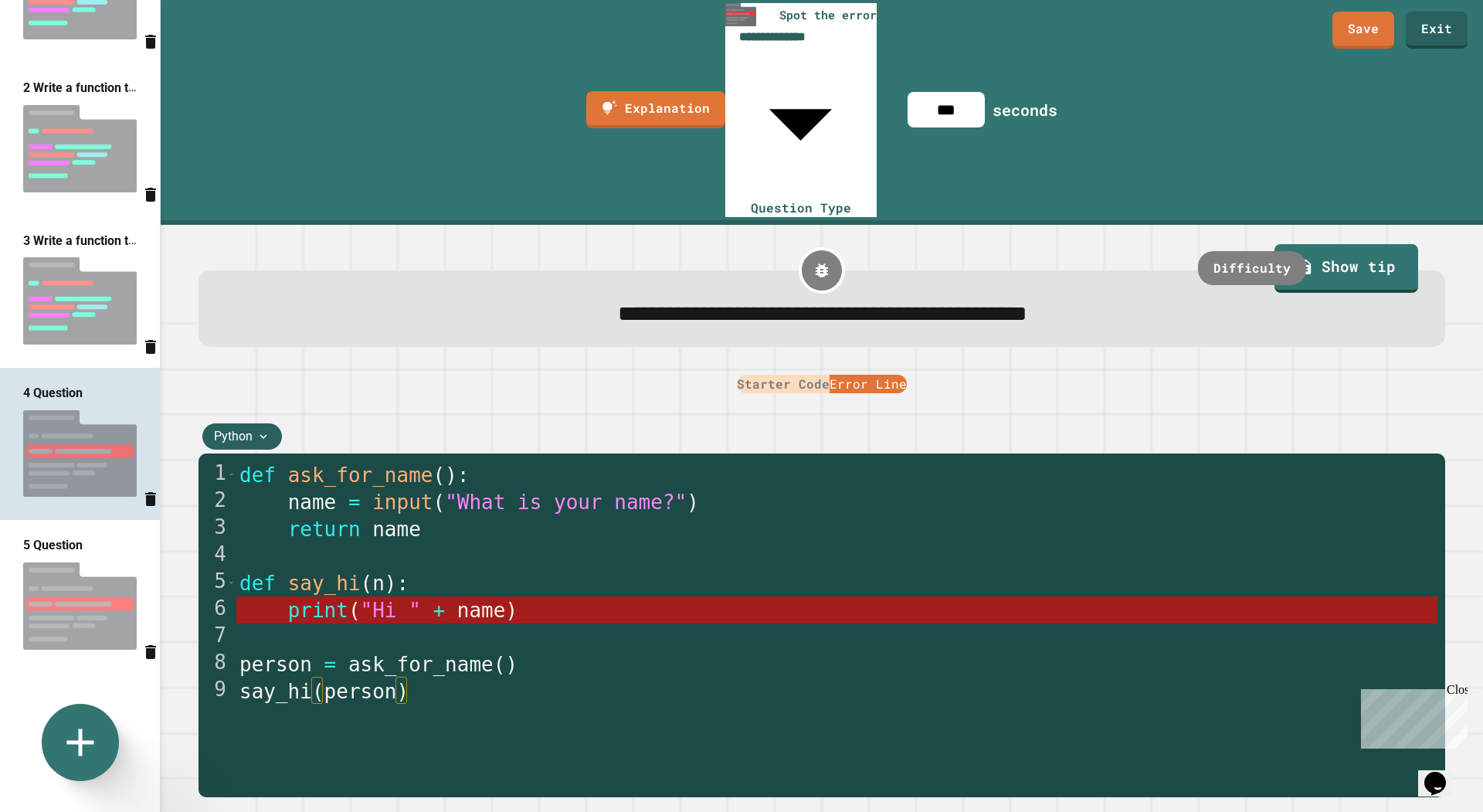
click at [88, 641] on img at bounding box center [79, 605] width 160 height 103
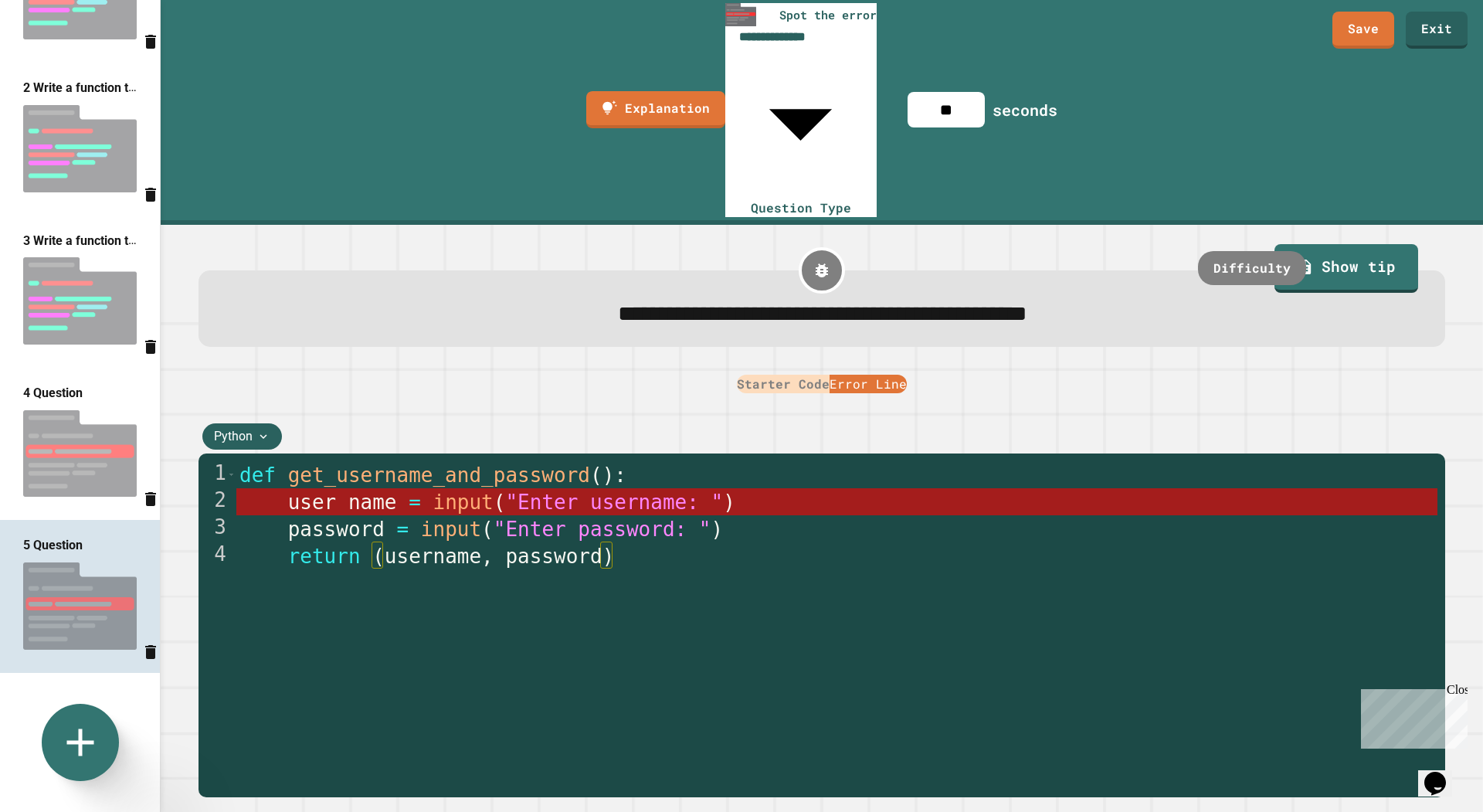
click at [87, 495] on img at bounding box center [79, 454] width 160 height 103
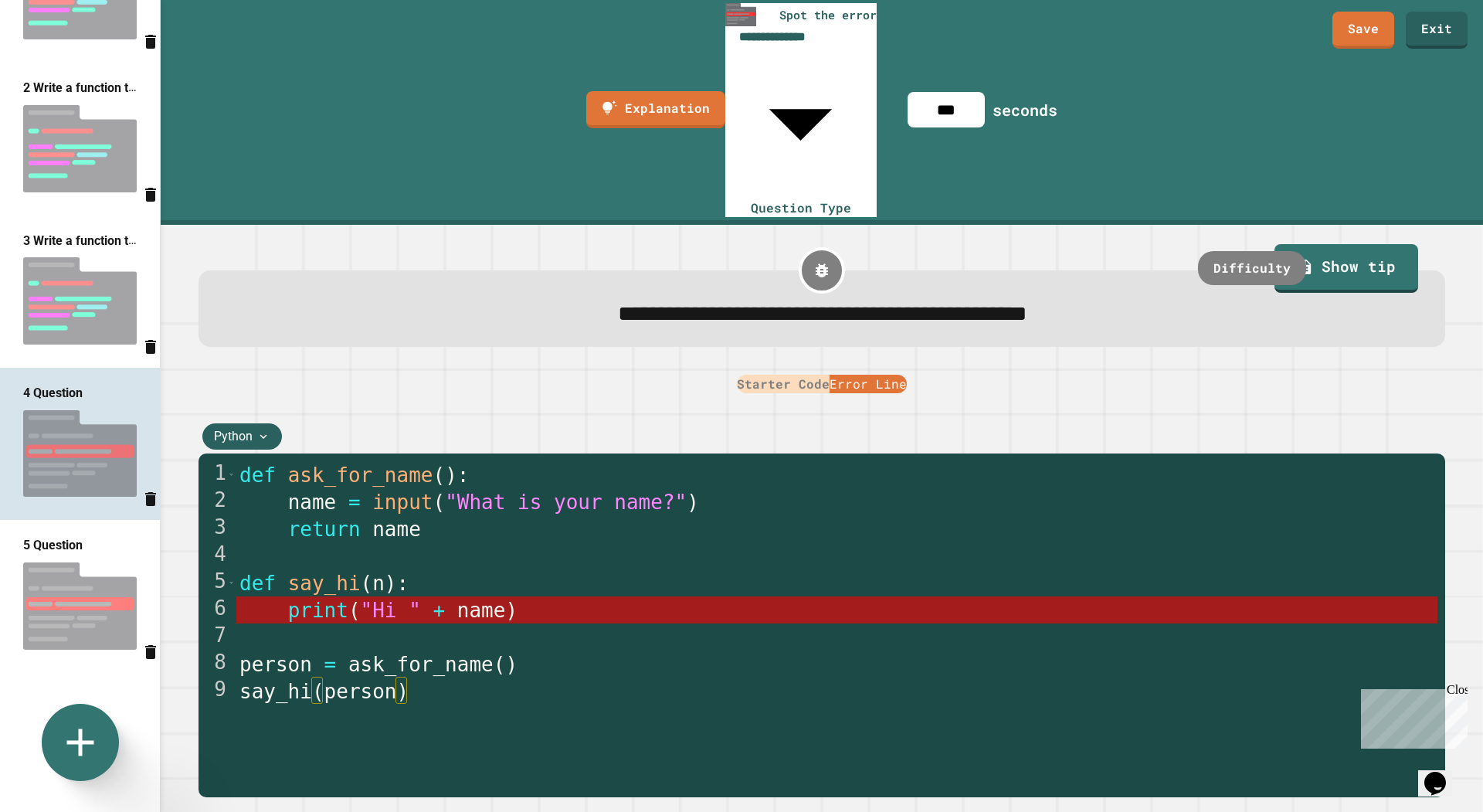
click at [78, 670] on div "5 Question" at bounding box center [79, 596] width 160 height 152
type input "**"
